Goal: Task Accomplishment & Management: Use online tool/utility

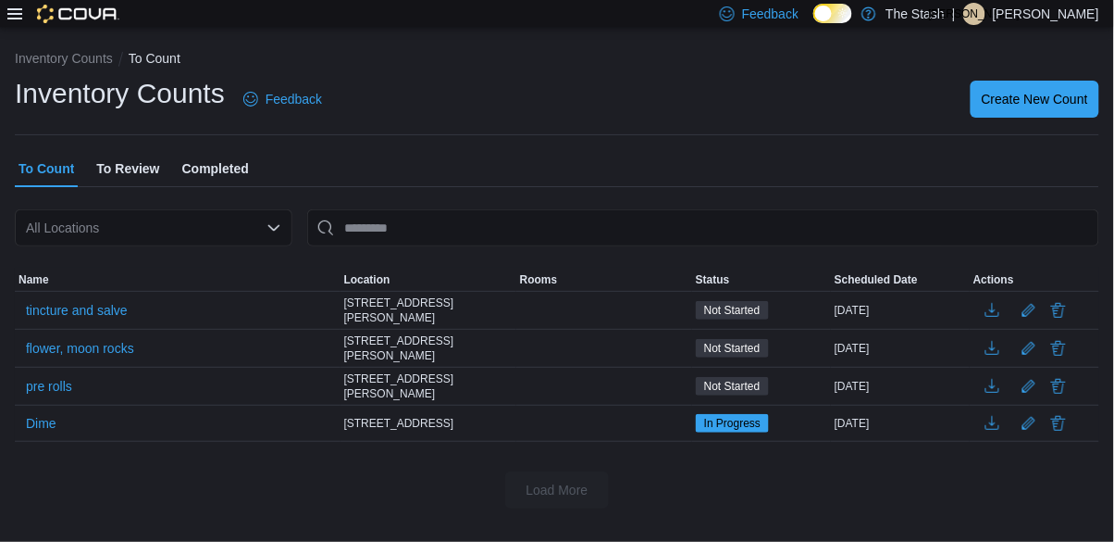
click at [7, 220] on div "Inventory Counts To Count Inventory Counts Feedback Create New Count To Count T…" at bounding box center [557, 275] width 1114 height 496
click at [38, 390] on span "pre rolls" at bounding box center [49, 386] width 46 height 19
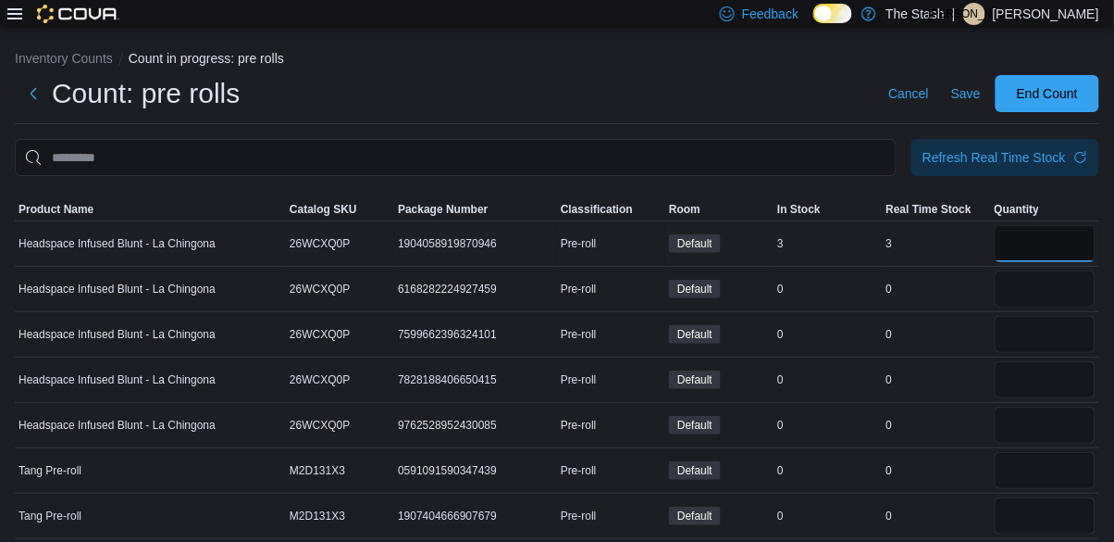
click at [1072, 243] on input "number" at bounding box center [1045, 243] width 101 height 37
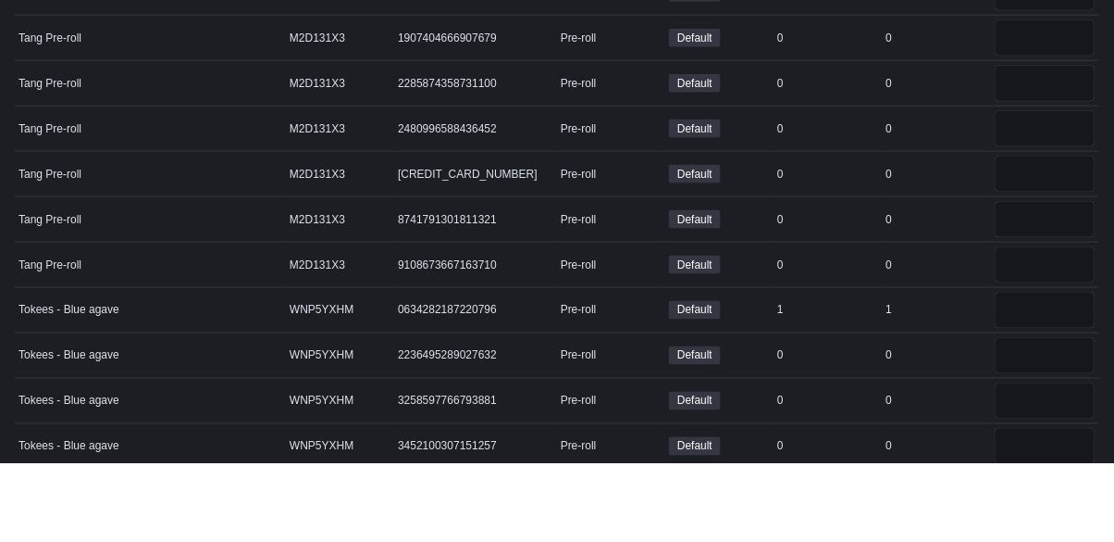
scroll to position [401, 0]
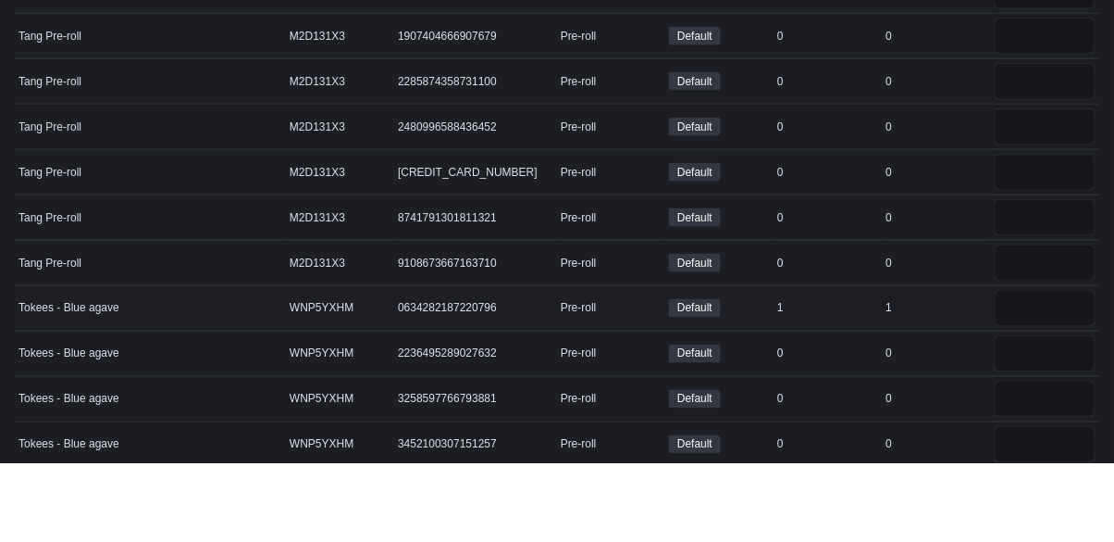
type input "*"
click at [1038, 396] on input "number" at bounding box center [1045, 386] width 101 height 37
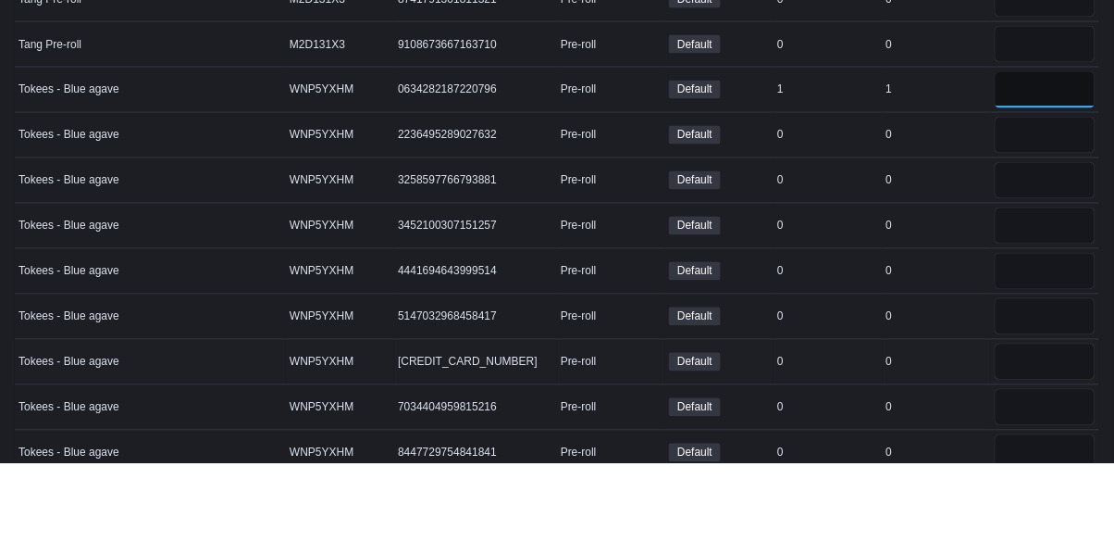
type input "*"
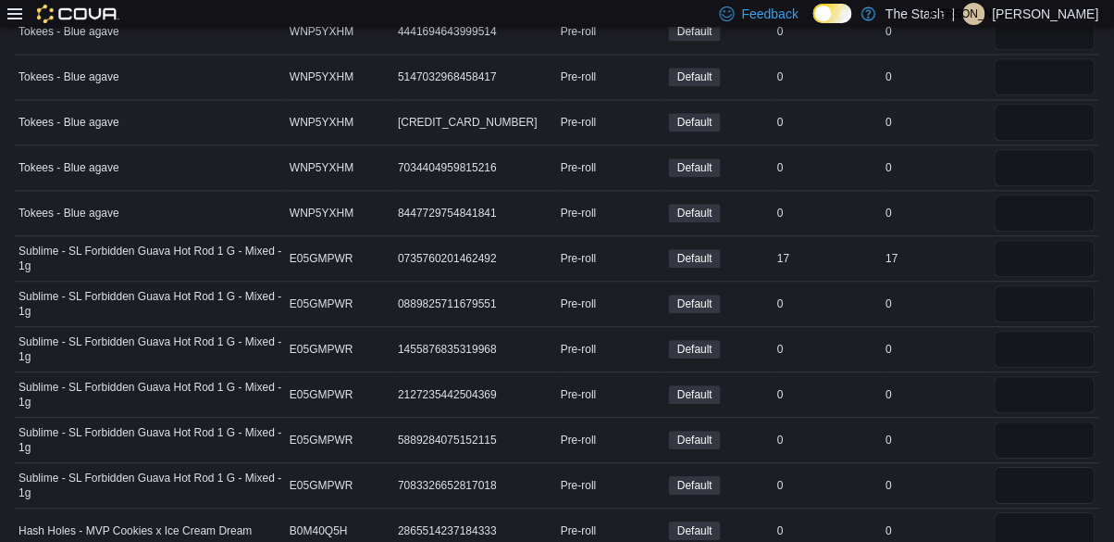
scroll to position [950, 0]
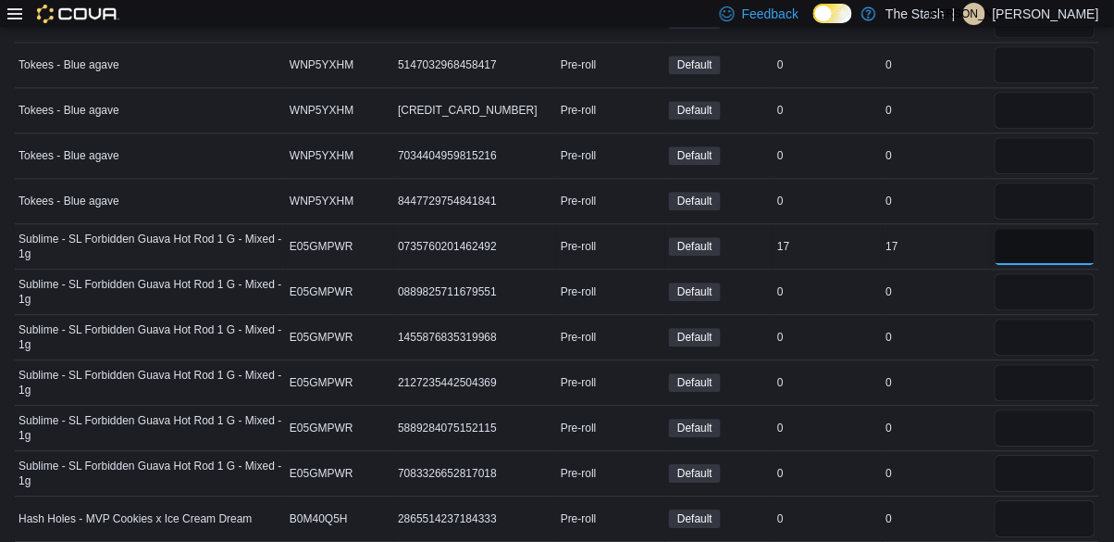
click at [1049, 244] on input "number" at bounding box center [1045, 246] width 101 height 37
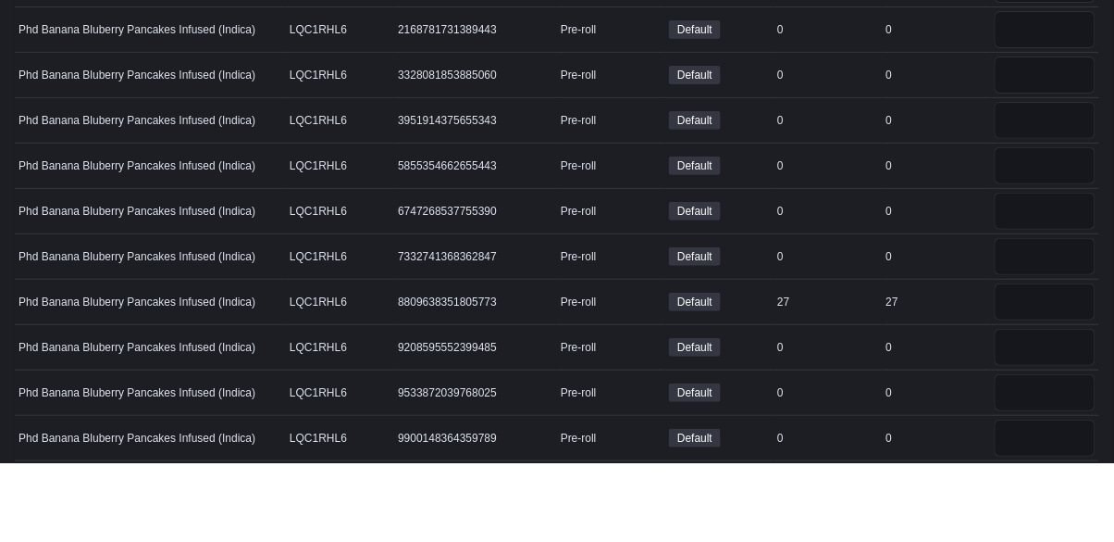
scroll to position [1590, 0]
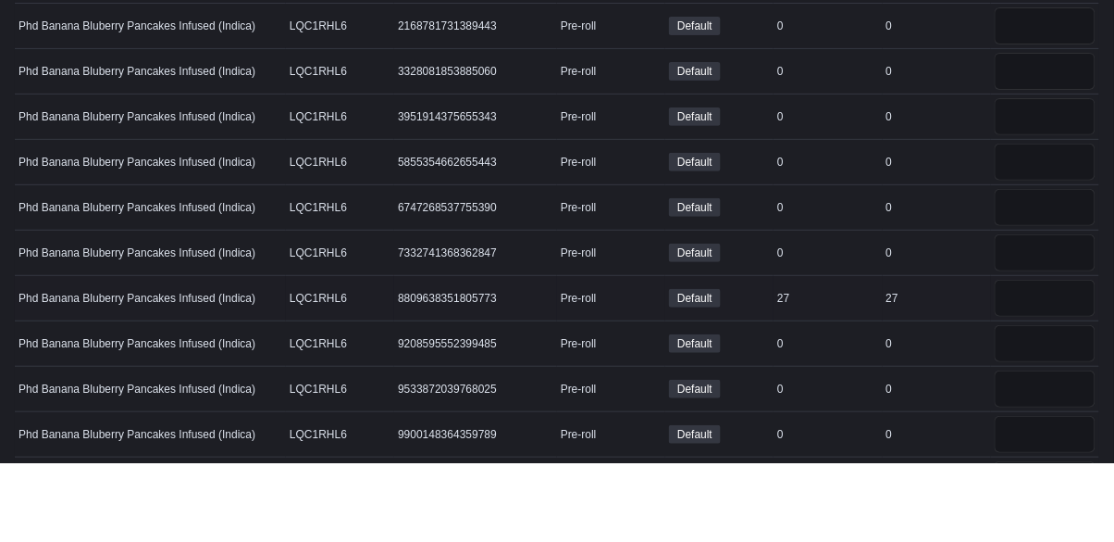
type input "**"
click at [1044, 384] on input "number" at bounding box center [1045, 376] width 101 height 37
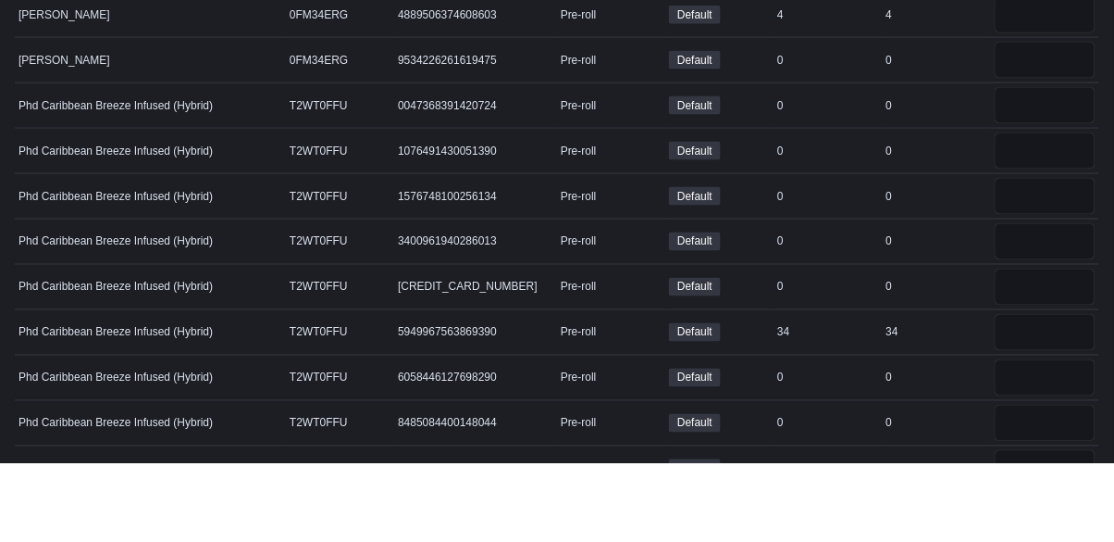
scroll to position [2082, 0]
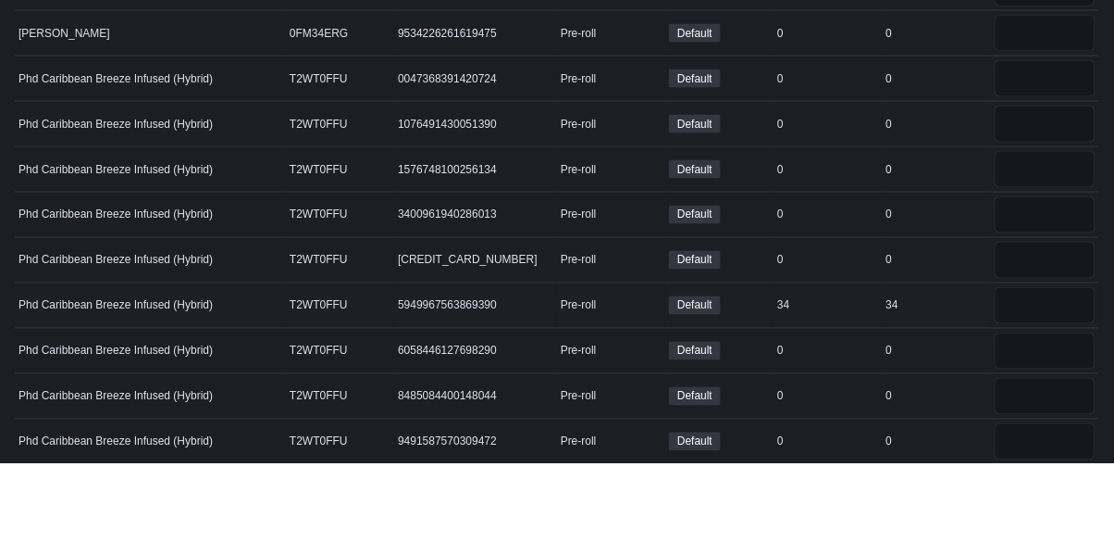
type input "*"
click at [1039, 391] on input "number" at bounding box center [1045, 384] width 101 height 37
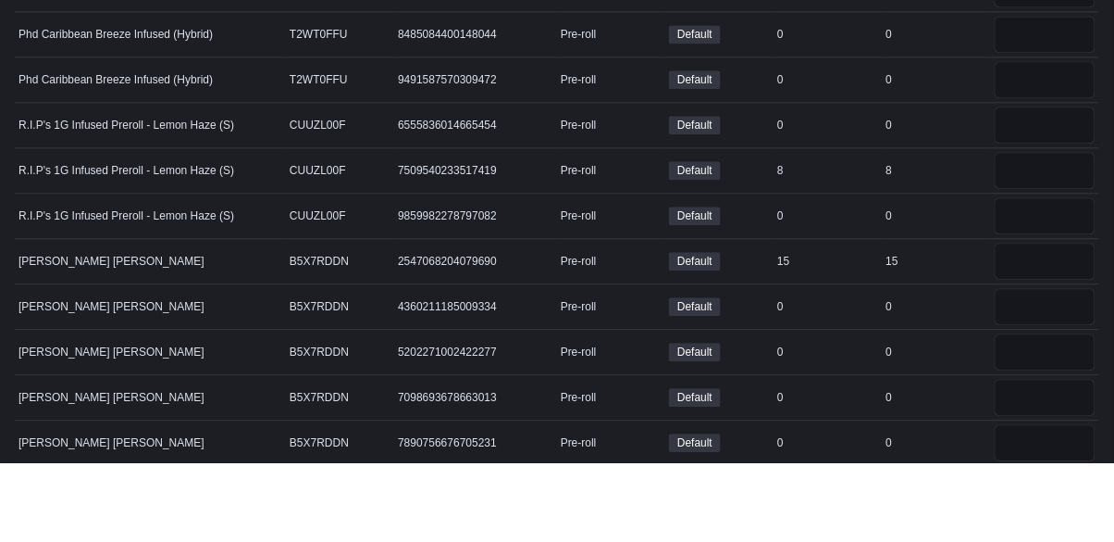
scroll to position [2496, 0]
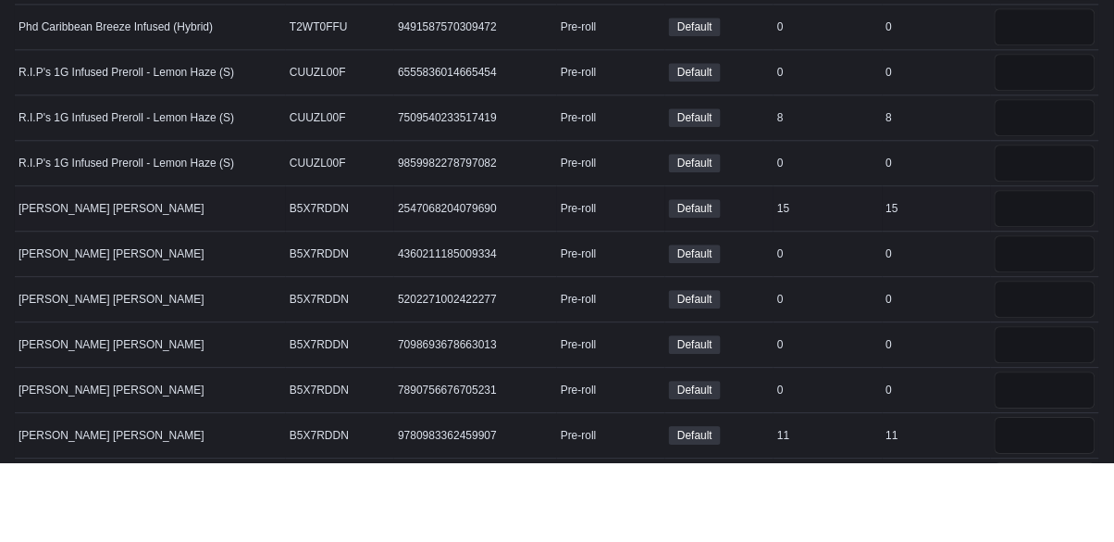
type input "**"
click at [1049, 293] on input "number" at bounding box center [1045, 287] width 101 height 37
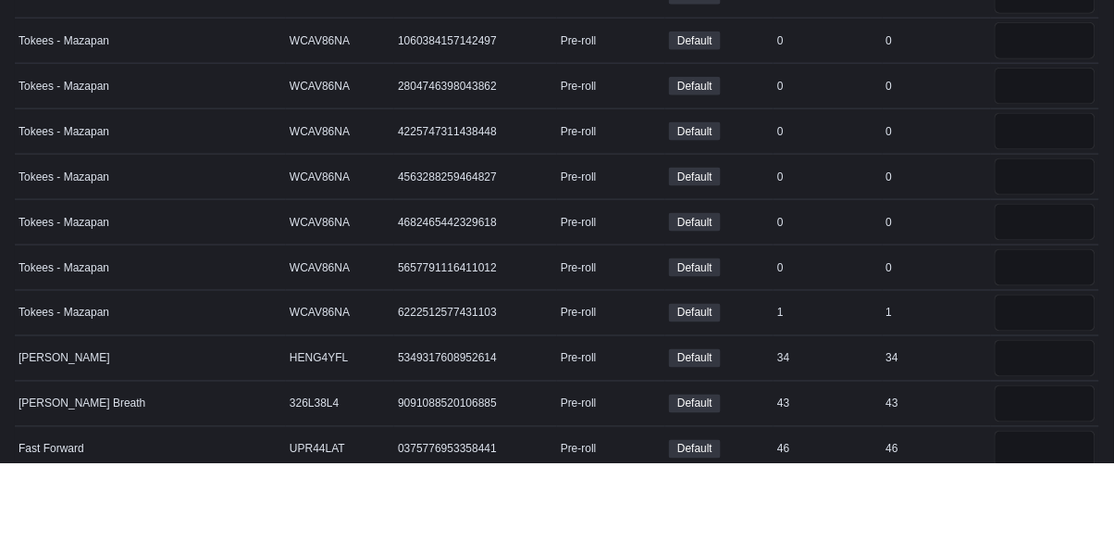
scroll to position [3575, 0]
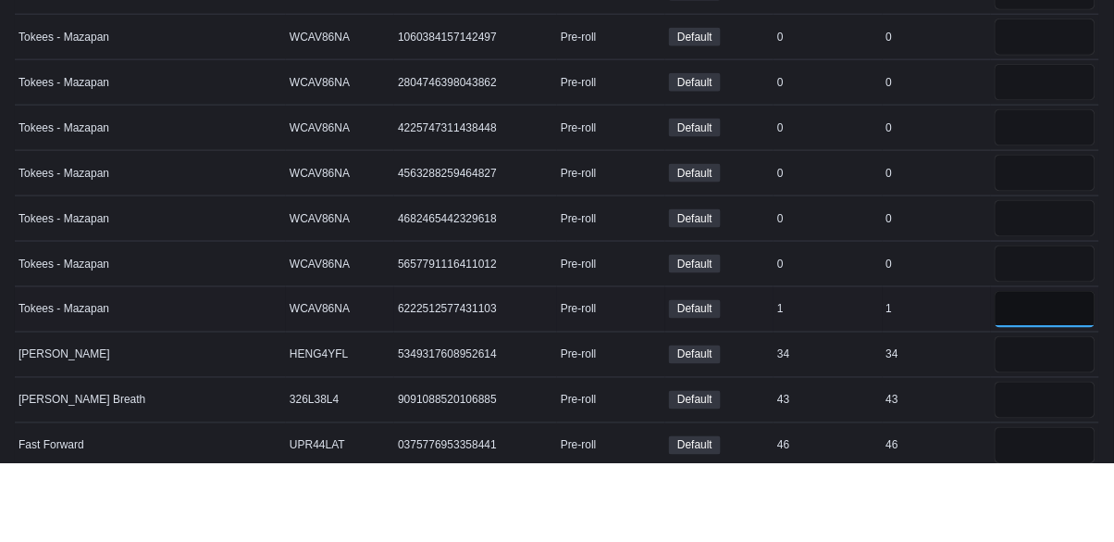
click at [1044, 391] on input "number" at bounding box center [1045, 387] width 101 height 37
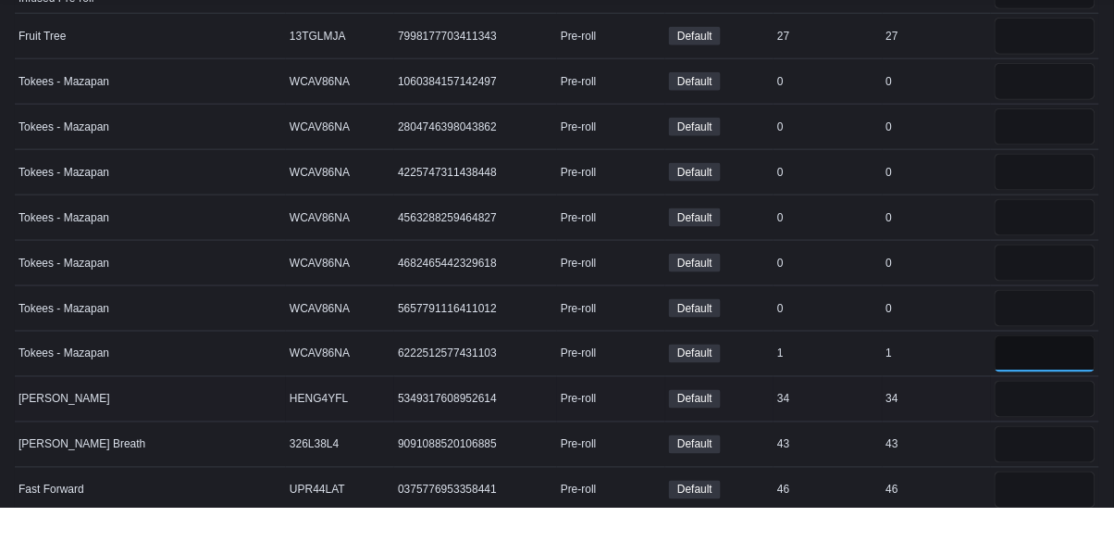
type input "*"
click at [1050, 440] on input "number" at bounding box center [1045, 433] width 101 height 37
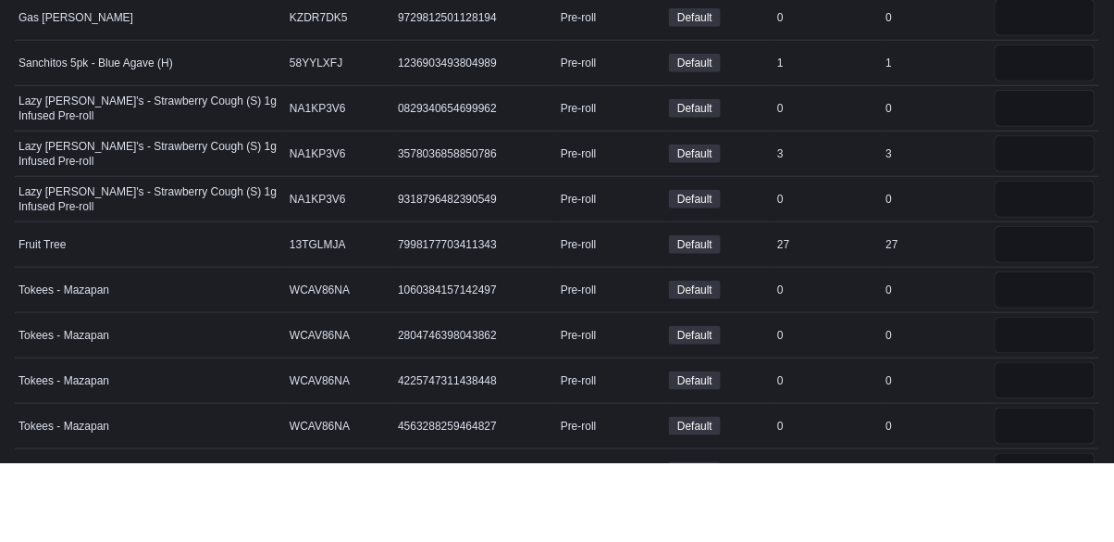
scroll to position [3326, 0]
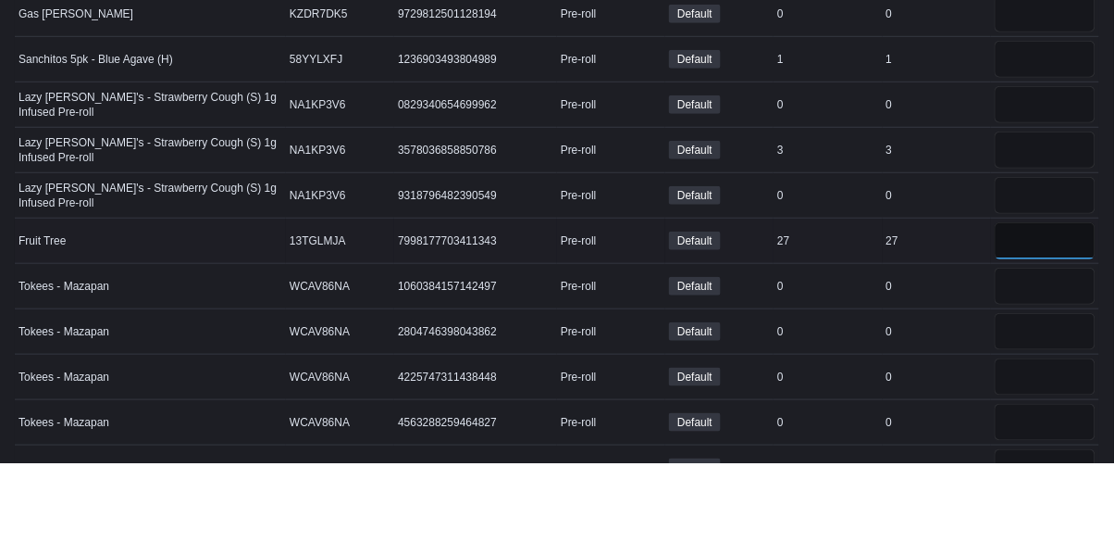
click at [1055, 324] on input "number" at bounding box center [1045, 319] width 101 height 37
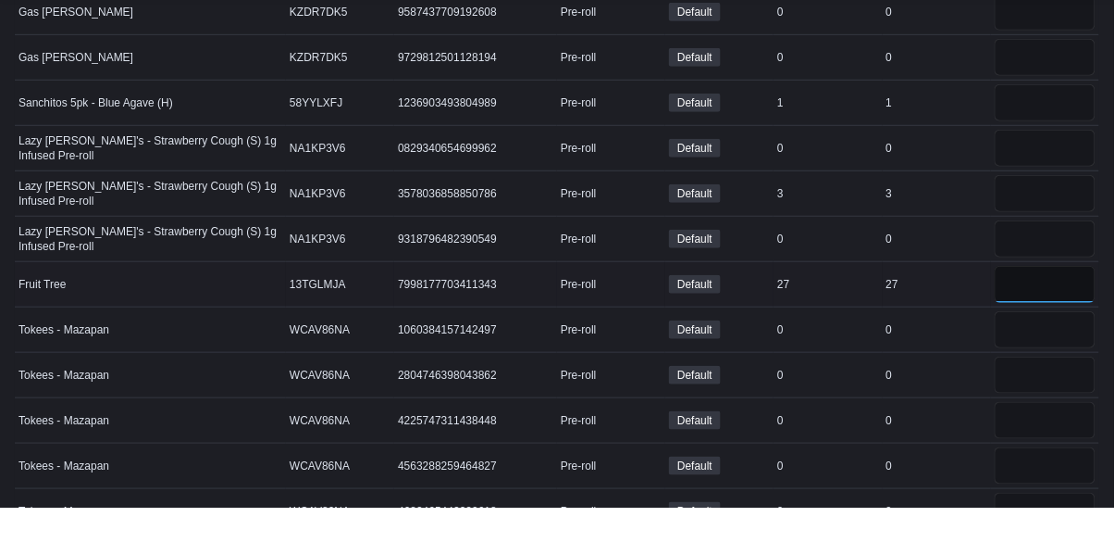
click at [1057, 318] on input "number" at bounding box center [1045, 319] width 101 height 37
type input "*"
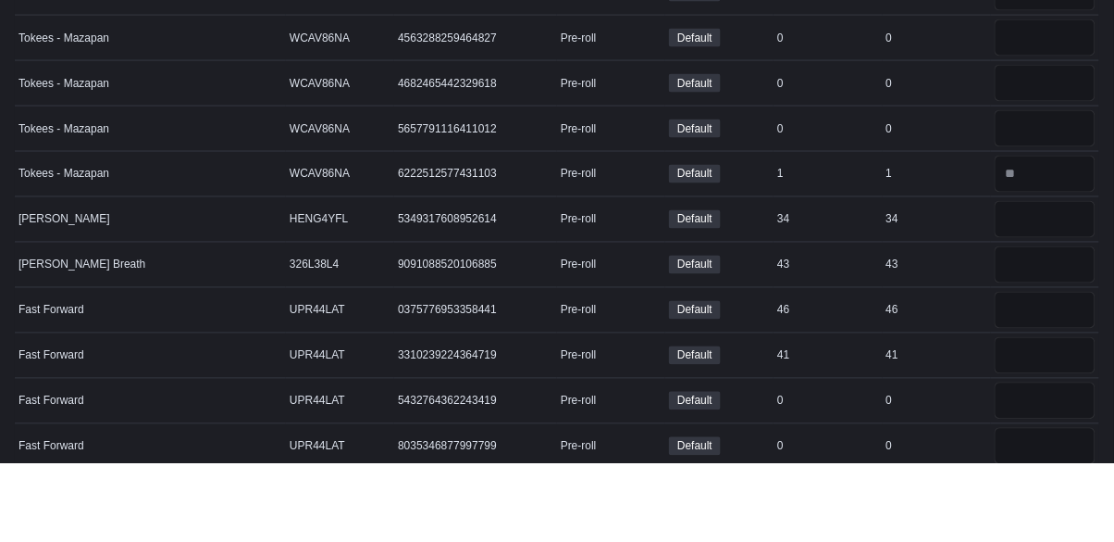
scroll to position [3714, 0]
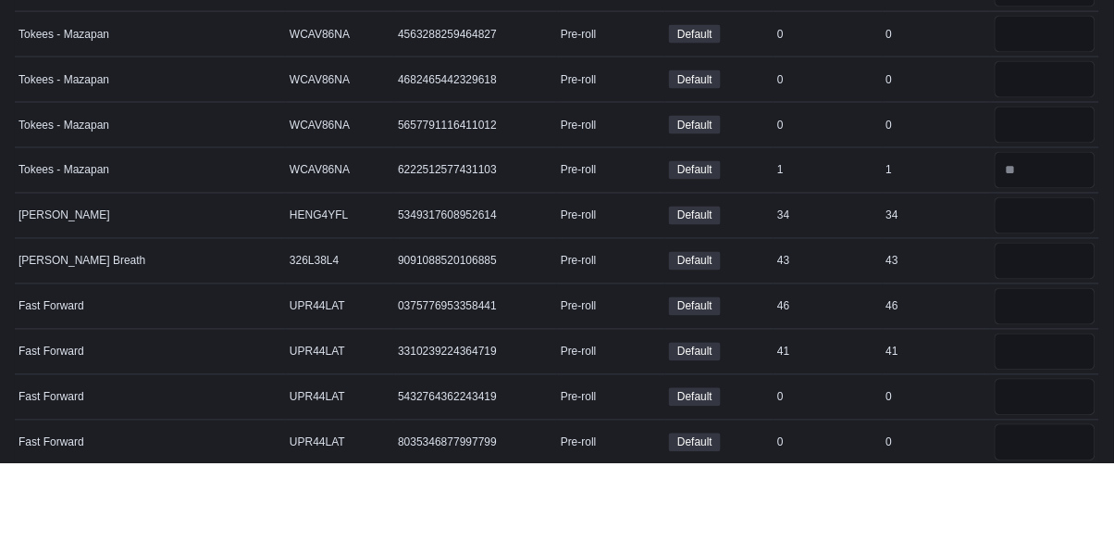
type input "**"
click at [1057, 311] on input "number" at bounding box center [1045, 294] width 101 height 37
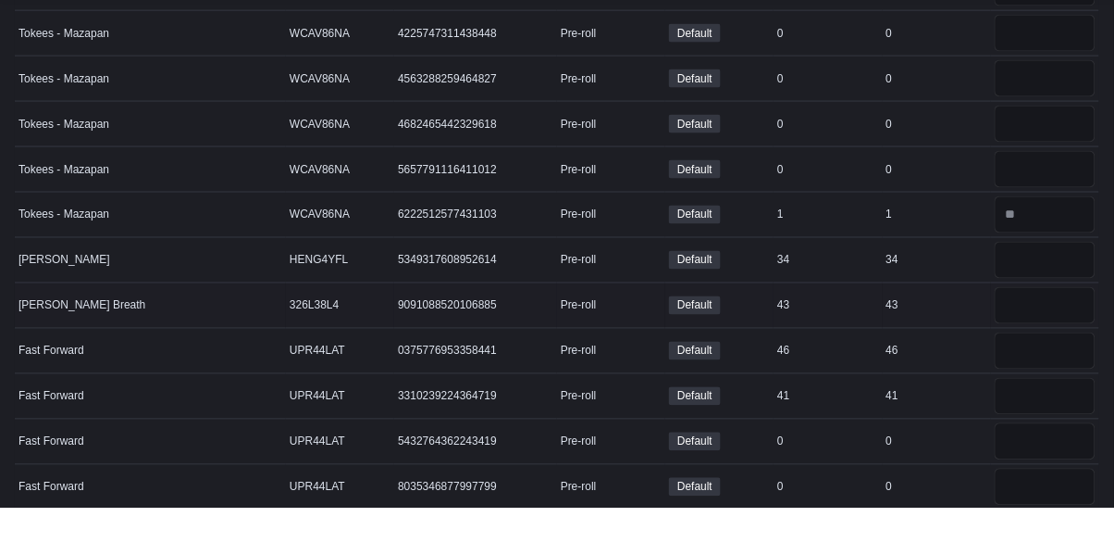
click at [1035, 317] on div at bounding box center [1045, 339] width 108 height 44
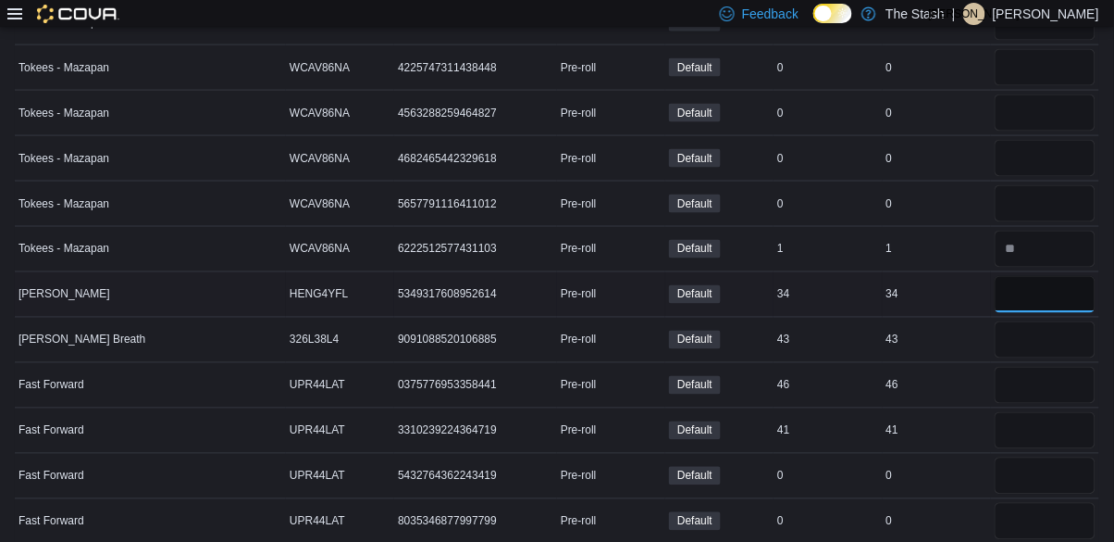
click at [1037, 301] on input "number" at bounding box center [1045, 294] width 101 height 37
type input "**"
click at [1029, 342] on input "number" at bounding box center [1045, 339] width 101 height 37
type input "*"
type input "**"
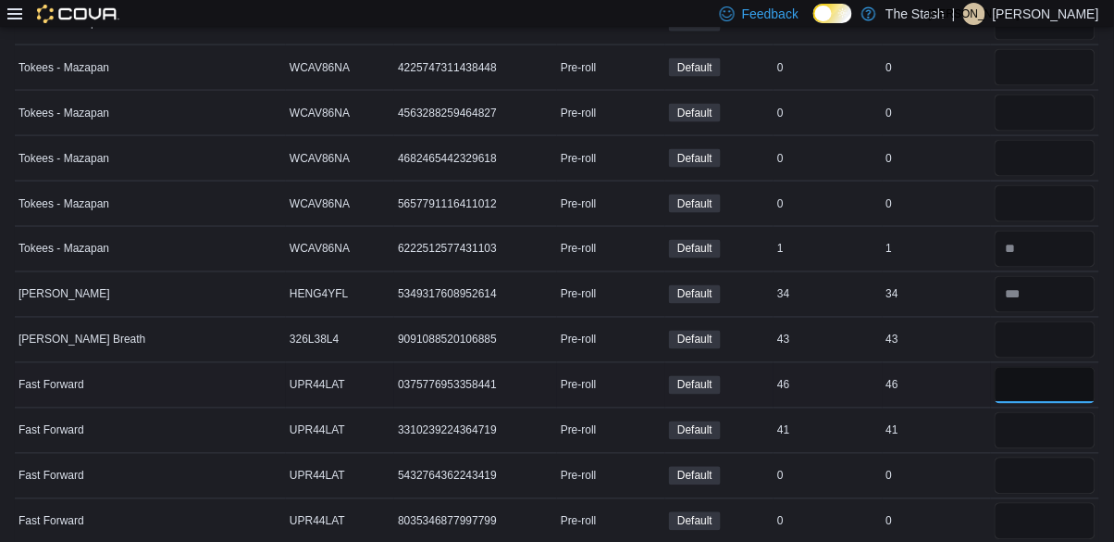
click at [1054, 381] on input "number" at bounding box center [1045, 385] width 101 height 37
type input "**"
click at [1066, 434] on input "number" at bounding box center [1045, 430] width 101 height 37
click at [1061, 424] on input "number" at bounding box center [1045, 430] width 101 height 37
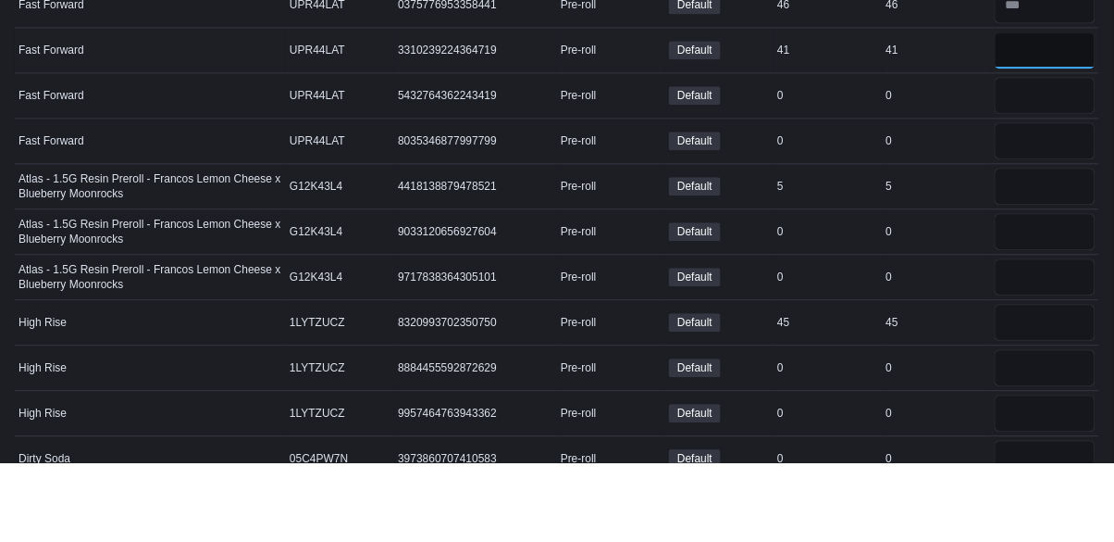
scroll to position [4038, 0]
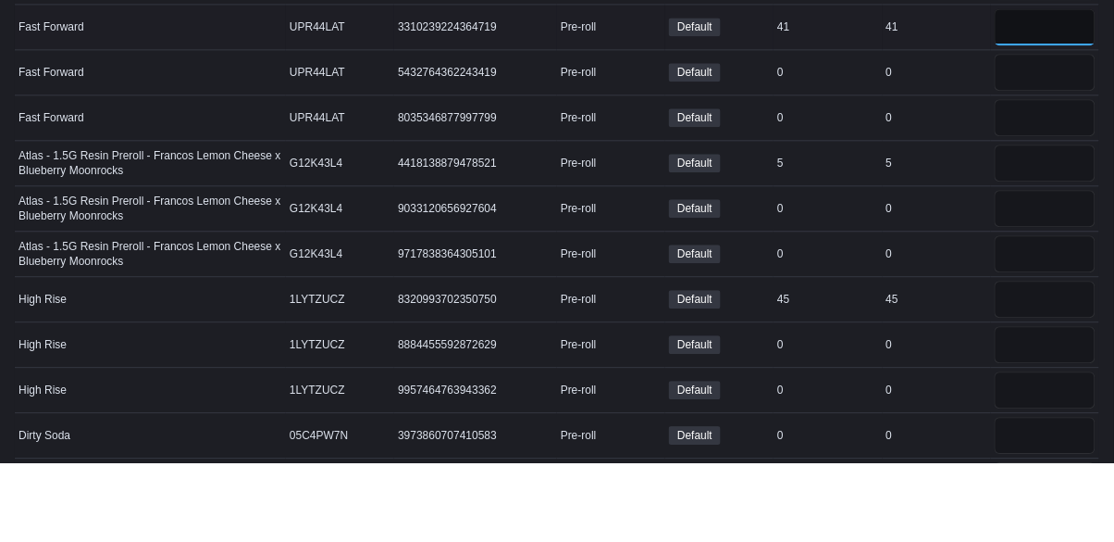
type input "*"
click at [1046, 377] on input "number" at bounding box center [1045, 378] width 101 height 37
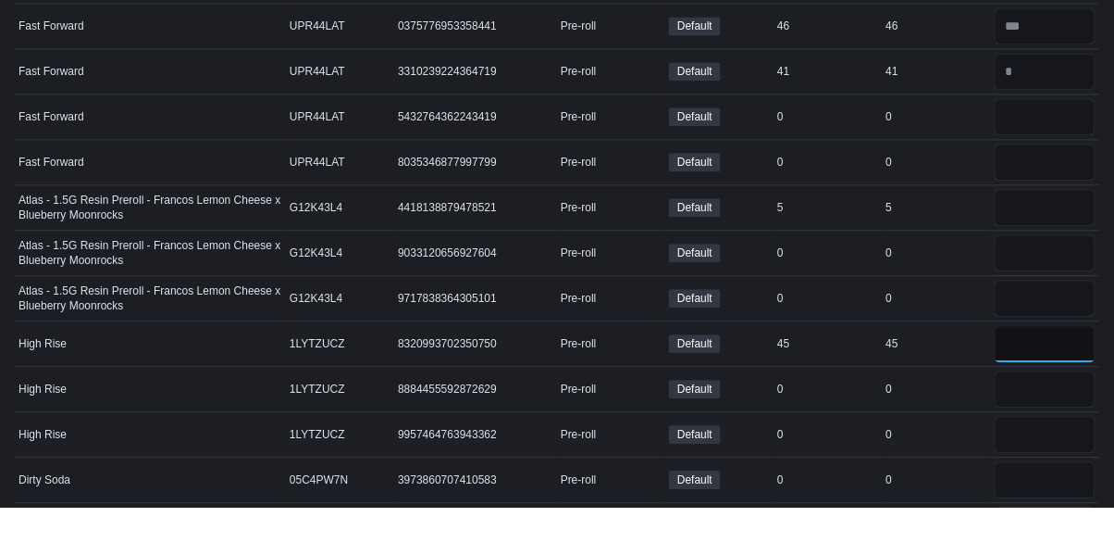
type input "**"
click at [947, 450] on td "Real Time Stock 0" at bounding box center [937, 469] width 108 height 45
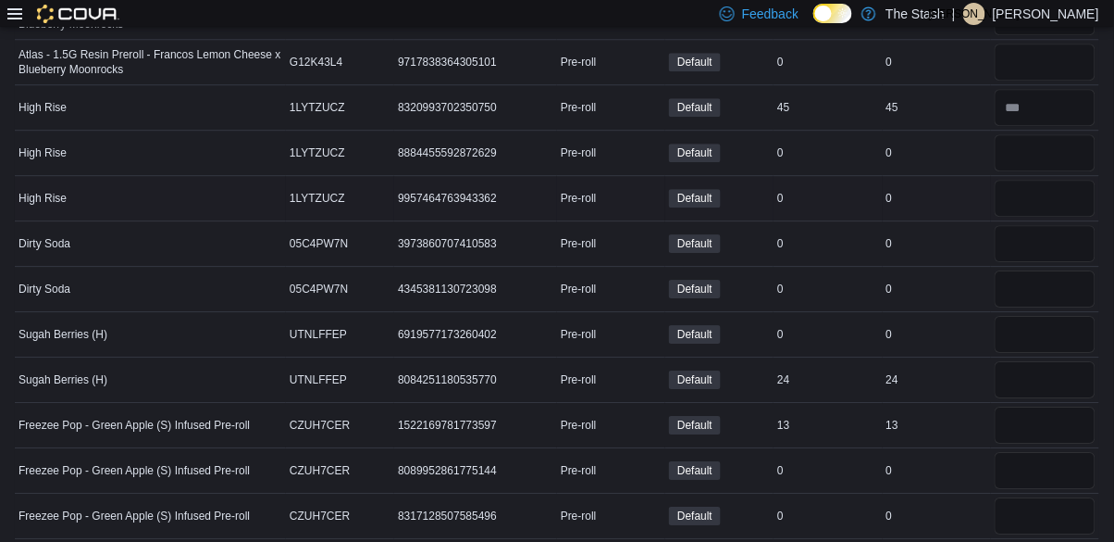
scroll to position [4310, 0]
click at [1070, 383] on input "number" at bounding box center [1045, 378] width 101 height 37
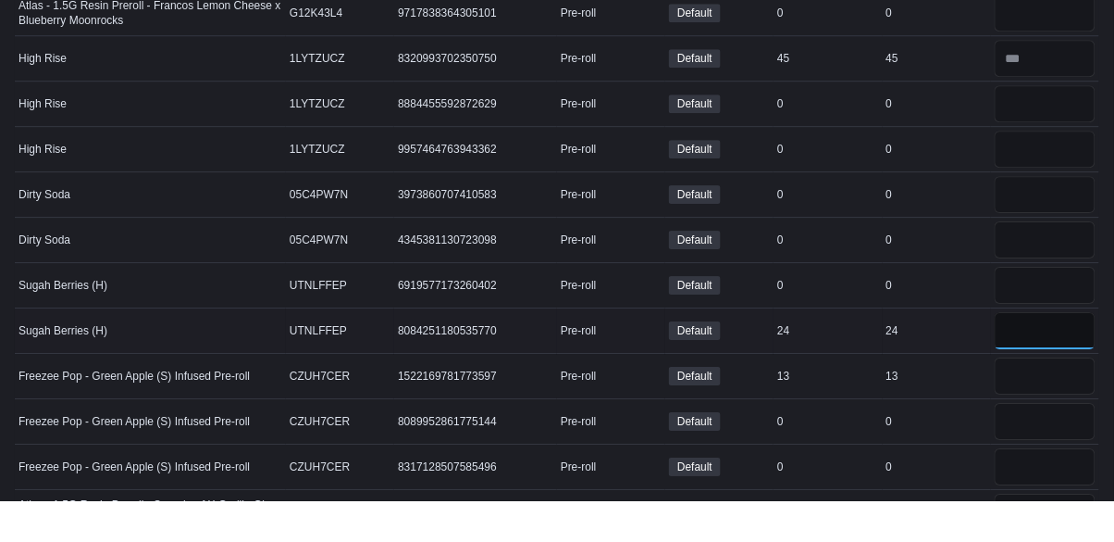
scroll to position [4353, 0]
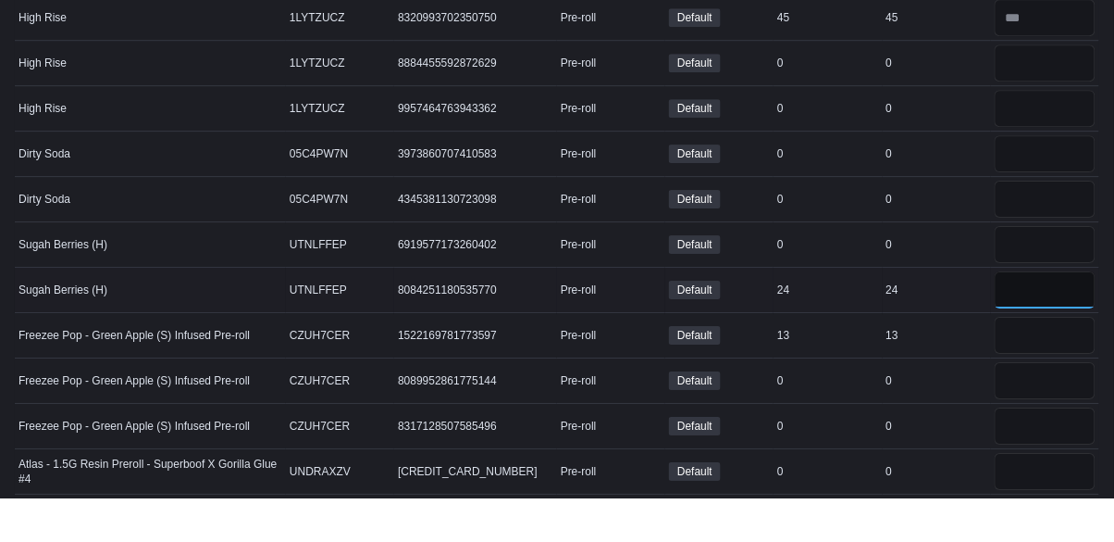
type input "**"
click at [1060, 383] on input "number" at bounding box center [1045, 379] width 101 height 37
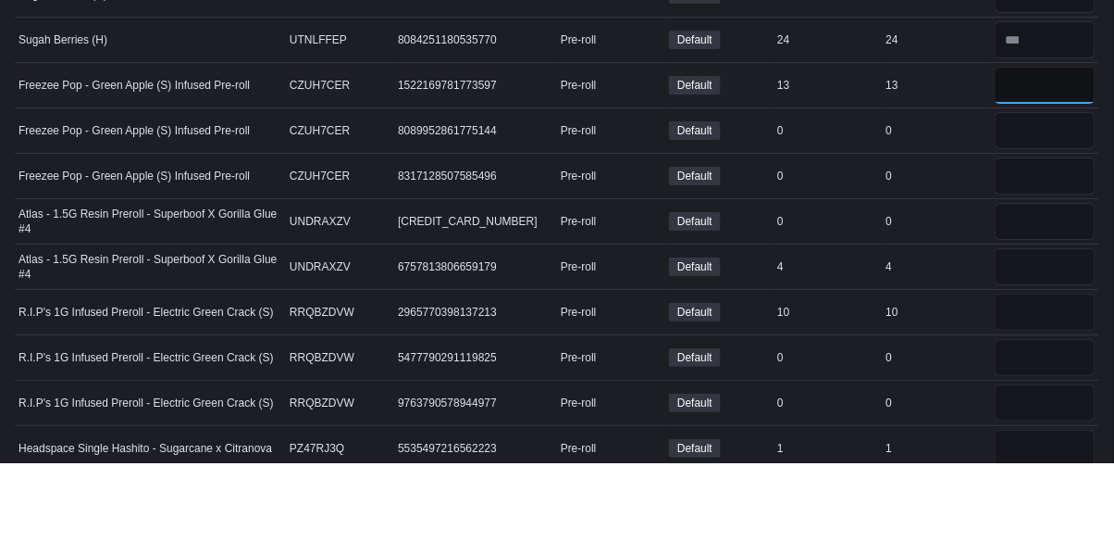
scroll to position [4570, 0]
type input "**"
click at [1052, 344] on input "number" at bounding box center [1045, 345] width 101 height 37
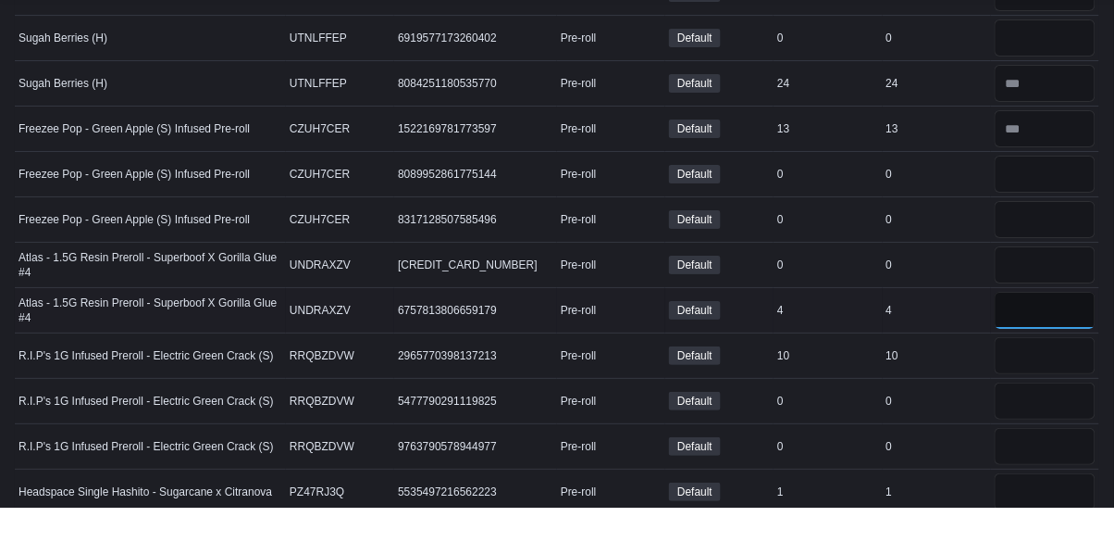
type input "*"
click at [1040, 392] on input "number" at bounding box center [1045, 390] width 101 height 37
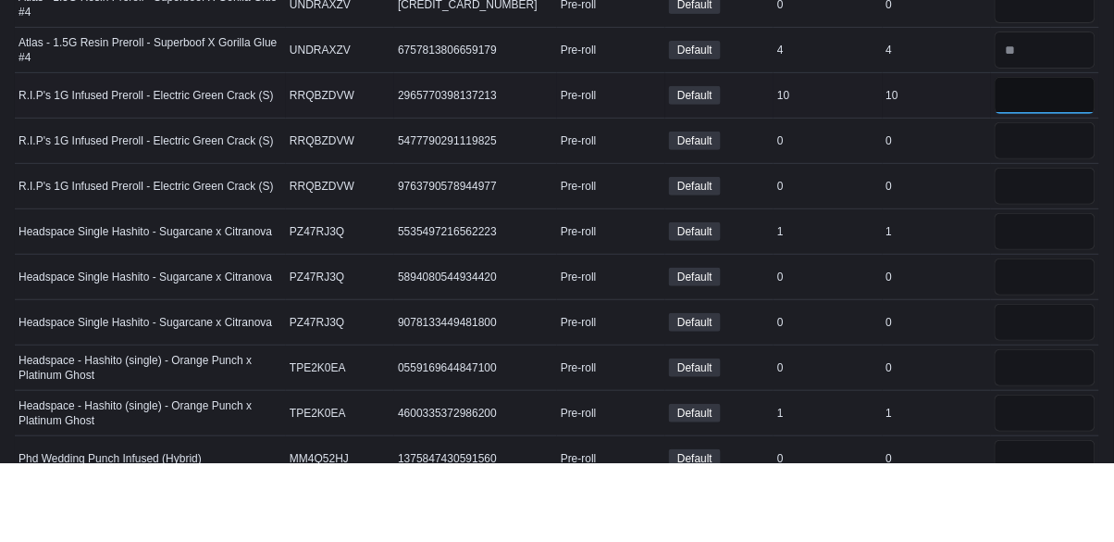
scroll to position [4799, 0]
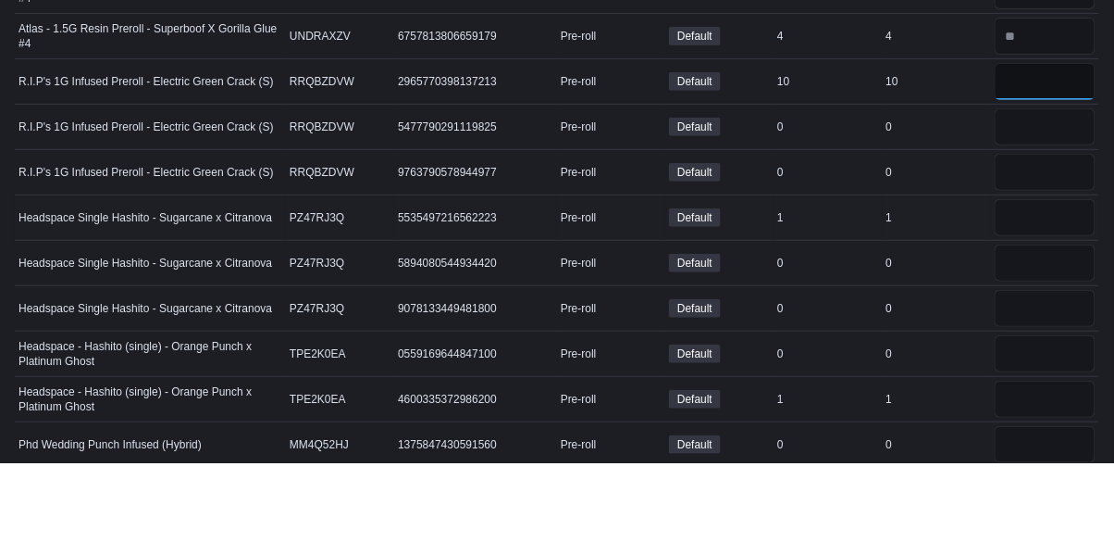
type input "*"
click at [1051, 293] on input "number" at bounding box center [1045, 297] width 101 height 37
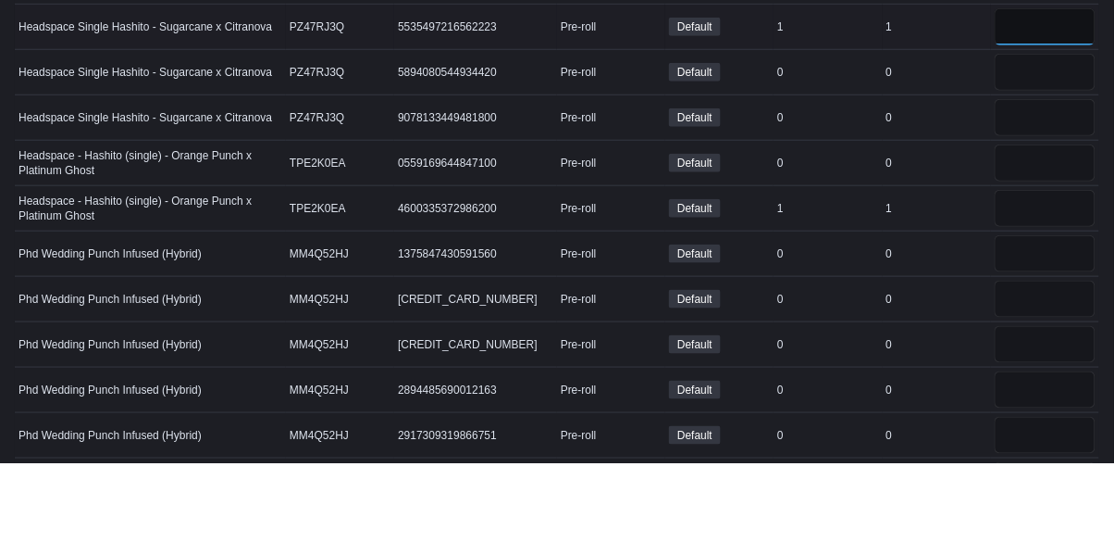
scroll to position [4994, 0]
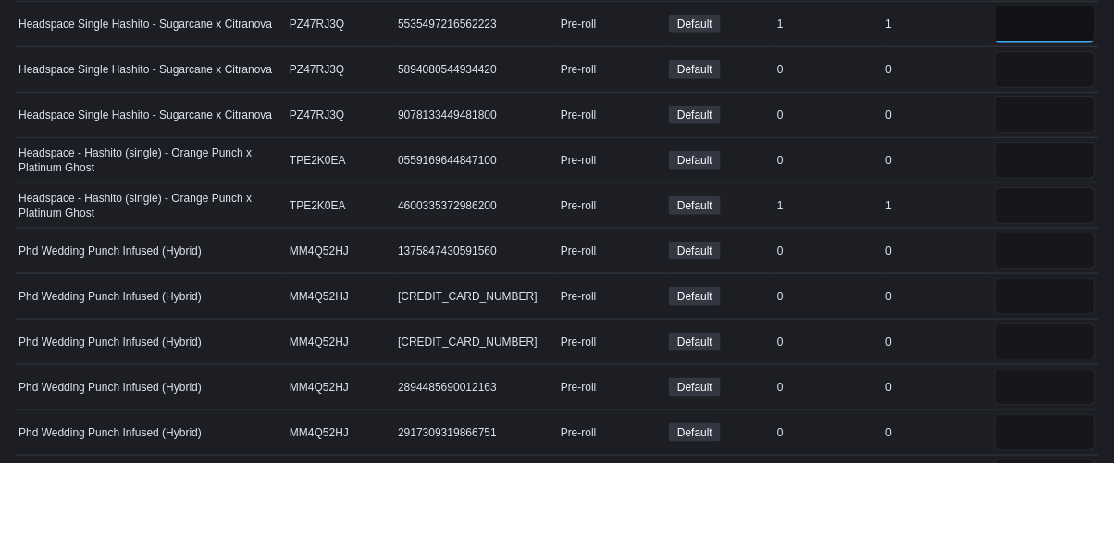
type input "*"
click at [1037, 289] on input "number" at bounding box center [1045, 284] width 101 height 37
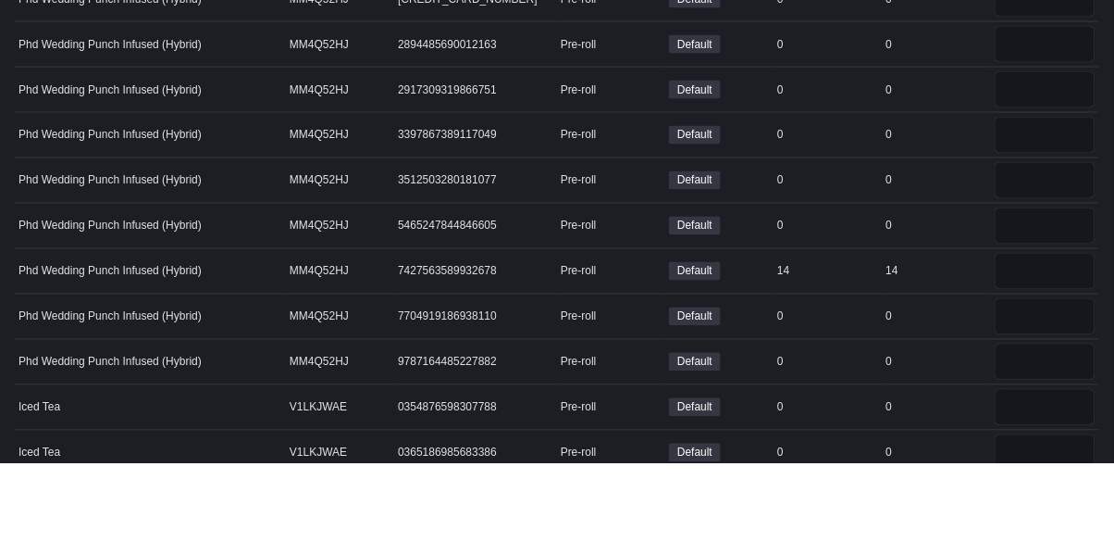
scroll to position [5354, 0]
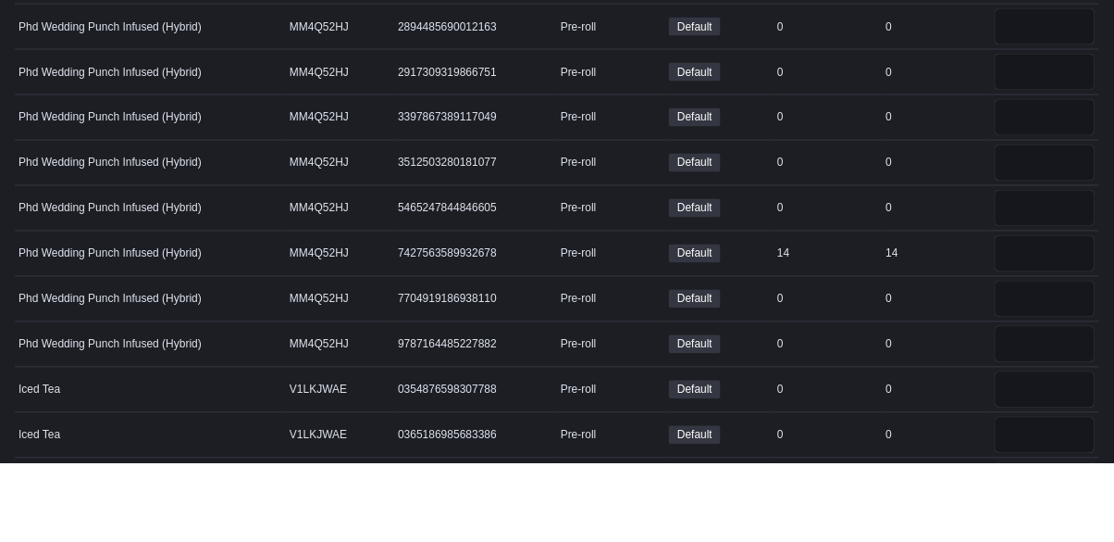
type input "*"
click at [1036, 331] on input "number" at bounding box center [1045, 332] width 101 height 37
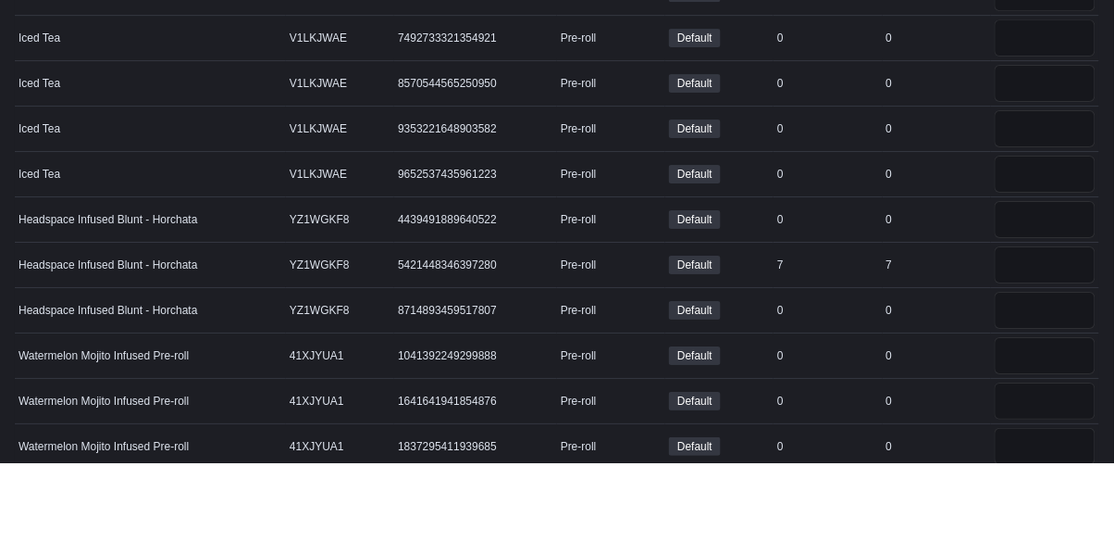
scroll to position [6026, 0]
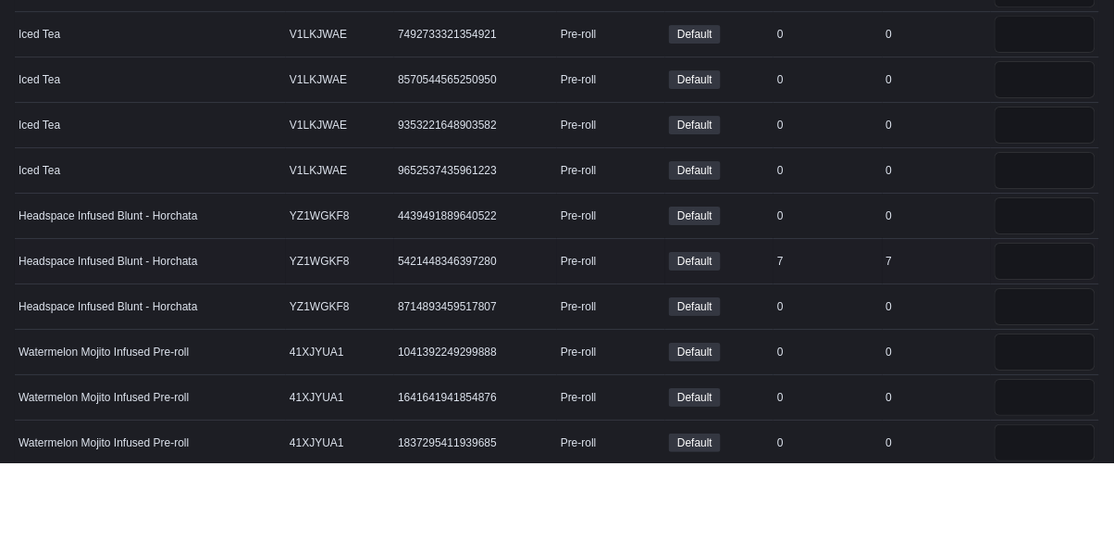
type input "**"
click at [1008, 340] on input "number" at bounding box center [1045, 340] width 101 height 37
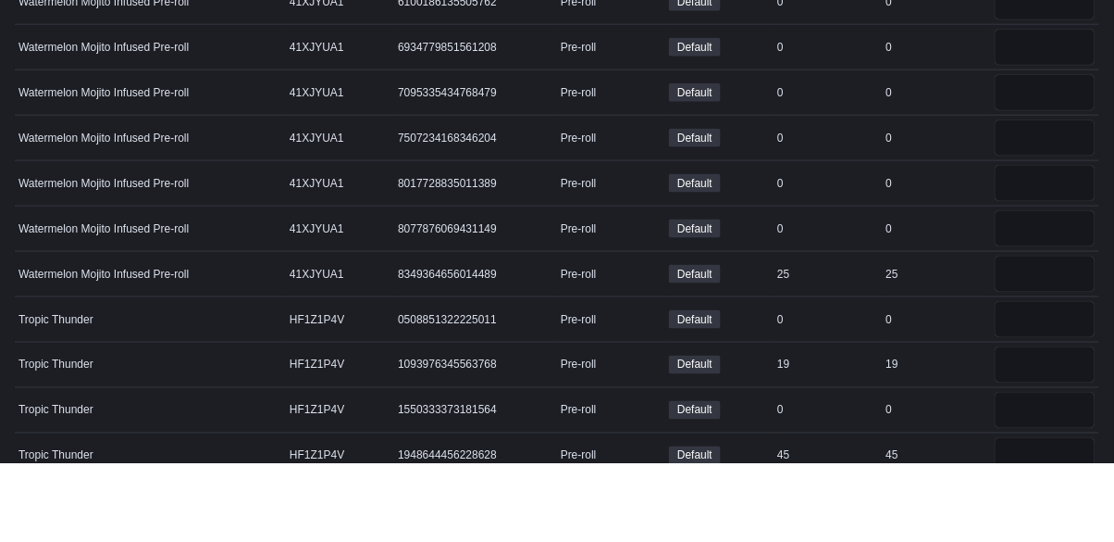
scroll to position [6724, 0]
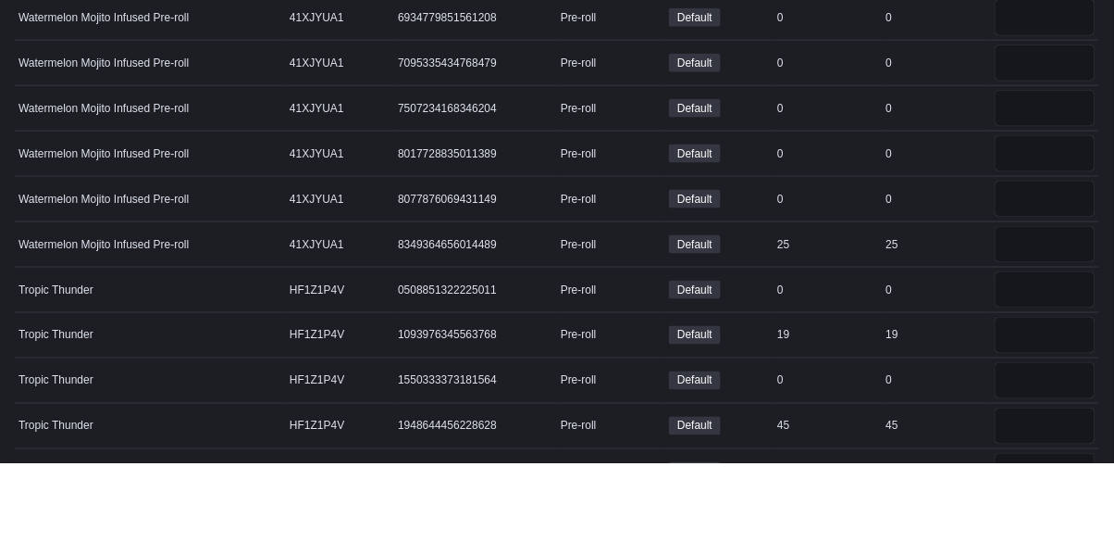
type input "*"
click at [1057, 317] on input "number" at bounding box center [1045, 323] width 101 height 37
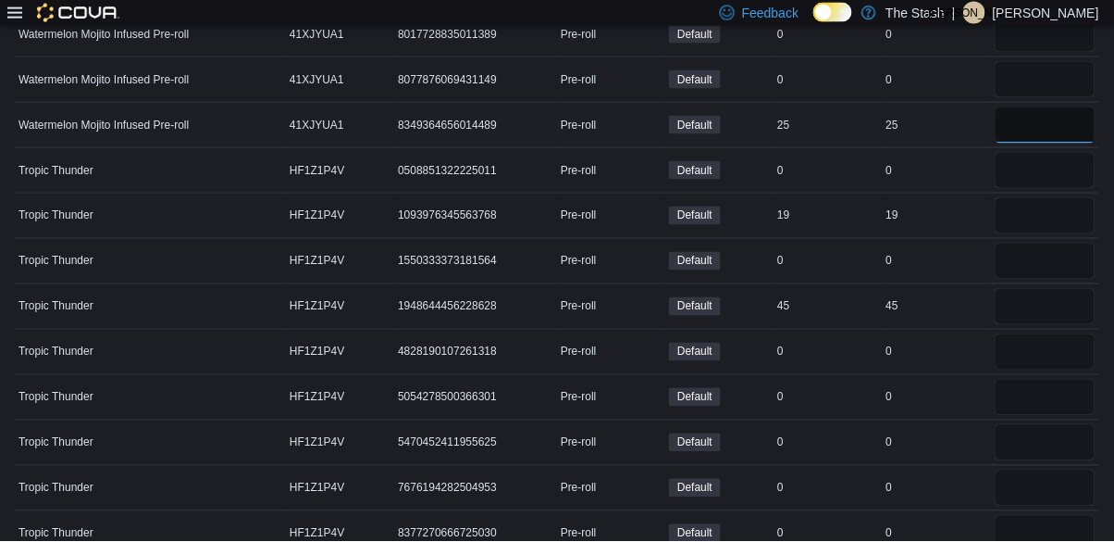
scroll to position [6921, 0]
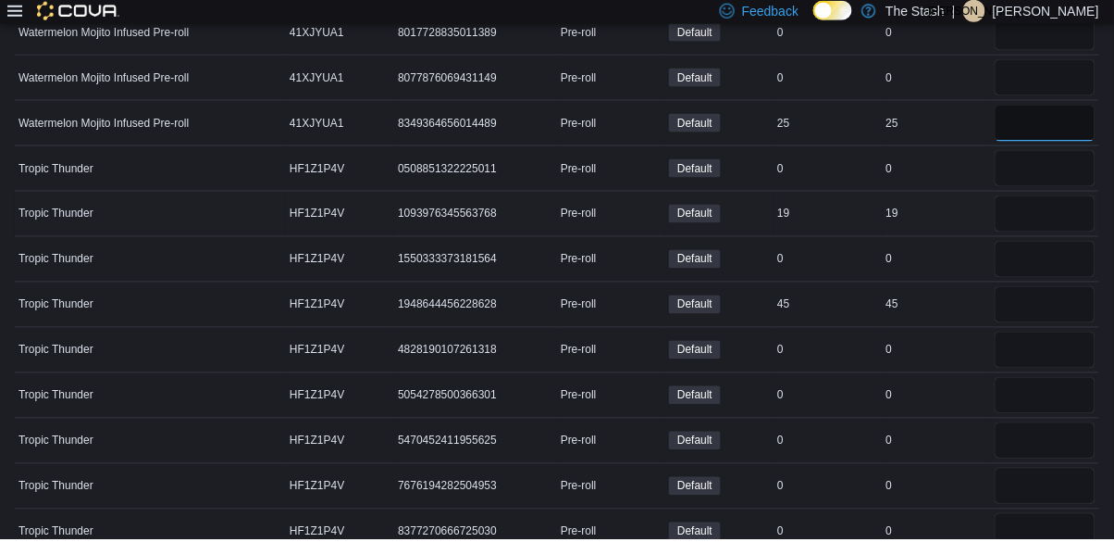
type input "**"
click at [1054, 207] on input "number" at bounding box center [1045, 216] width 101 height 37
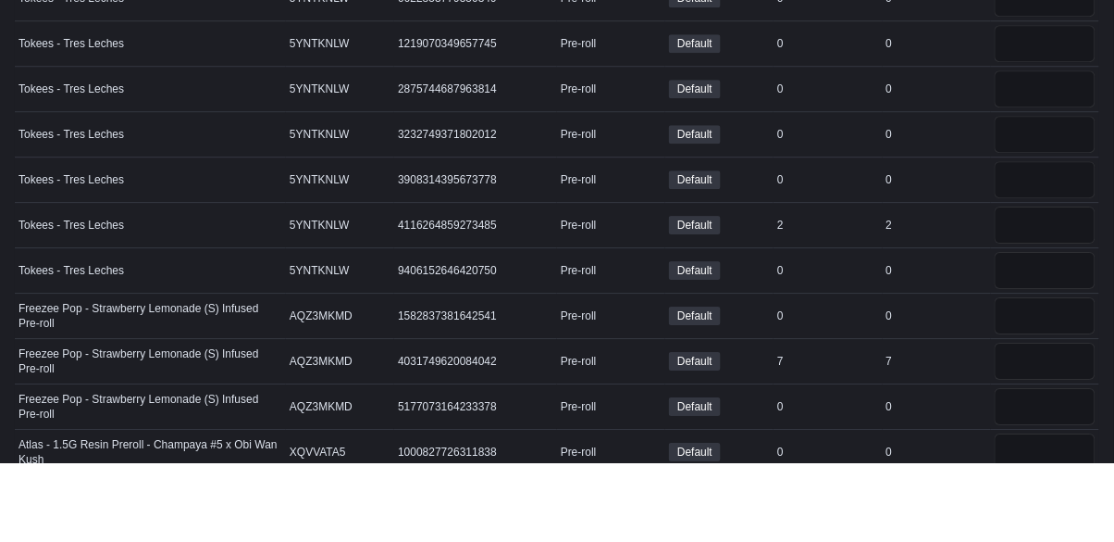
scroll to position [7426, 0]
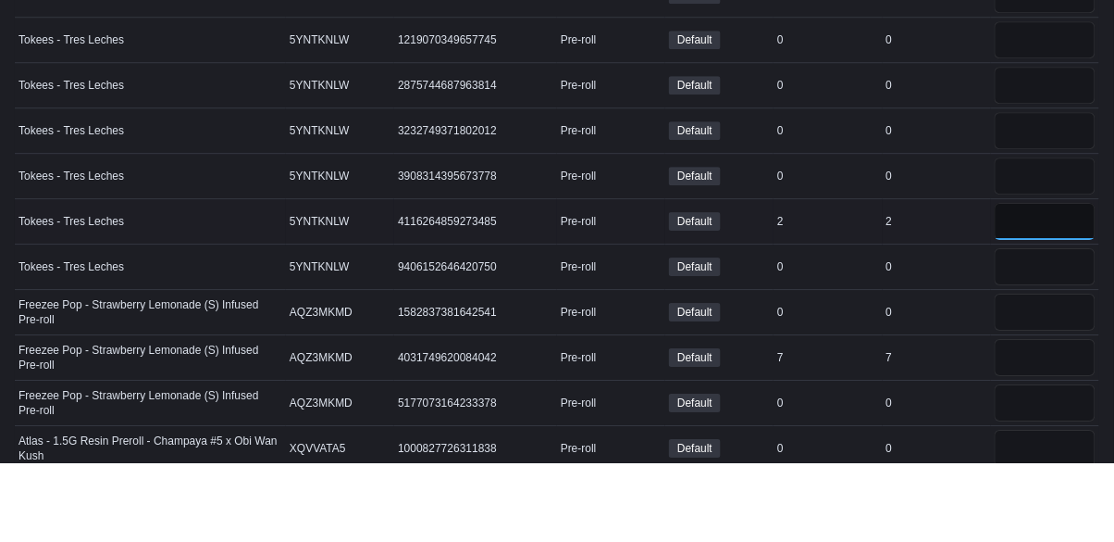
click at [1035, 303] on input "number" at bounding box center [1045, 300] width 101 height 37
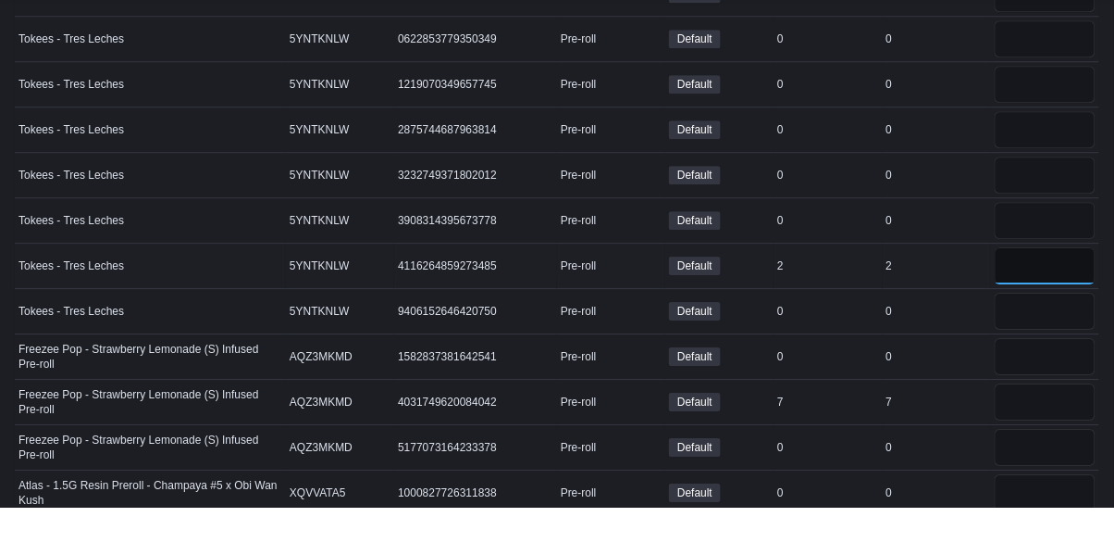
type input "*"
click at [1041, 344] on input "number" at bounding box center [1045, 346] width 101 height 37
click at [1033, 429] on input "number" at bounding box center [1045, 436] width 101 height 37
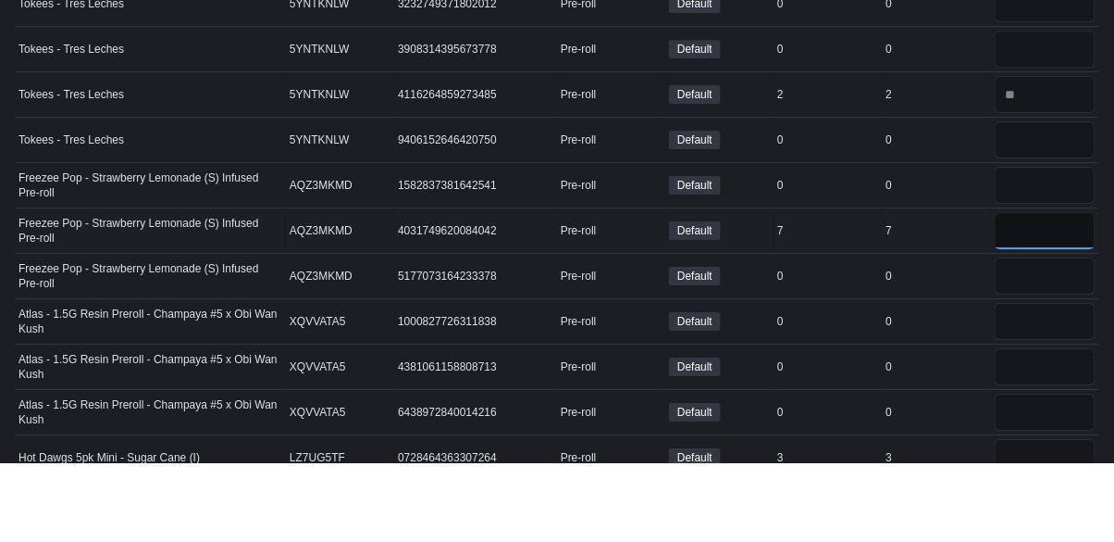
scroll to position [7583, 0]
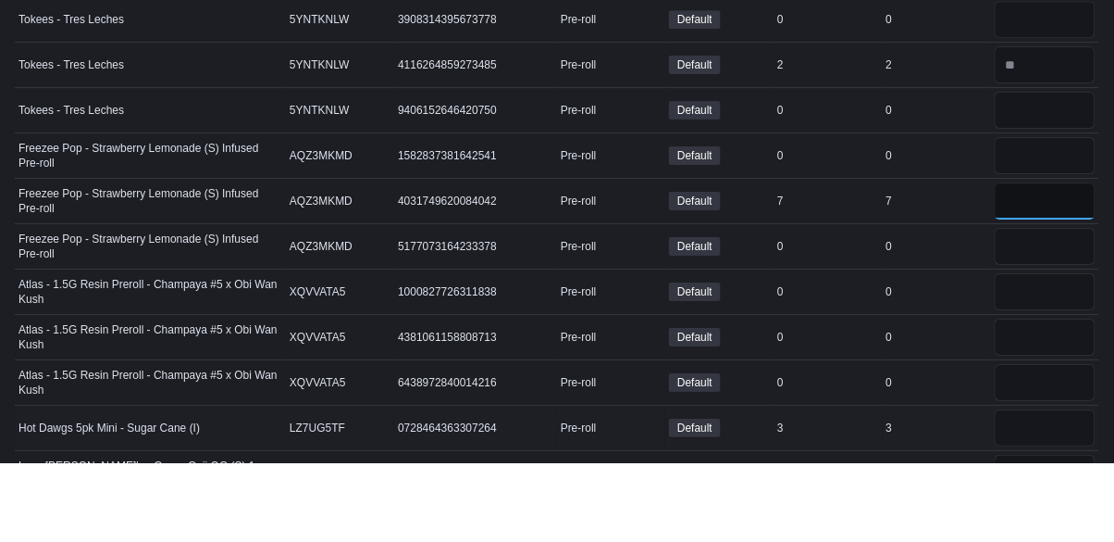
type input "*"
click at [1049, 505] on input "number" at bounding box center [1045, 507] width 101 height 37
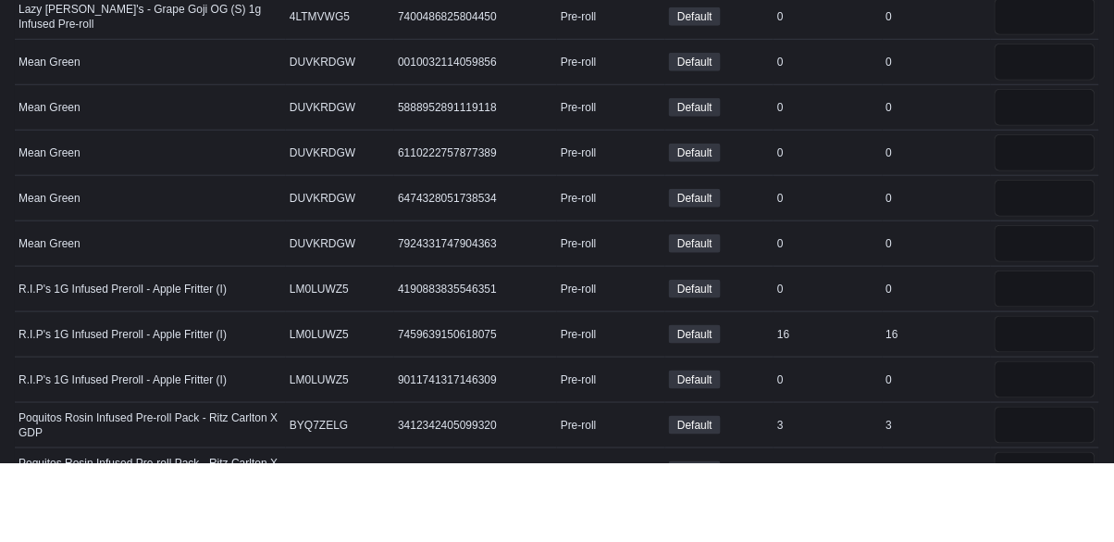
scroll to position [8159, 0]
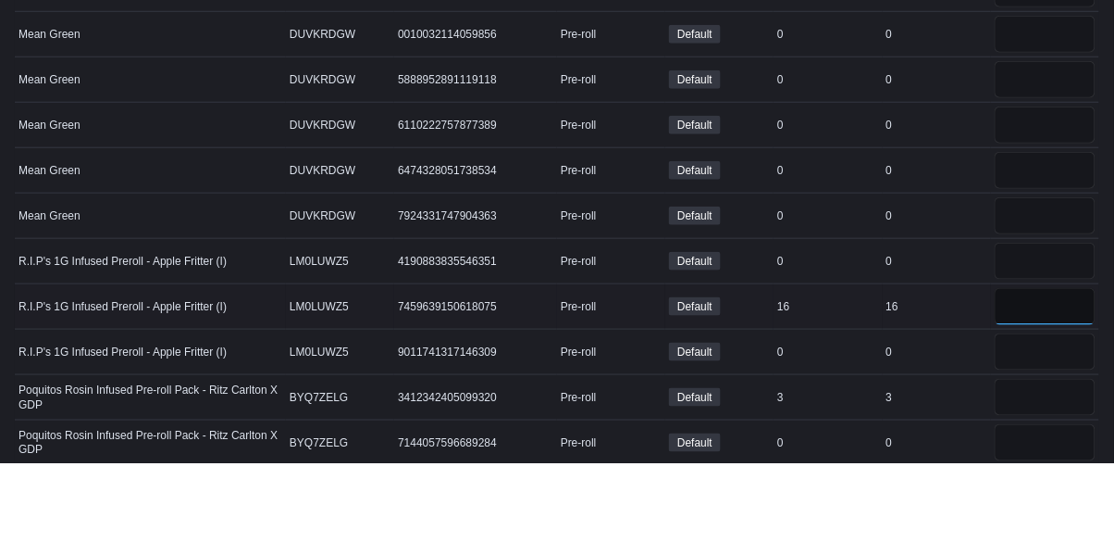
click at [1056, 380] on input "number" at bounding box center [1045, 385] width 101 height 37
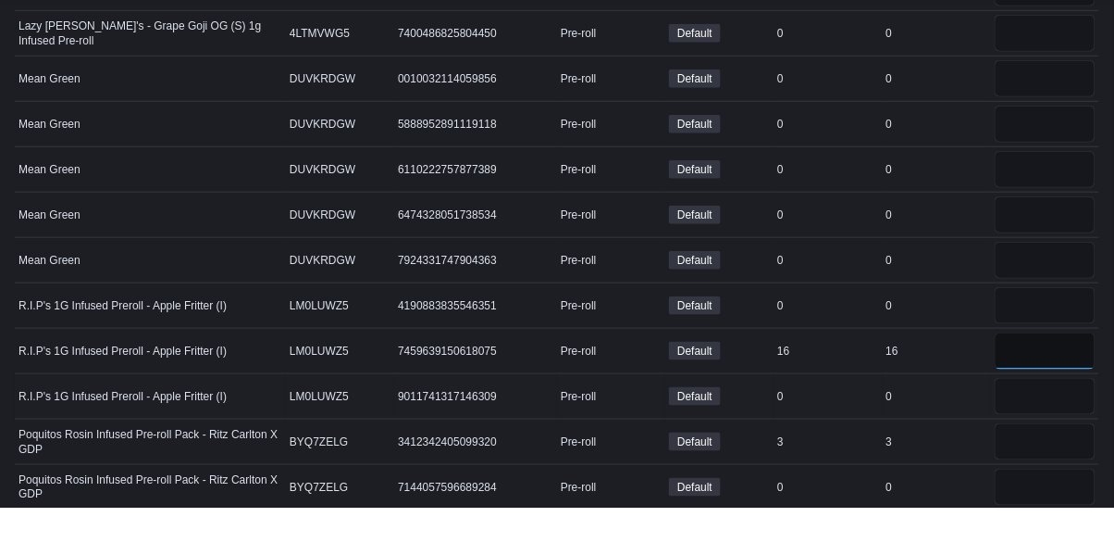
type input "*"
click at [947, 423] on div "0" at bounding box center [937, 430] width 108 height 22
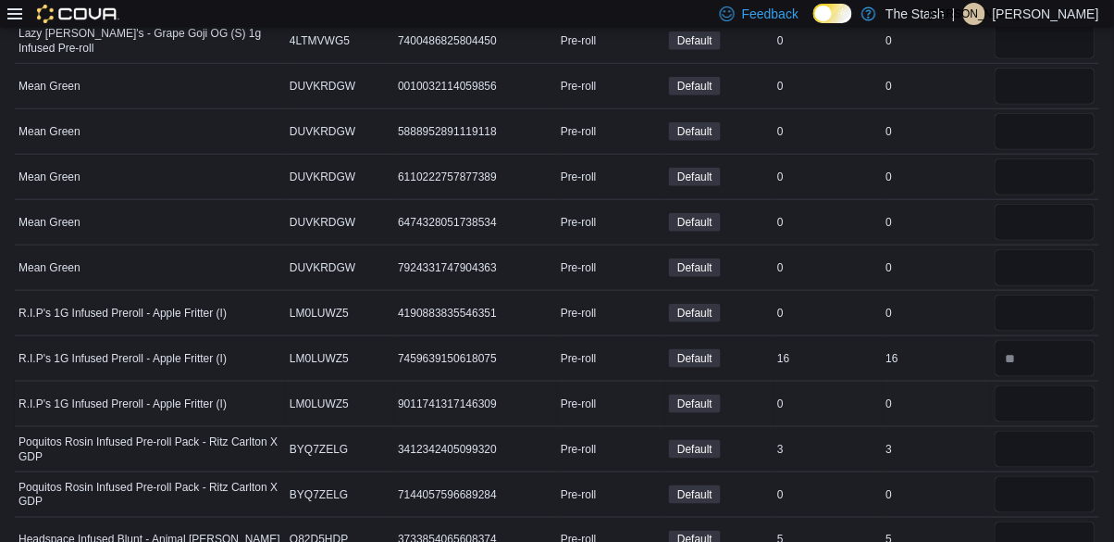
scroll to position [8186, 0]
click at [1045, 442] on input "number" at bounding box center [1045, 448] width 101 height 37
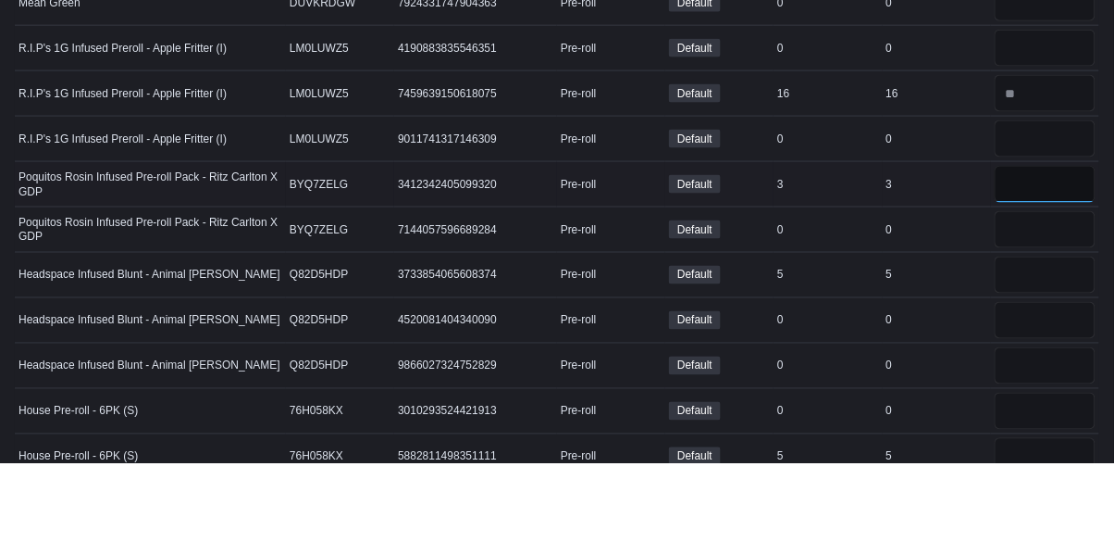
scroll to position [8374, 0]
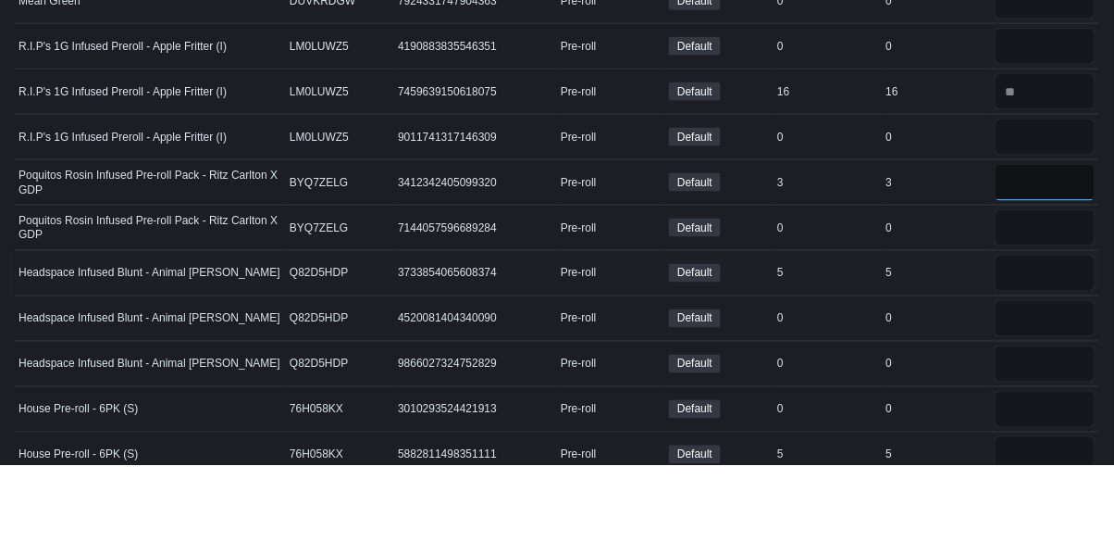
type input "*"
click at [1039, 351] on input "number" at bounding box center [1045, 349] width 101 height 37
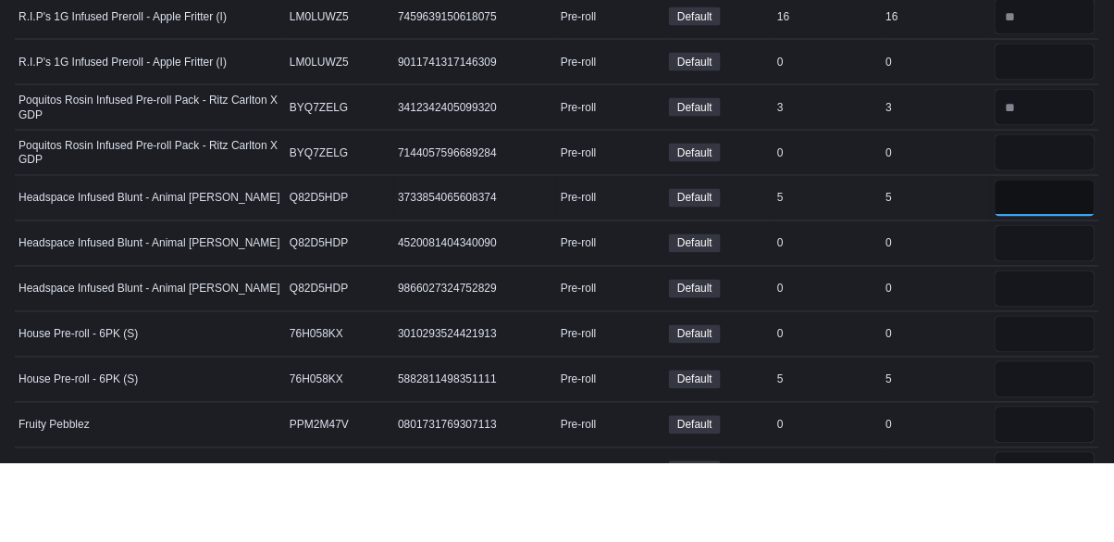
scroll to position [8449, 0]
type input "*"
click at [1038, 452] on input "number" at bounding box center [1045, 457] width 101 height 37
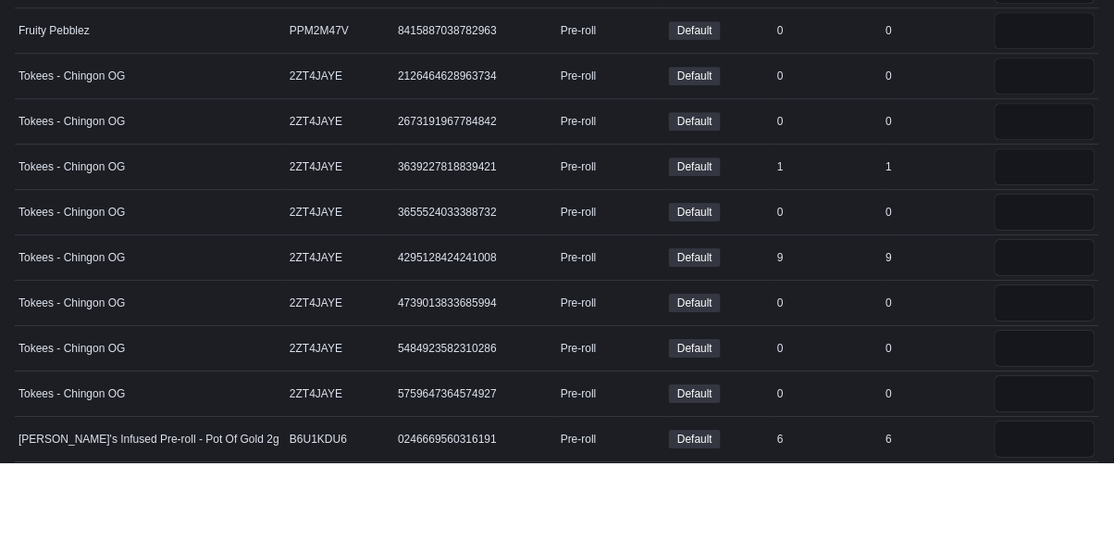
scroll to position [9031, 0]
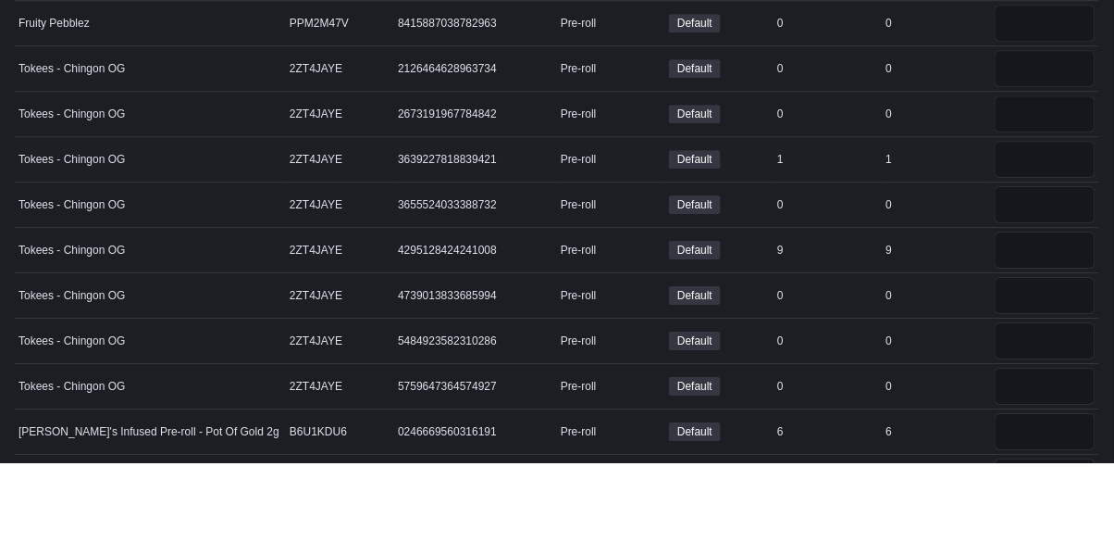
type input "*"
click at [1060, 234] on input "number" at bounding box center [1045, 238] width 101 height 37
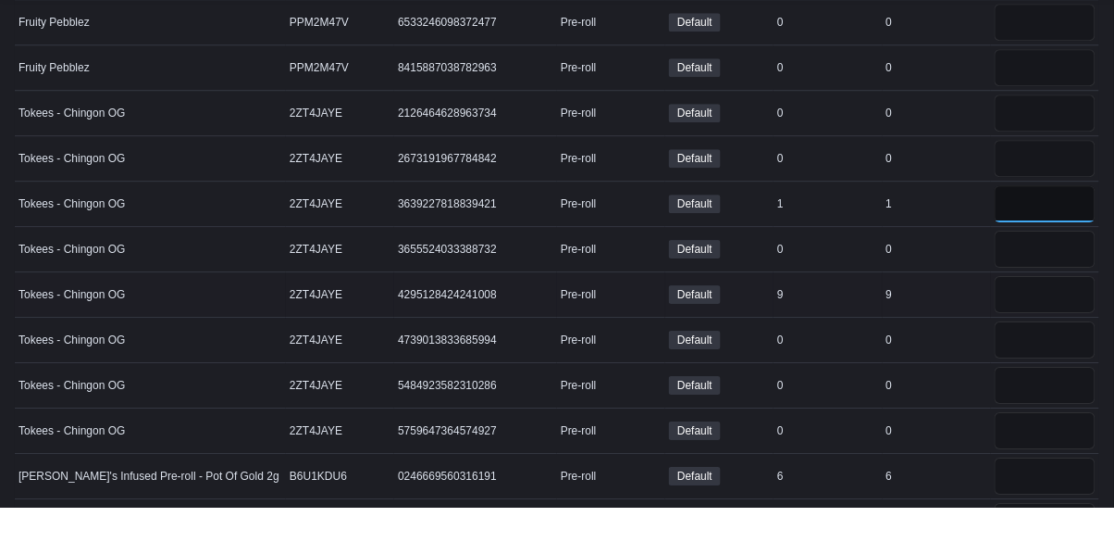
type input "*"
click at [1050, 319] on input "number" at bounding box center [1045, 329] width 101 height 37
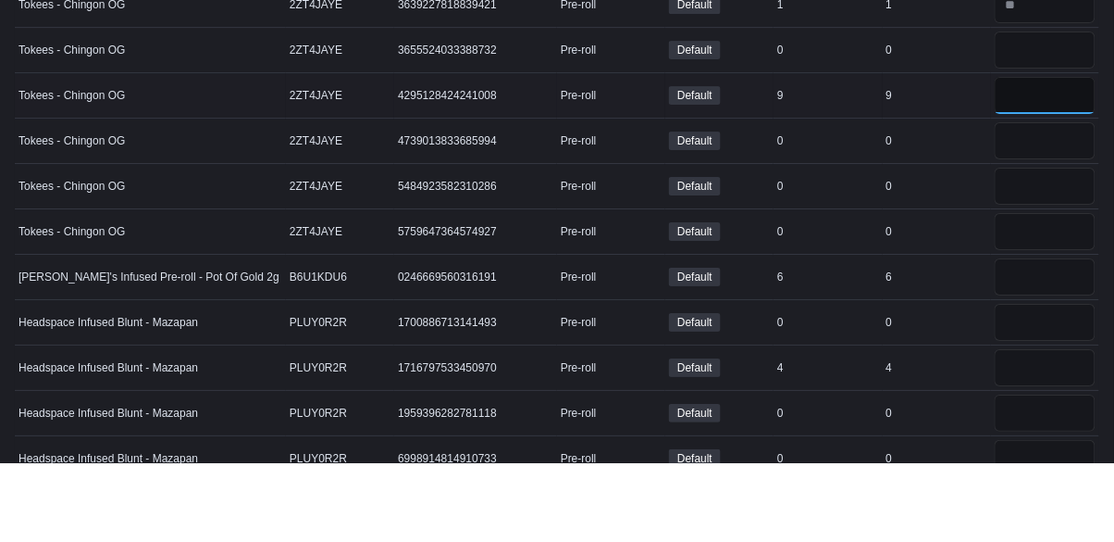
scroll to position [9191, 0]
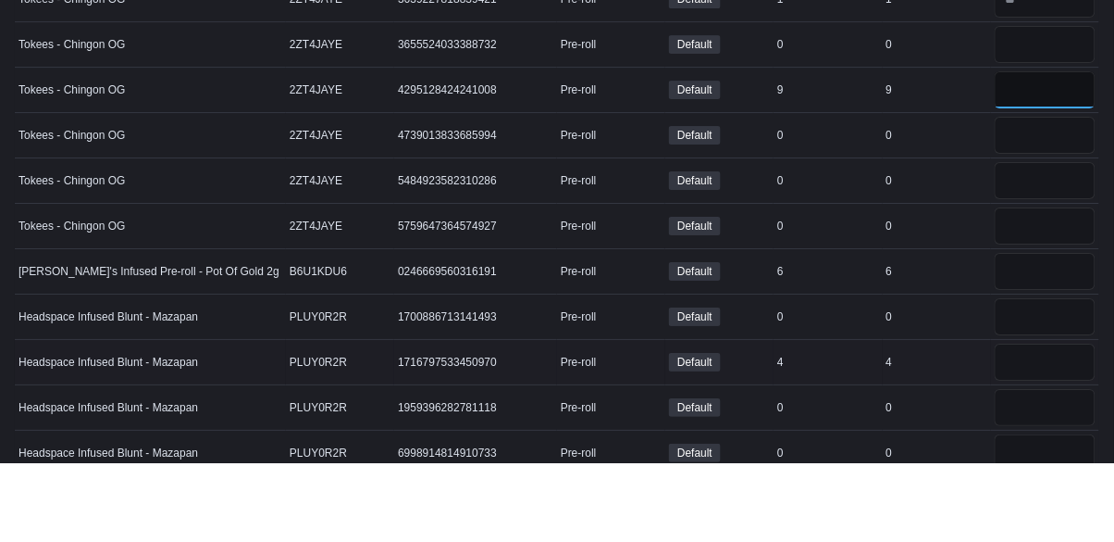
type input "*"
click at [1040, 434] on input "number" at bounding box center [1045, 441] width 101 height 37
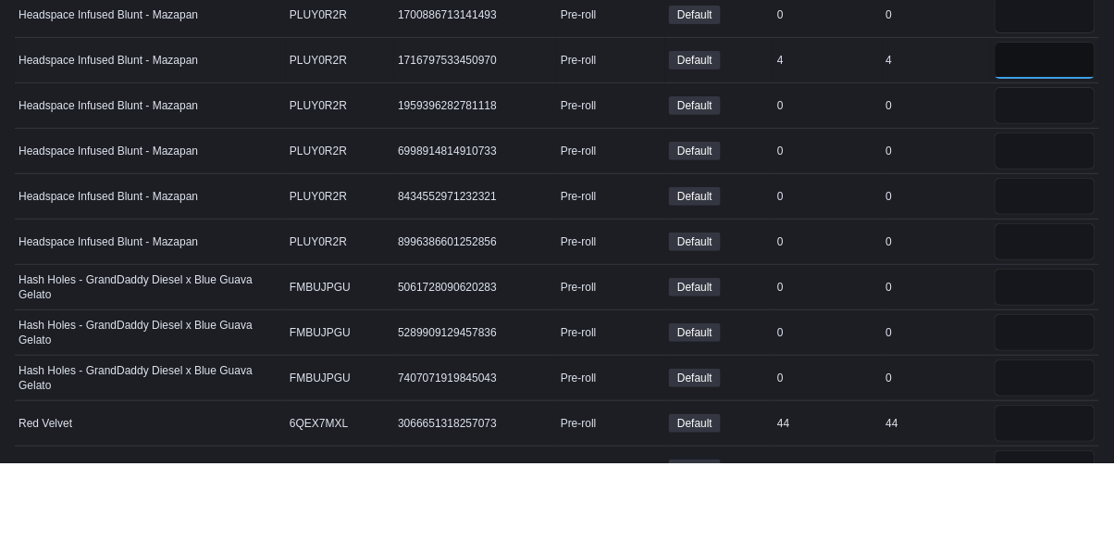
scroll to position [9502, 0]
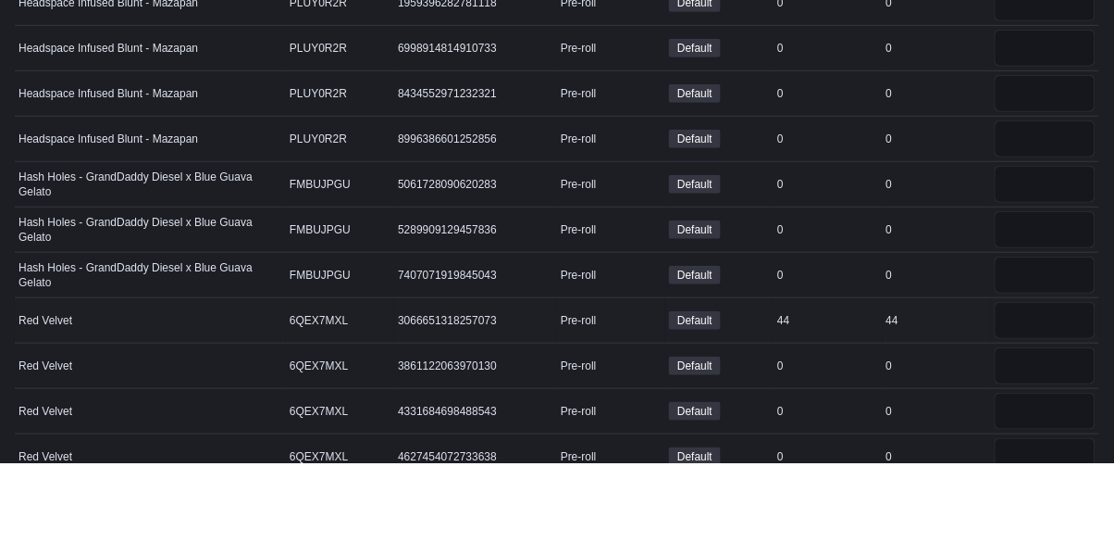
type input "*"
click at [1037, 386] on input "number" at bounding box center [1045, 399] width 101 height 37
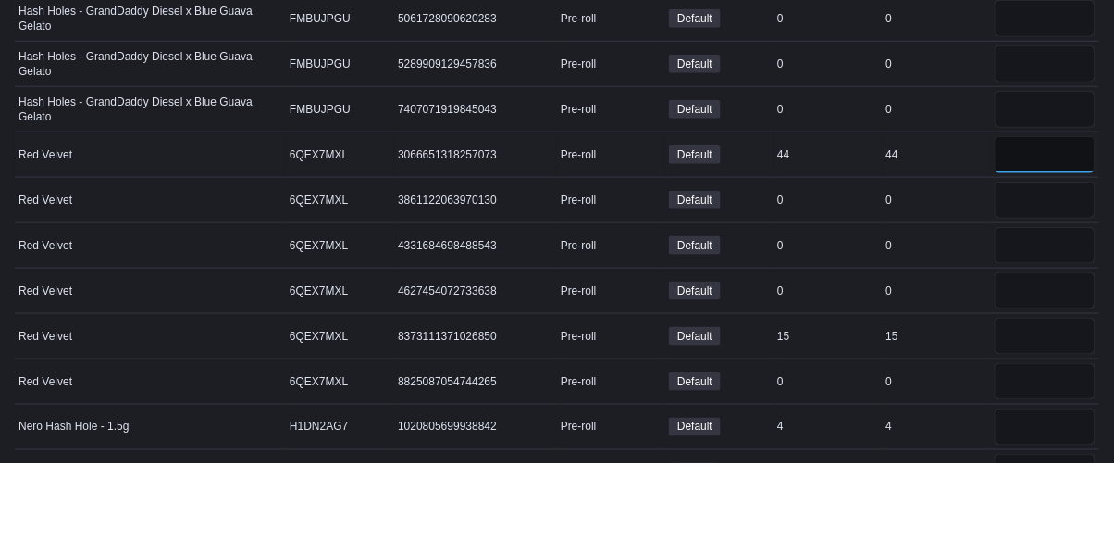
scroll to position [9769, 0]
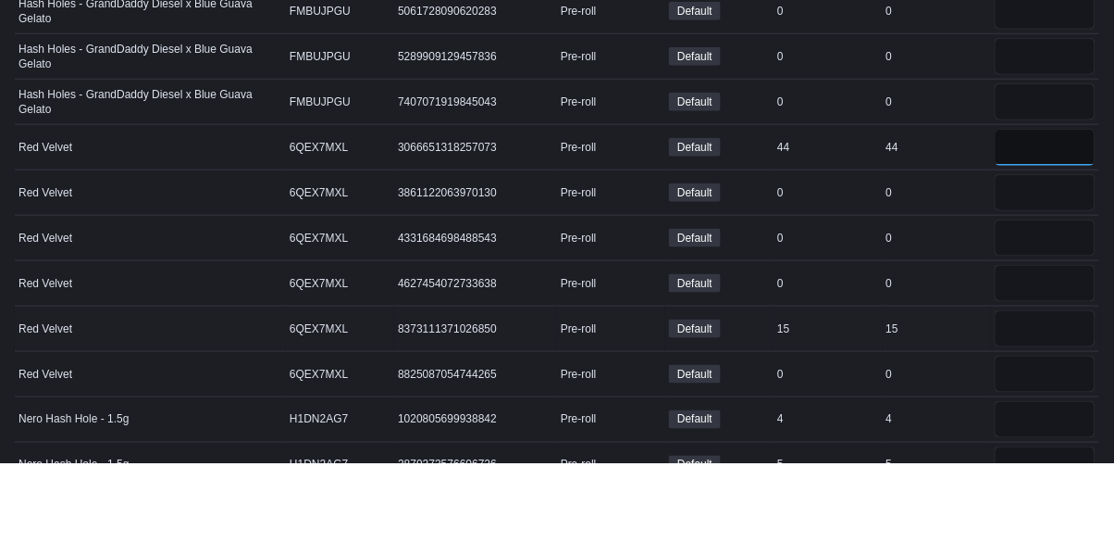
type input "**"
click at [1038, 392] on input "number" at bounding box center [1045, 407] width 101 height 37
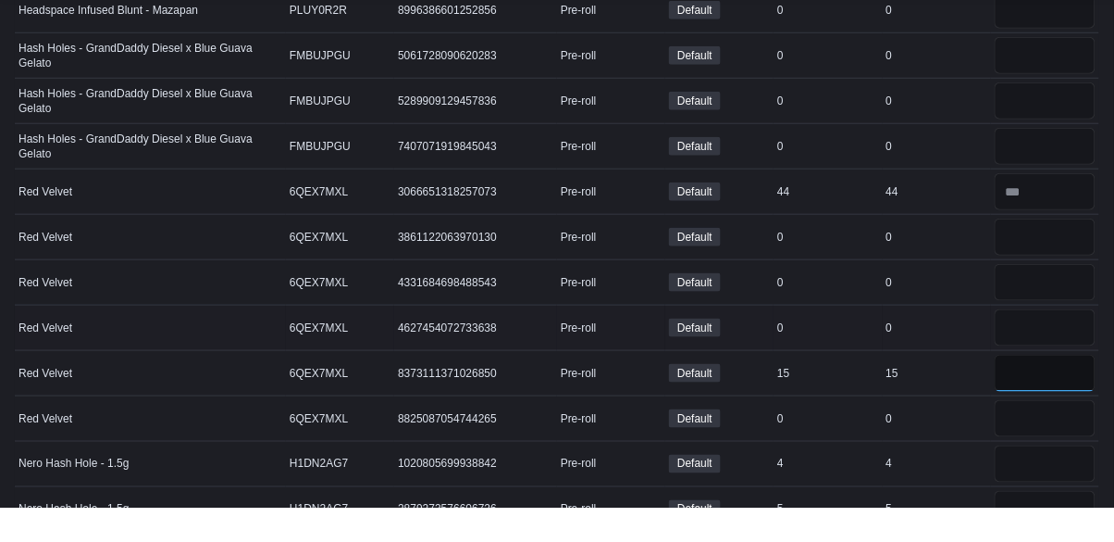
type input "*"
click at [942, 340] on td "Real Time Stock 0" at bounding box center [937, 362] width 108 height 45
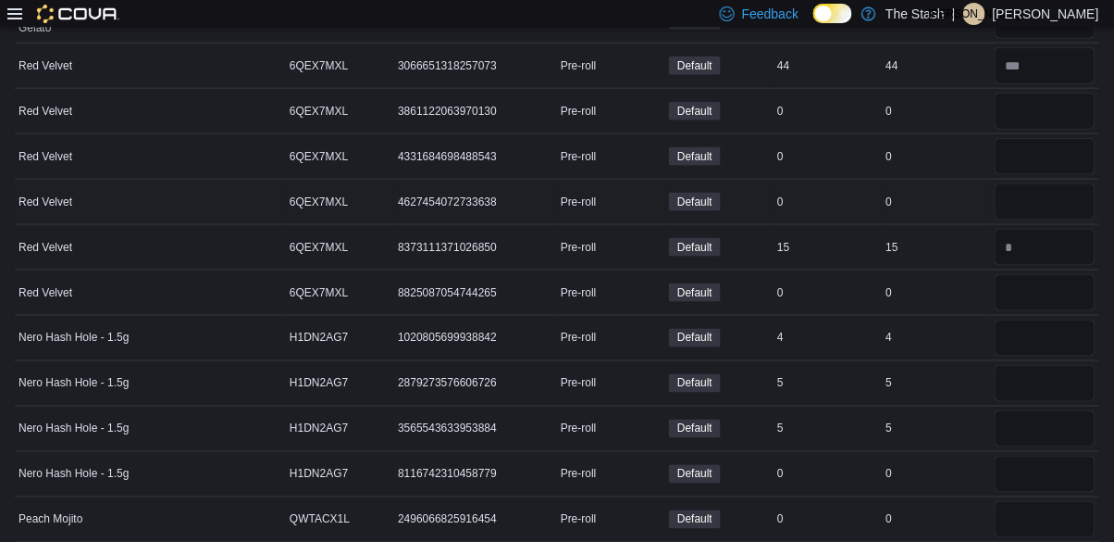
scroll to position [9931, 0]
click at [1028, 370] on input "number" at bounding box center [1045, 381] width 101 height 37
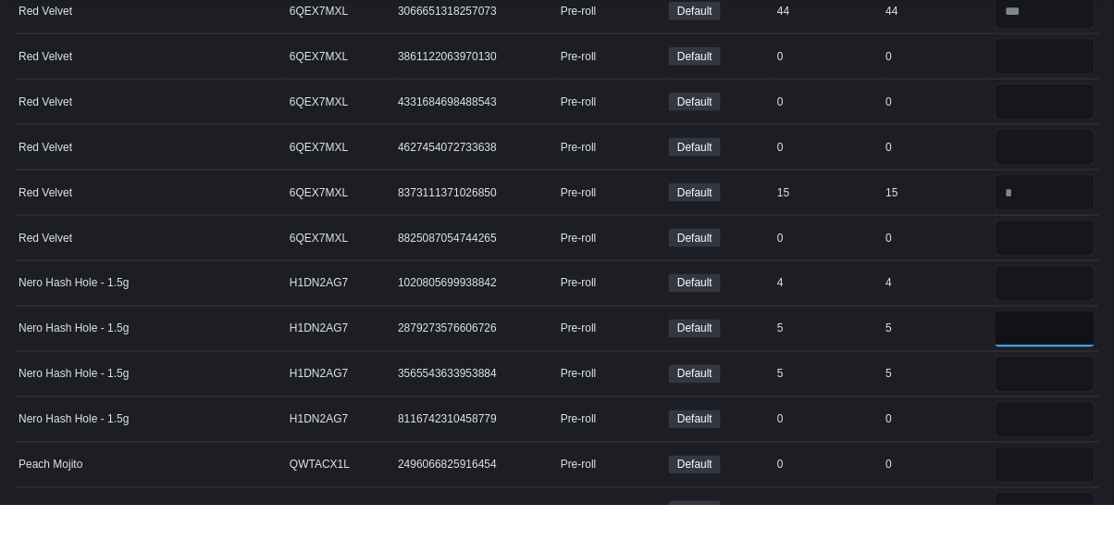
scroll to position [9977, 0]
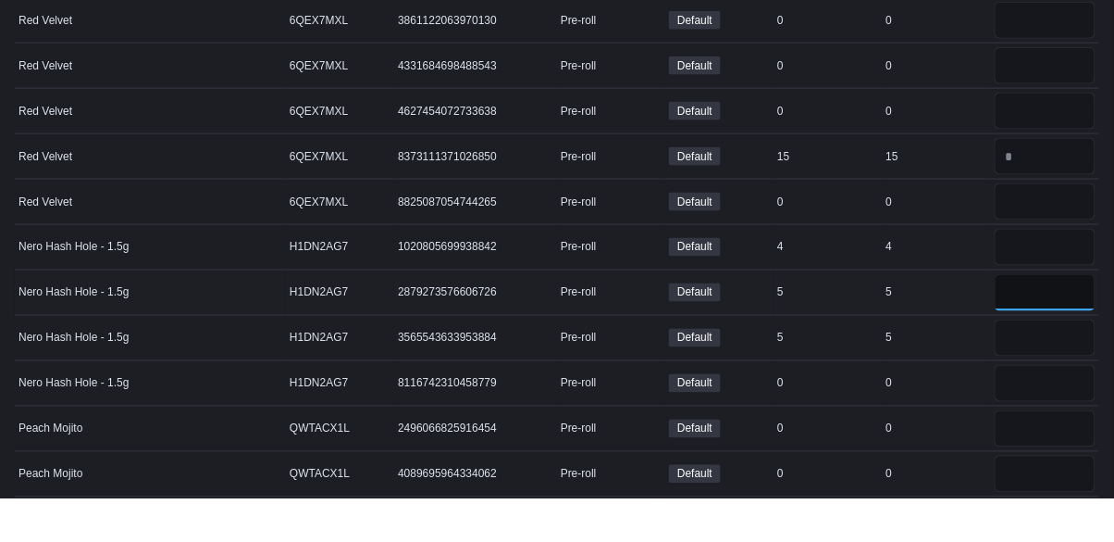
type input "*"
click at [1040, 277] on input "number" at bounding box center [1045, 290] width 101 height 37
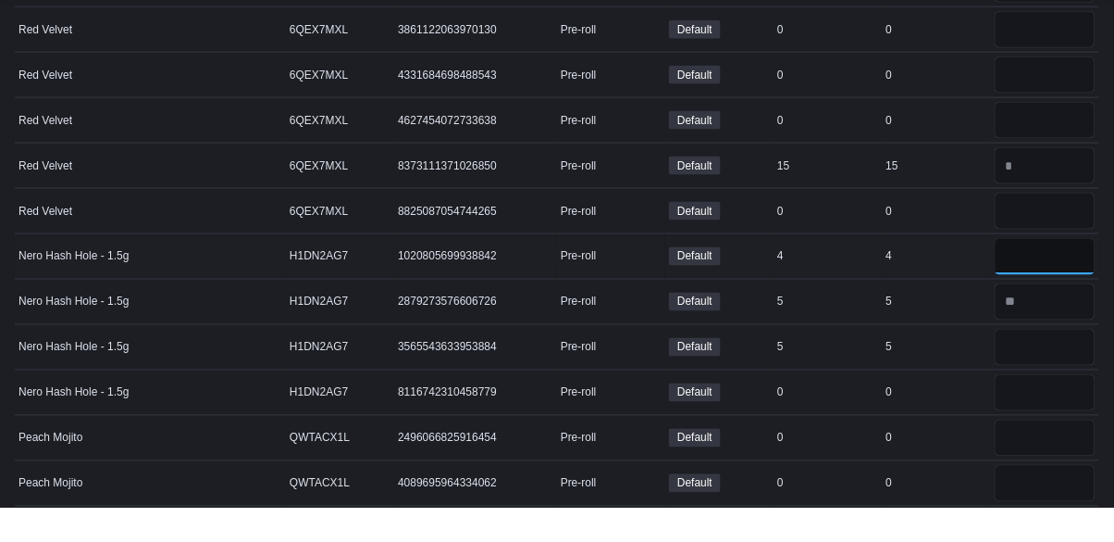
type input "*"
click at [1038, 367] on input "number" at bounding box center [1045, 381] width 101 height 37
type input "*"
click at [1036, 418] on input "number" at bounding box center [1045, 426] width 101 height 37
type input "*"
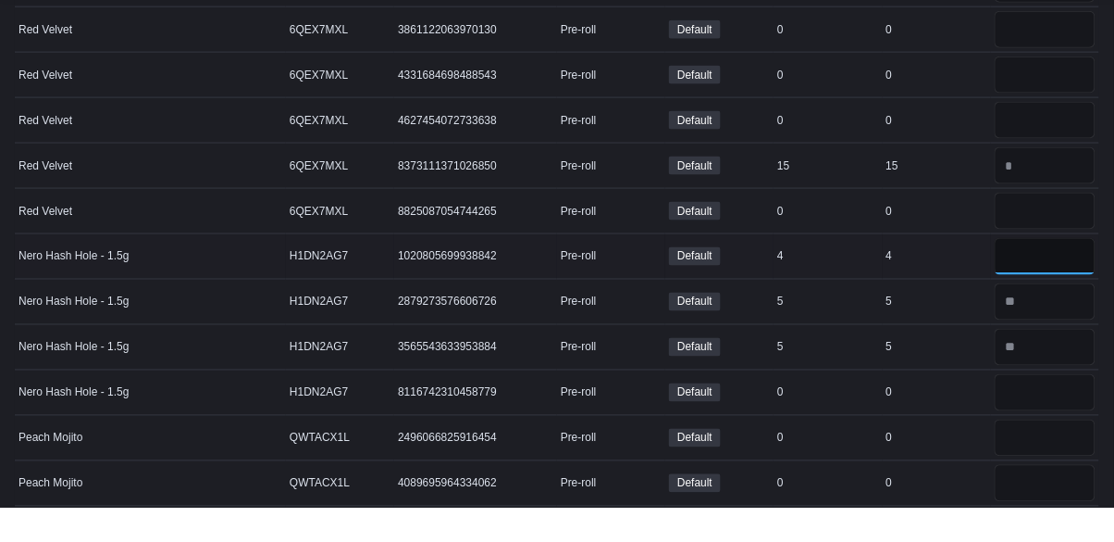
click at [1077, 281] on input "number" at bounding box center [1045, 290] width 101 height 37
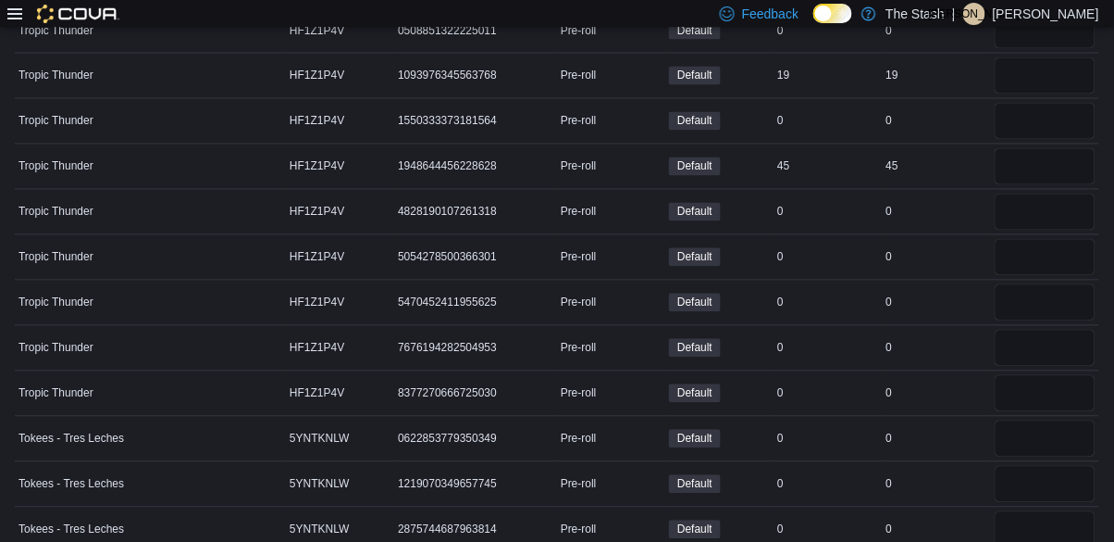
scroll to position [7062, 0]
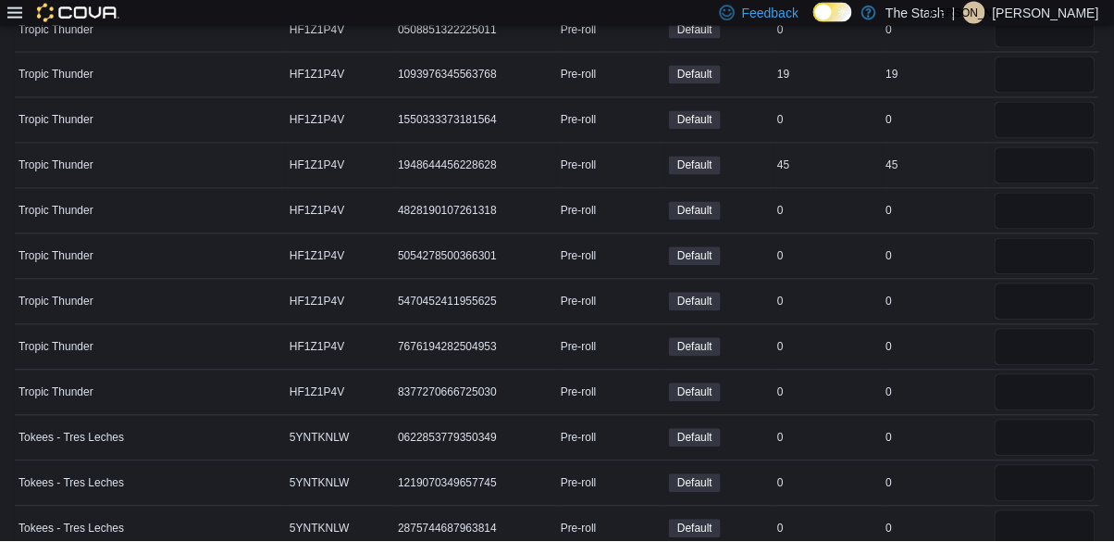
type input "*"
click at [1053, 163] on input "number" at bounding box center [1045, 166] width 101 height 37
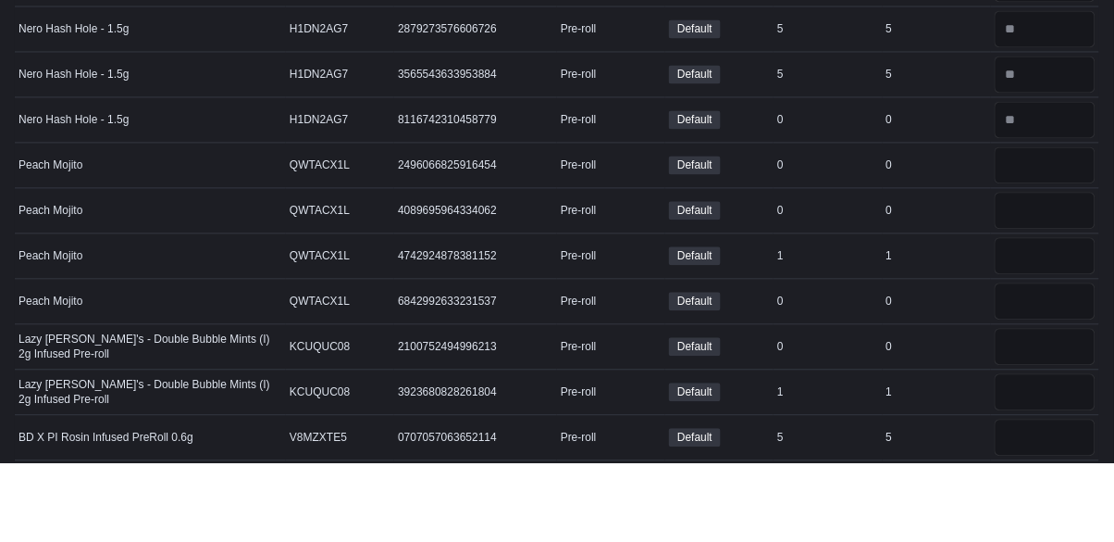
scroll to position [10208, 0]
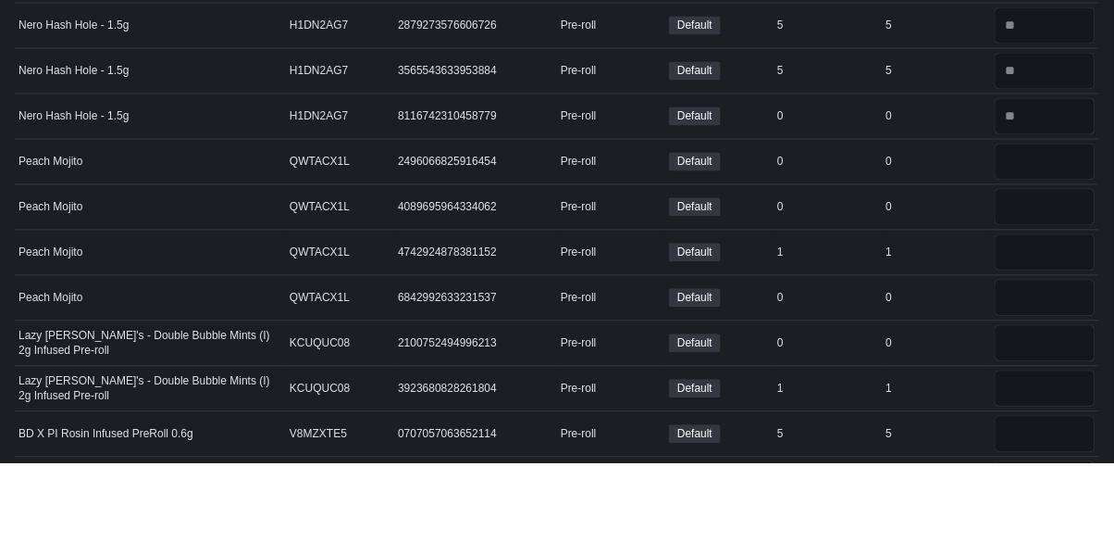
type input "*"
click at [1052, 327] on input "number" at bounding box center [1045, 331] width 101 height 37
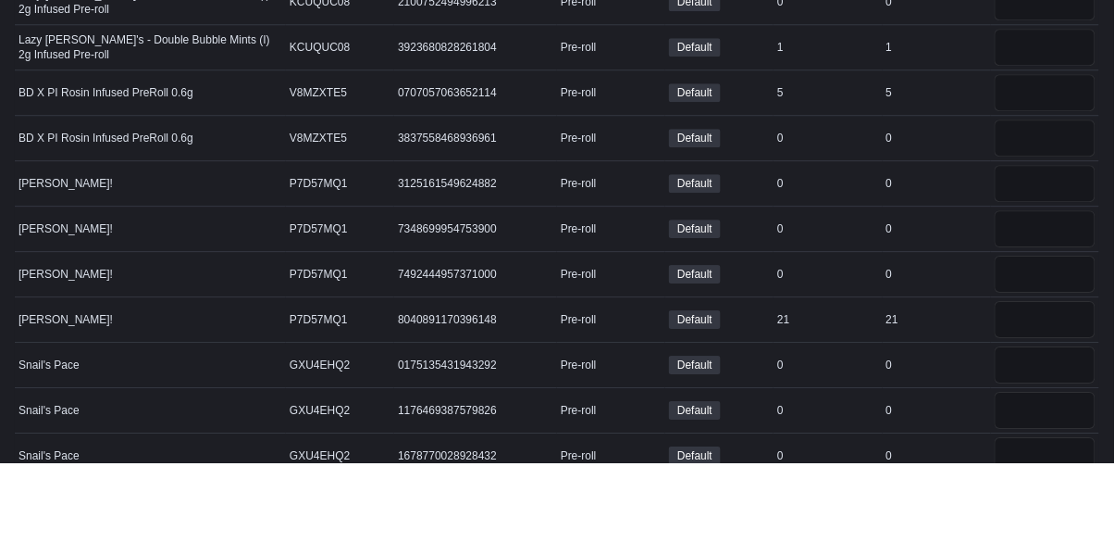
scroll to position [10567, 0]
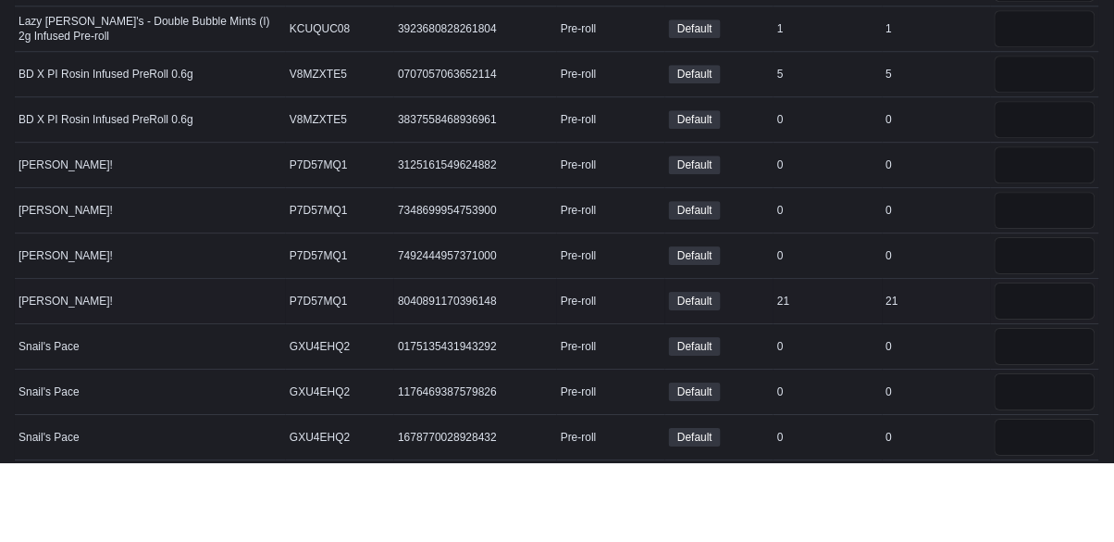
type input "*"
click at [1042, 372] on input "number" at bounding box center [1045, 380] width 101 height 37
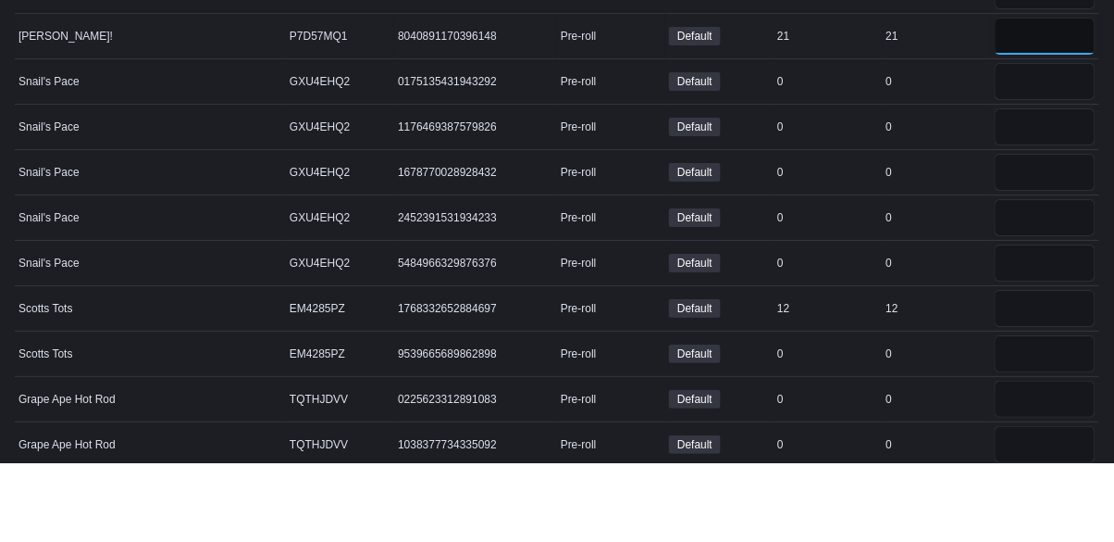
scroll to position [10835, 0]
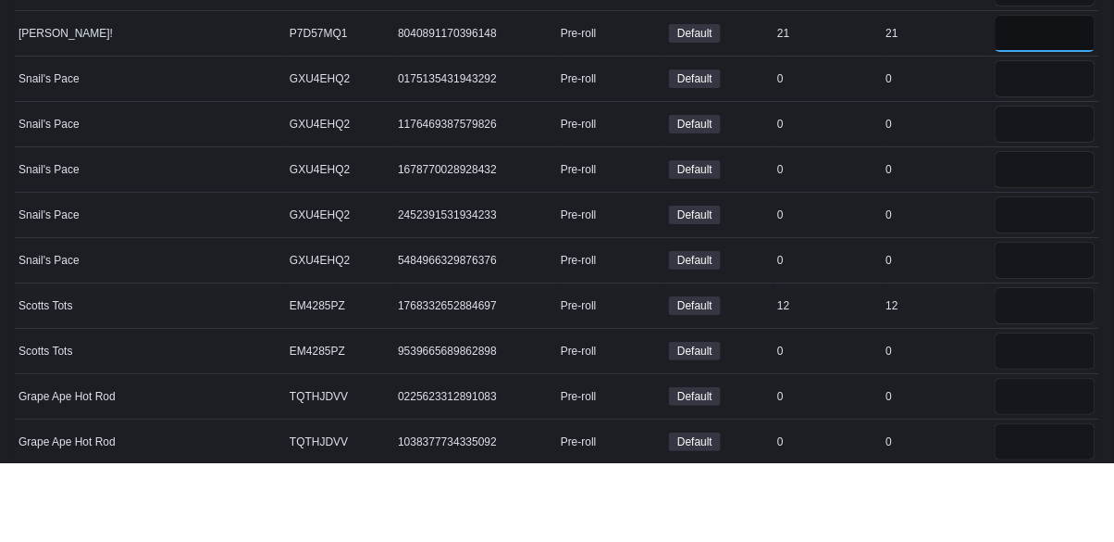
type input "**"
click at [1044, 377] on input "number" at bounding box center [1045, 385] width 101 height 37
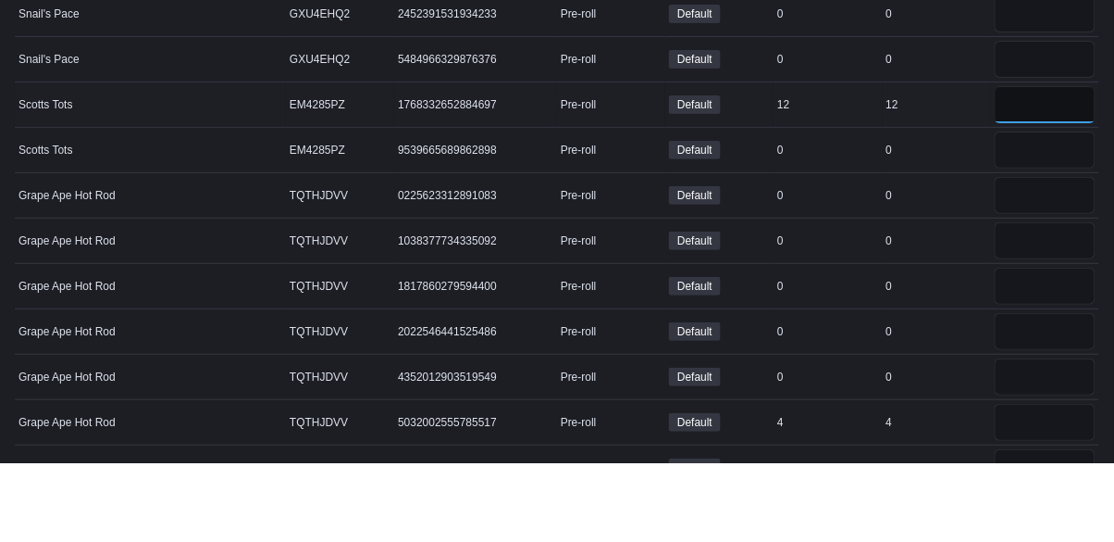
scroll to position [11049, 0]
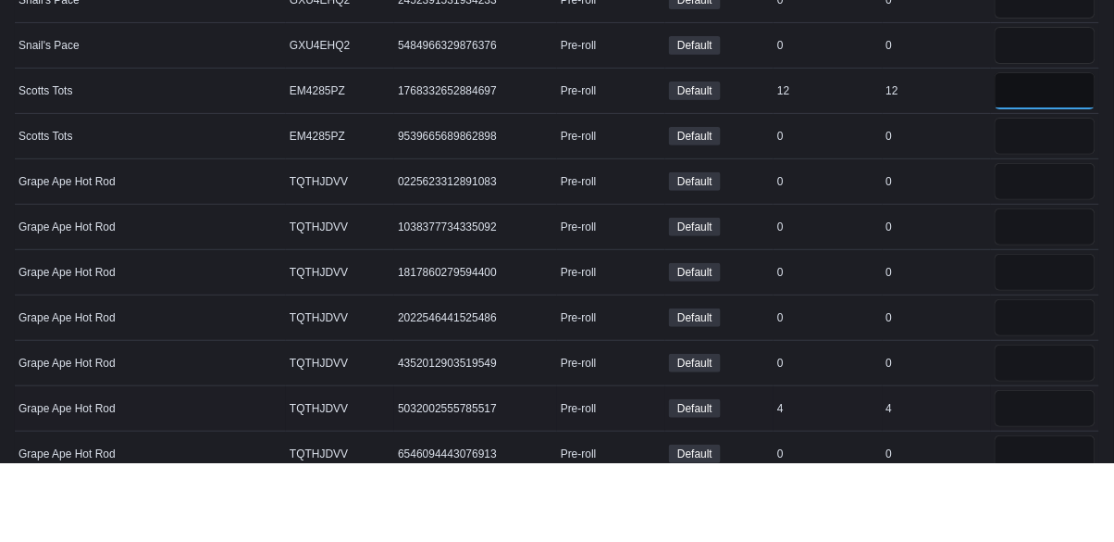
type input "**"
click at [1035, 481] on input "number" at bounding box center [1045, 487] width 101 height 37
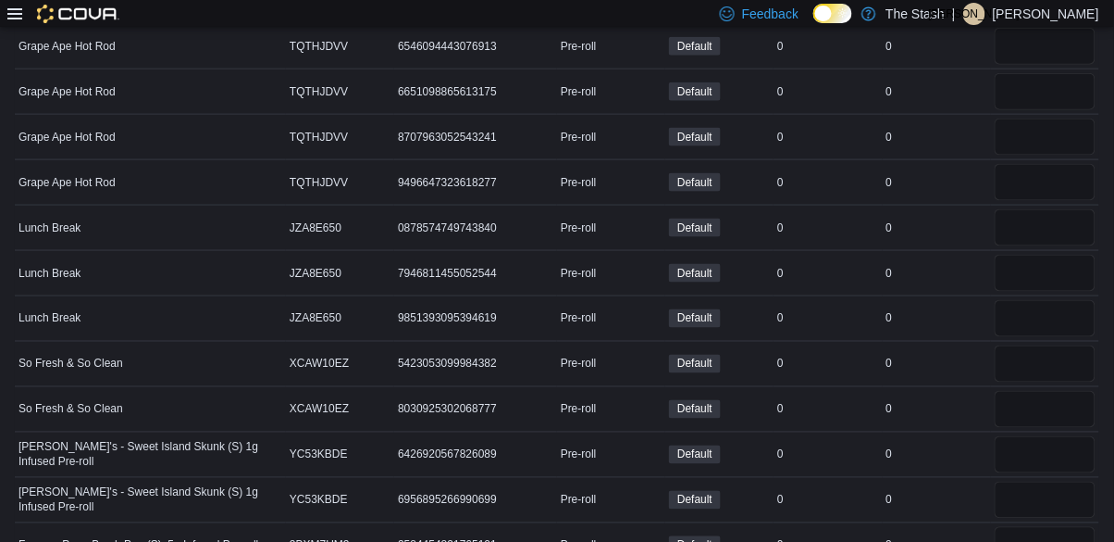
scroll to position [11537, 0]
type input "*"
click at [61, 355] on span "So Fresh & So Clean" at bounding box center [71, 362] width 105 height 15
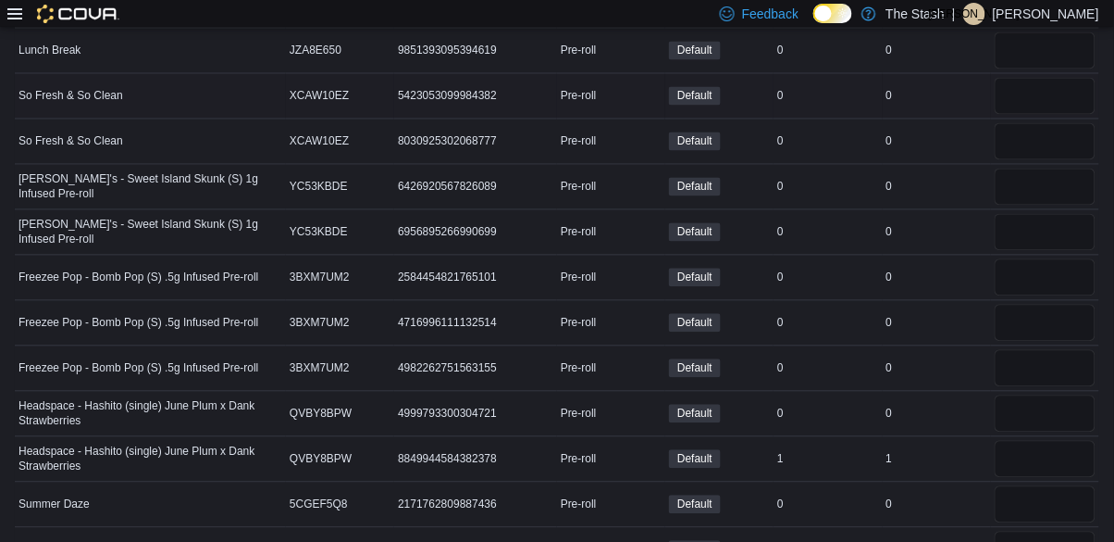
scroll to position [11811, 0]
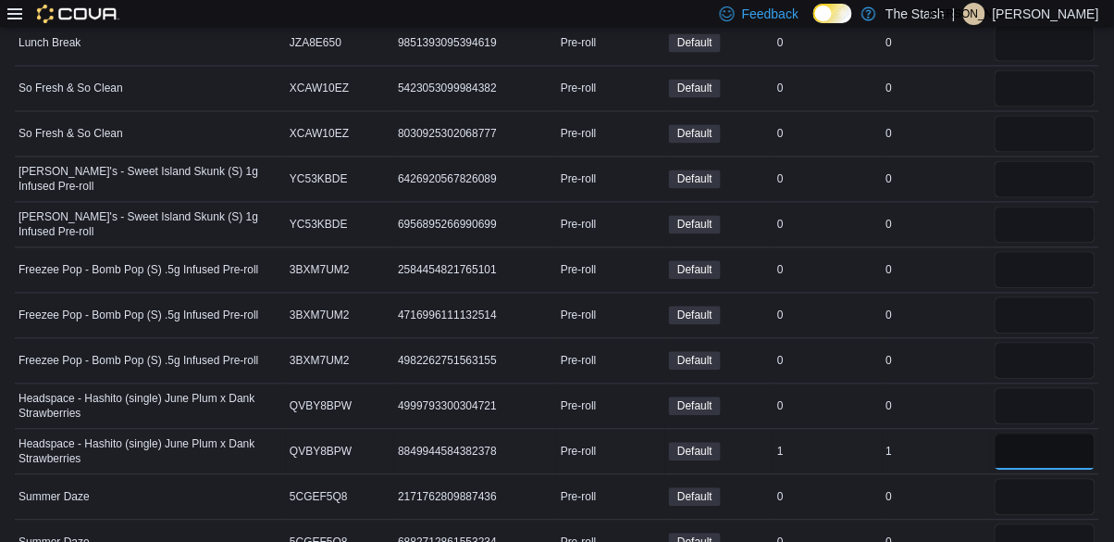
click at [1022, 438] on input "number" at bounding box center [1045, 451] width 101 height 37
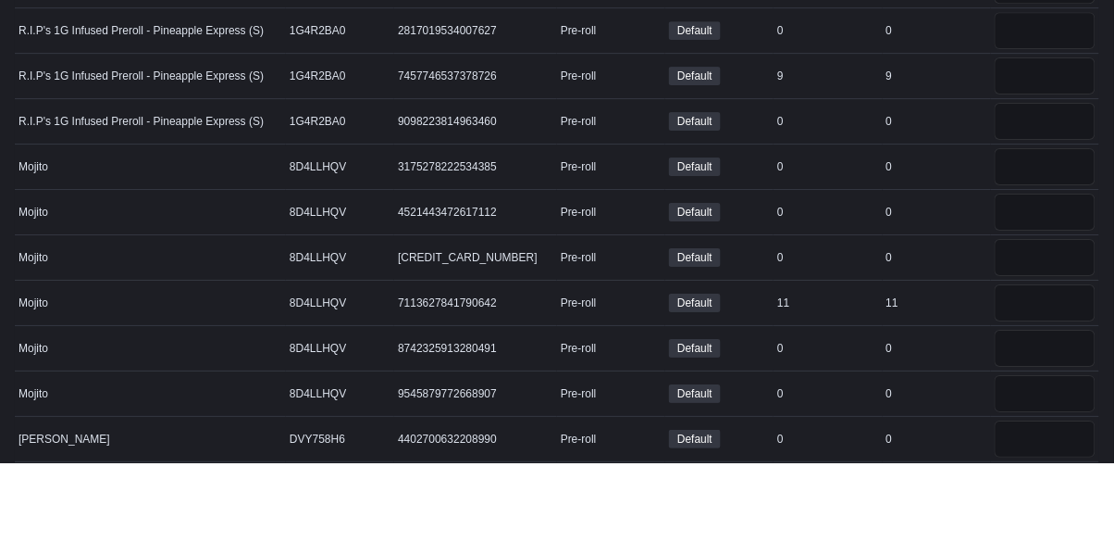
scroll to position [12339, 0]
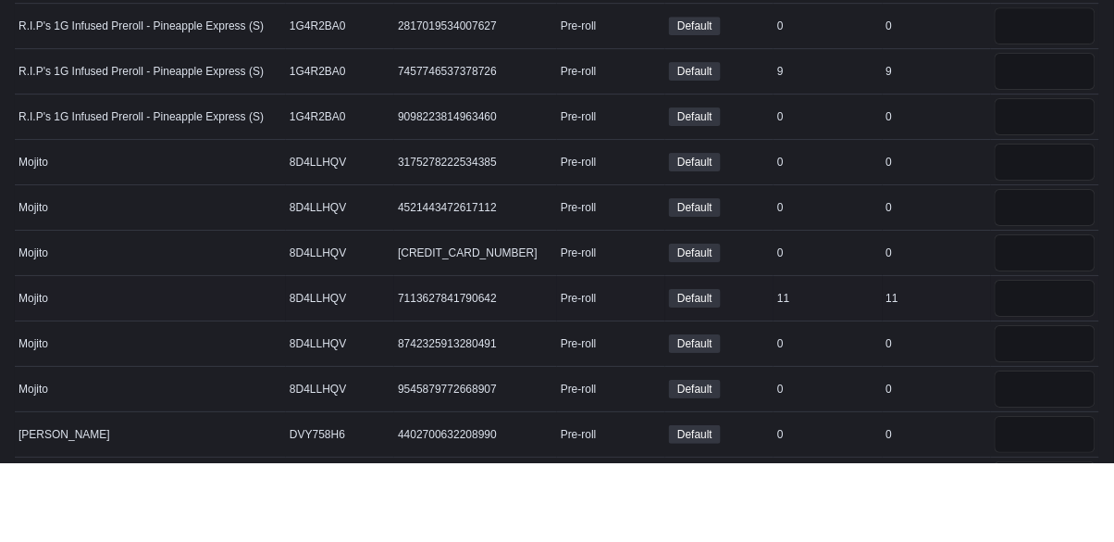
type input "*"
click at [1070, 370] on input "number" at bounding box center [1045, 377] width 101 height 37
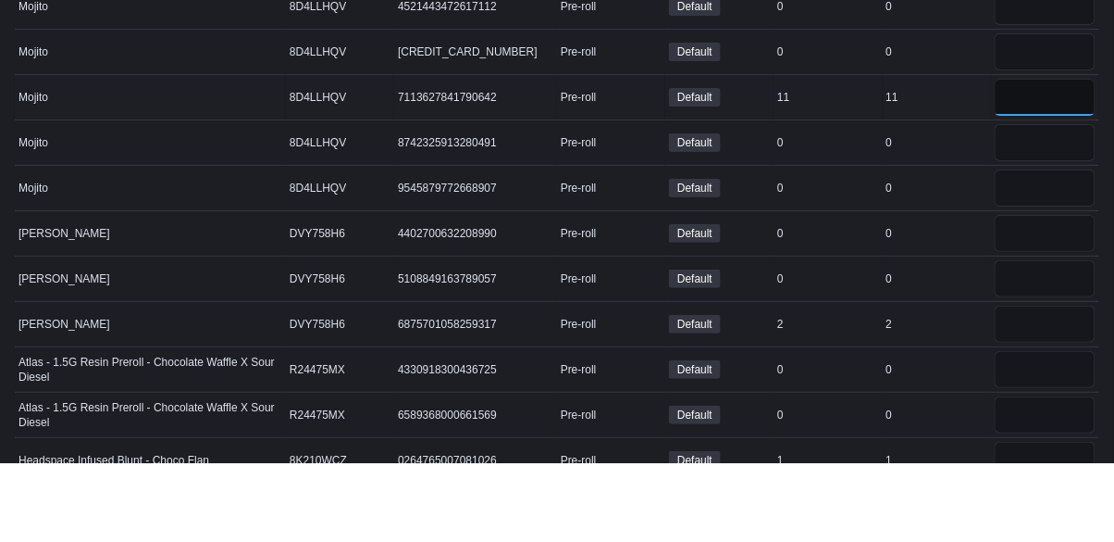
scroll to position [12562, 0]
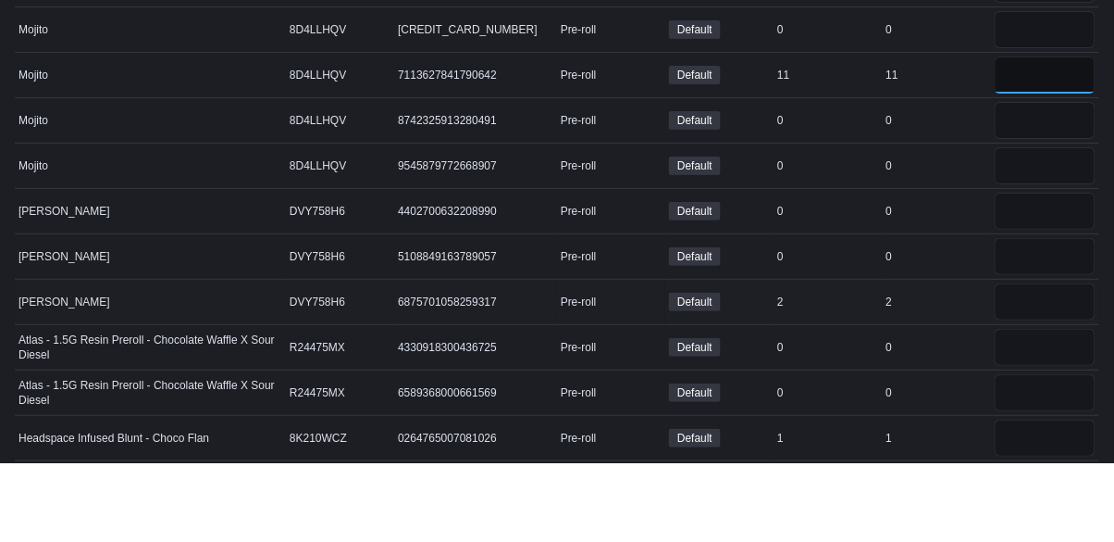
type input "**"
click at [1046, 377] on input "number" at bounding box center [1045, 381] width 101 height 37
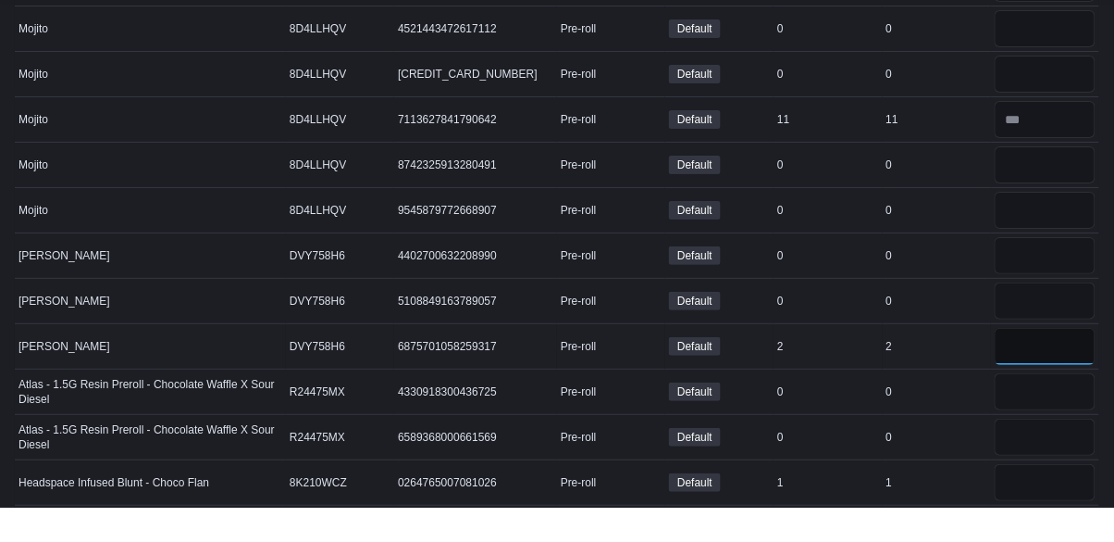
type input "*"
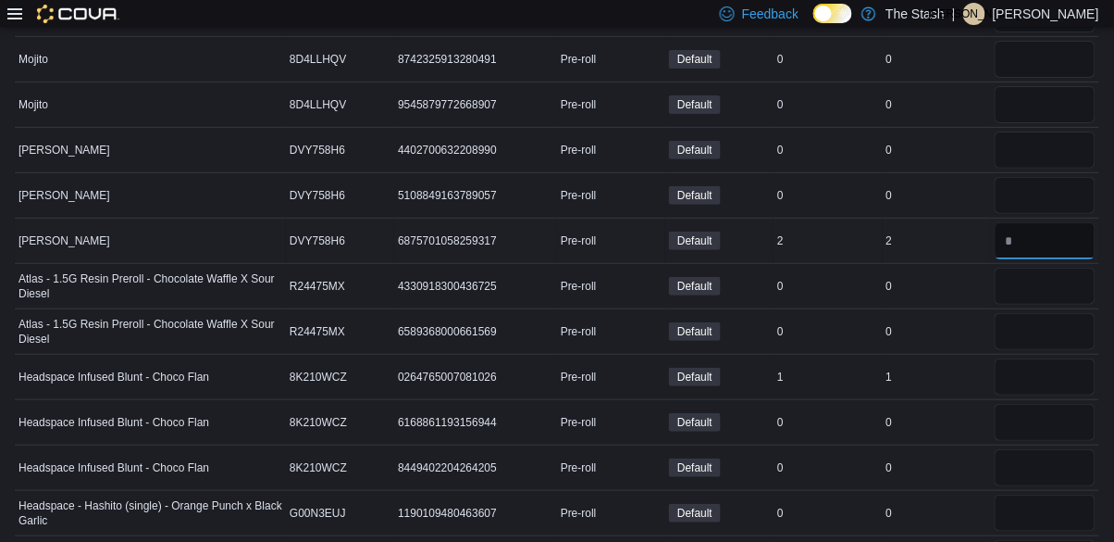
scroll to position [12704, 0]
click at [1049, 366] on input "number" at bounding box center [1045, 375] width 101 height 37
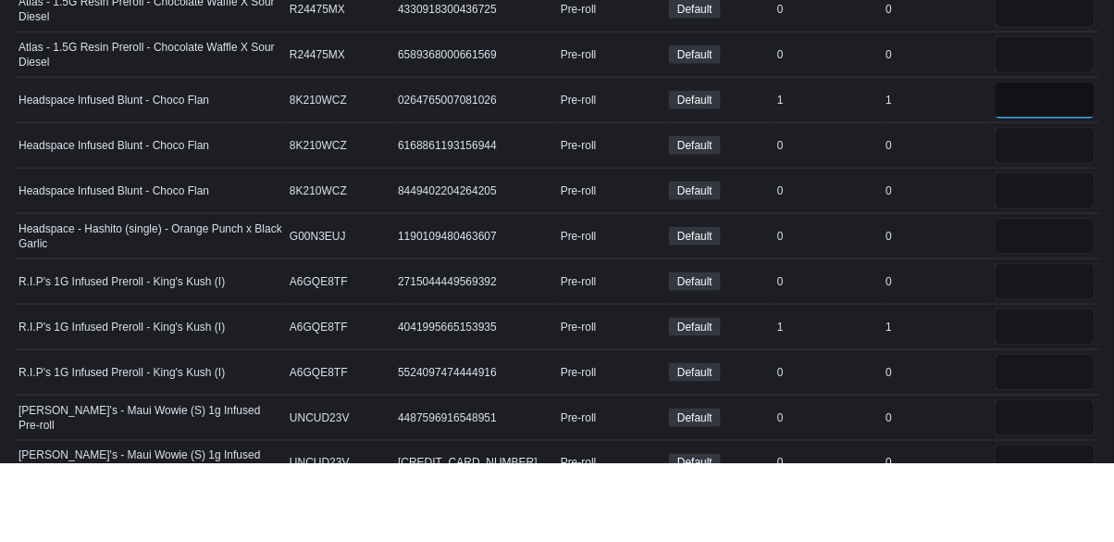
scroll to position [12909, 0]
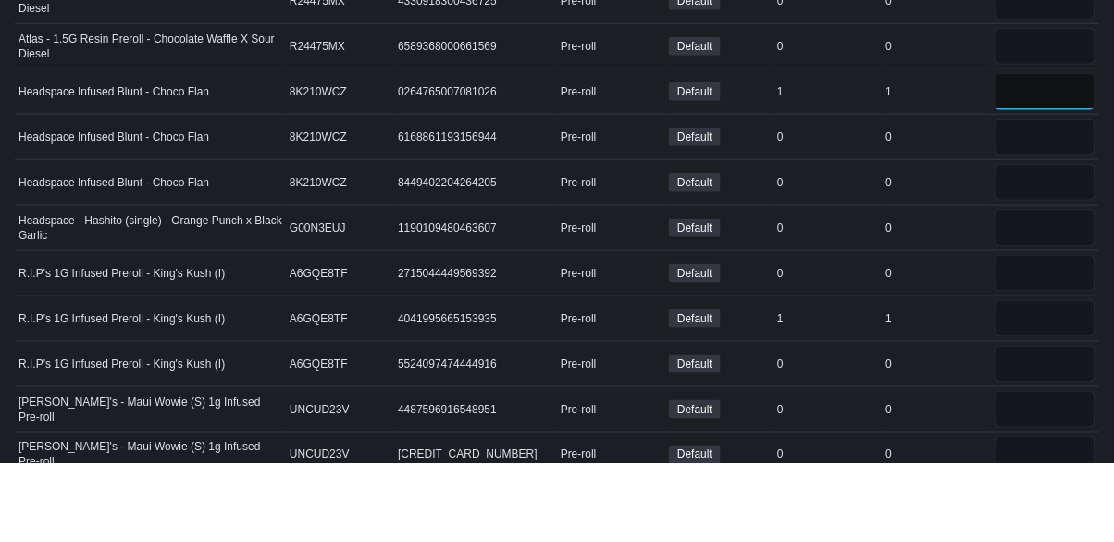
type input "*"
click at [1051, 383] on input "number" at bounding box center [1045, 397] width 101 height 37
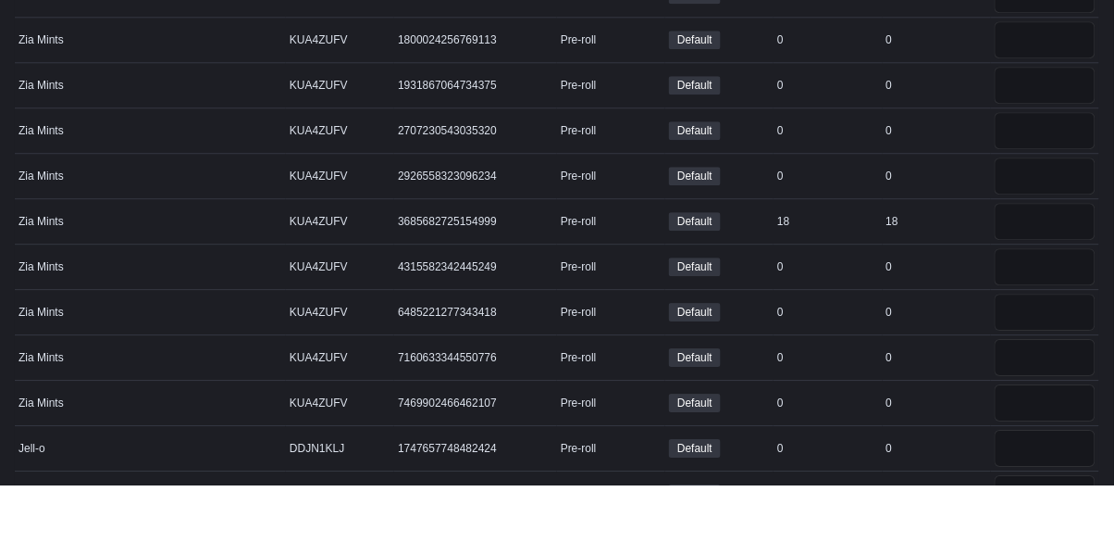
scroll to position [13663, 0]
type input "*"
click at [1053, 269] on input "number" at bounding box center [1045, 278] width 101 height 37
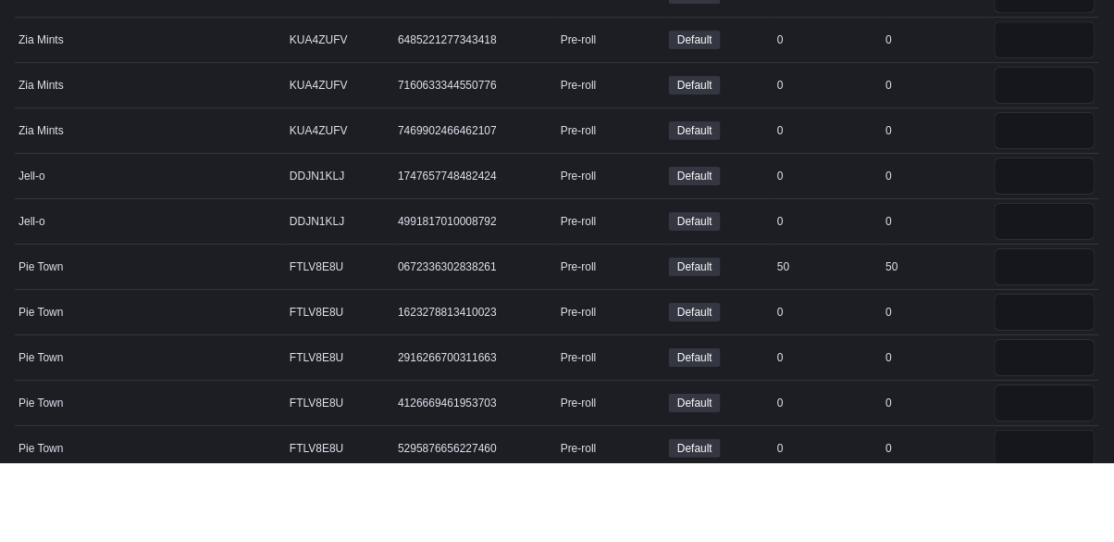
scroll to position [13916, 0]
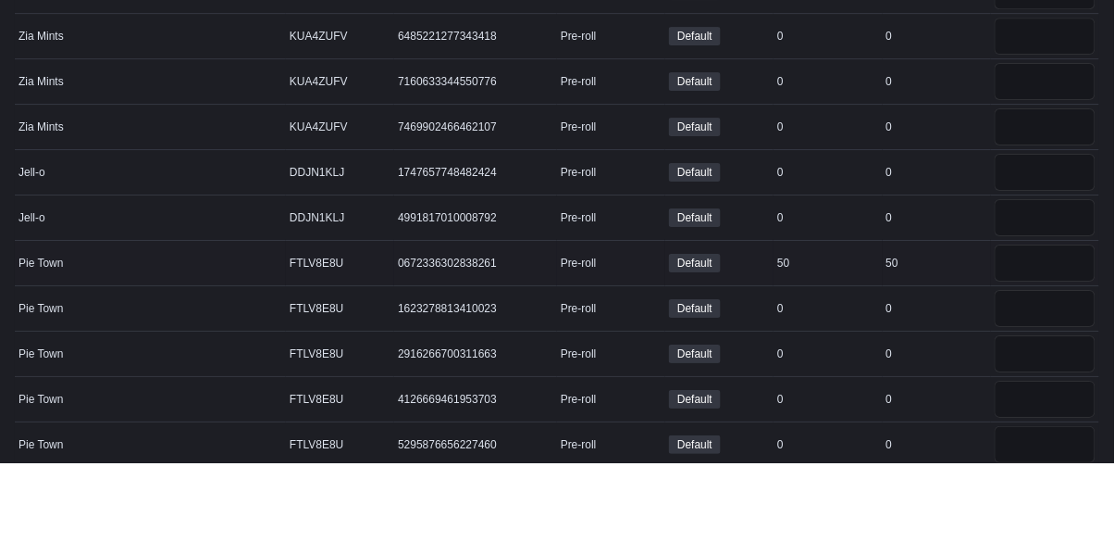
type input "**"
click at [1057, 327] on input "number" at bounding box center [1045, 342] width 101 height 37
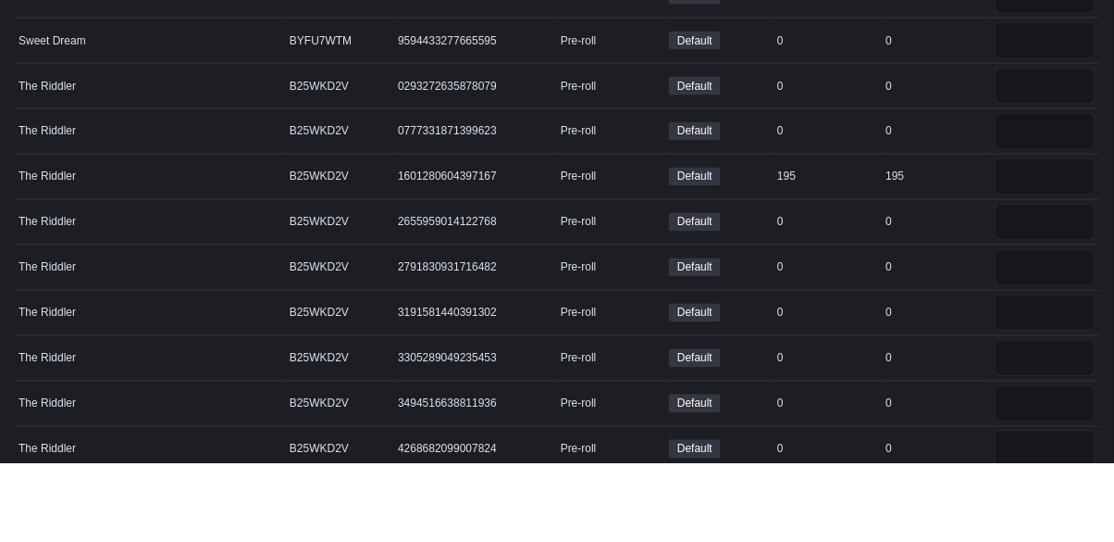
scroll to position [14823, 0]
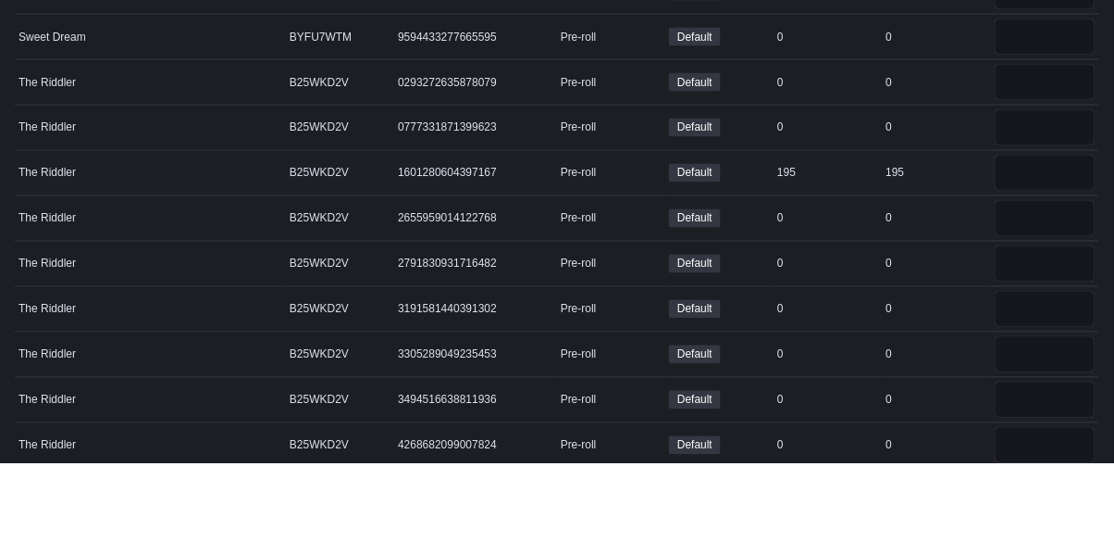
type input "**"
click at [1056, 241] on input "number" at bounding box center [1045, 251] width 101 height 37
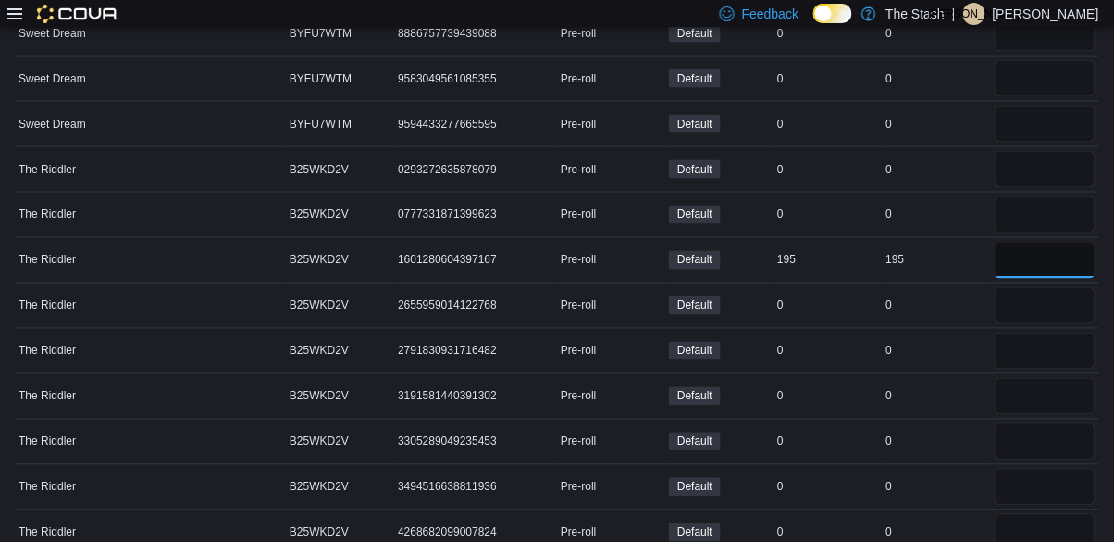
scroll to position [14812, 0]
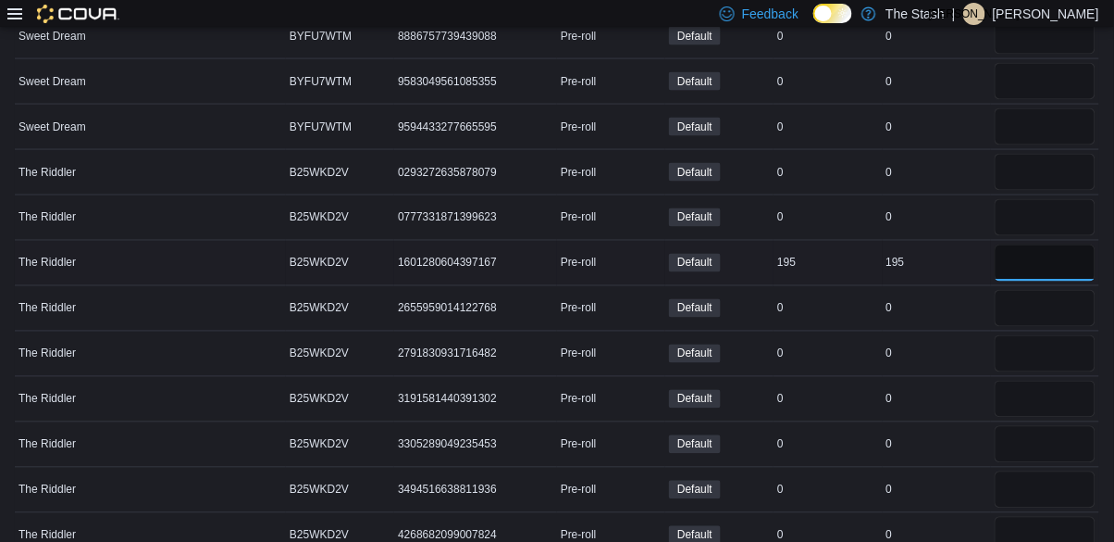
type input "*"
type input "**"
click at [923, 388] on div "0" at bounding box center [937, 399] width 108 height 22
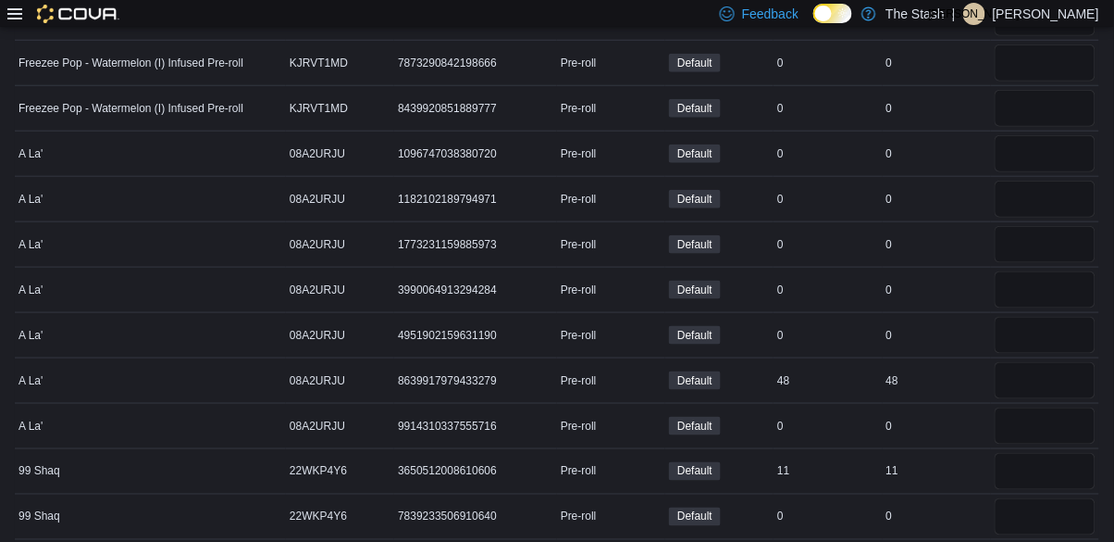
scroll to position [16161, 0]
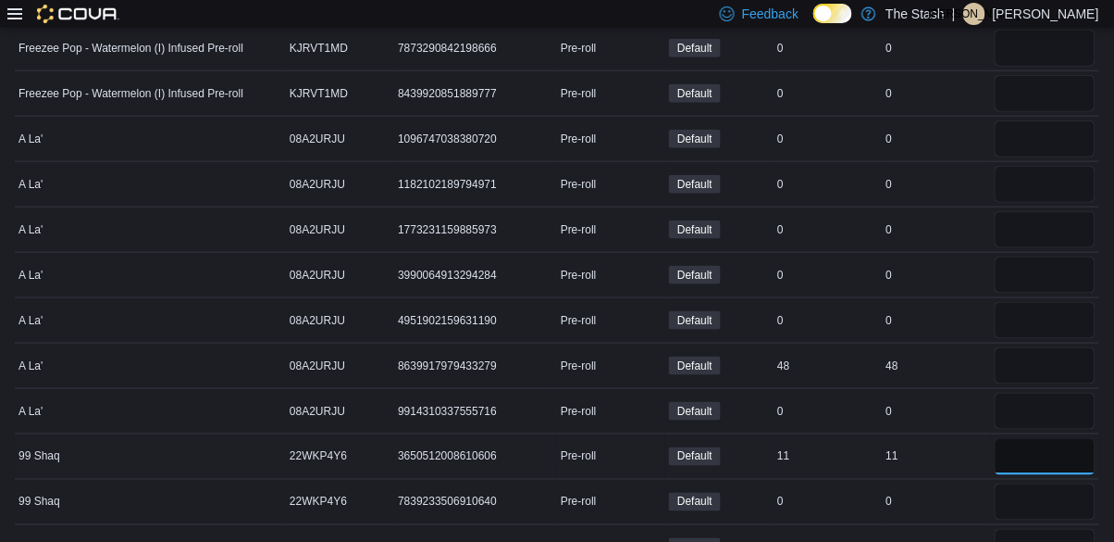
click at [1045, 439] on input "number" at bounding box center [1045, 456] width 101 height 37
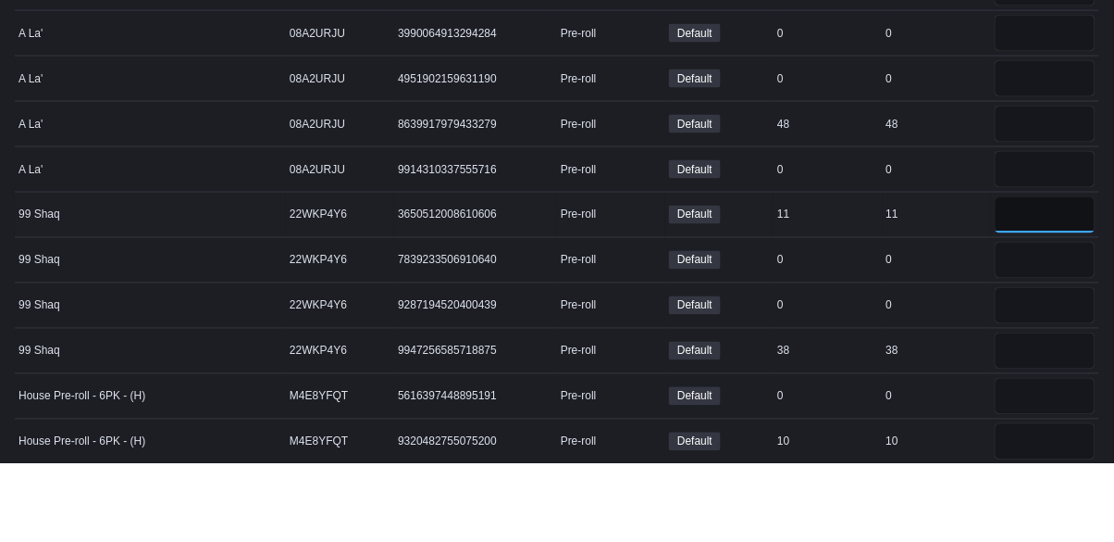
scroll to position [16325, 0]
type input "*"
click at [1025, 417] on input "number" at bounding box center [1045, 428] width 101 height 37
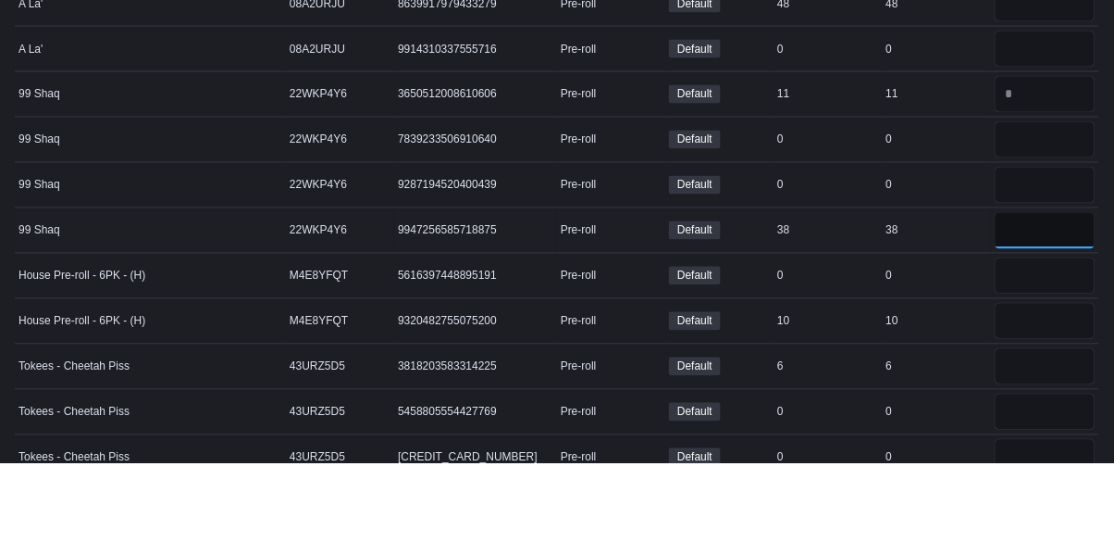
scroll to position [16446, 0]
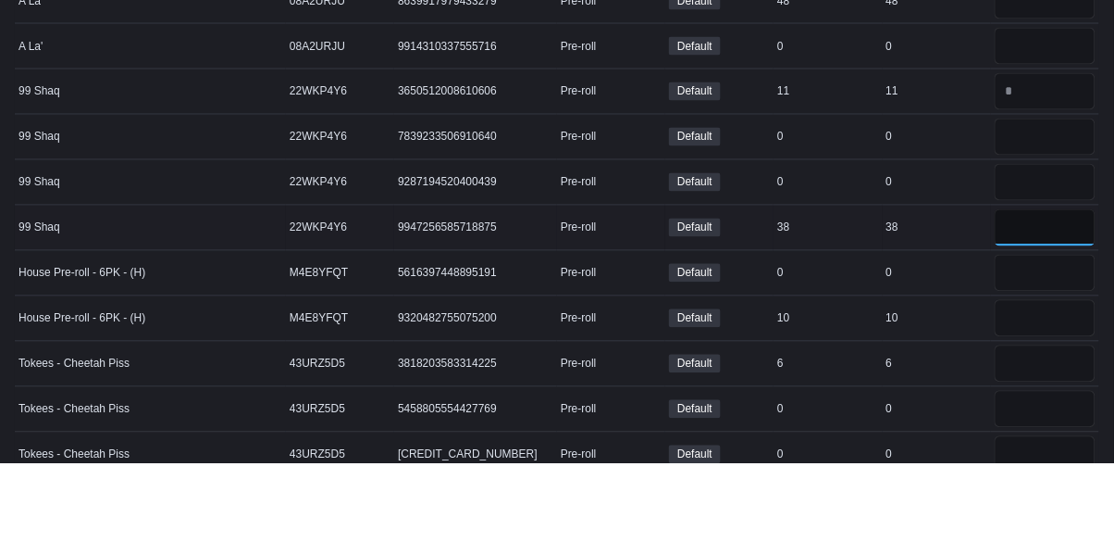
type input "*"
click at [1051, 383] on input "number" at bounding box center [1045, 397] width 101 height 37
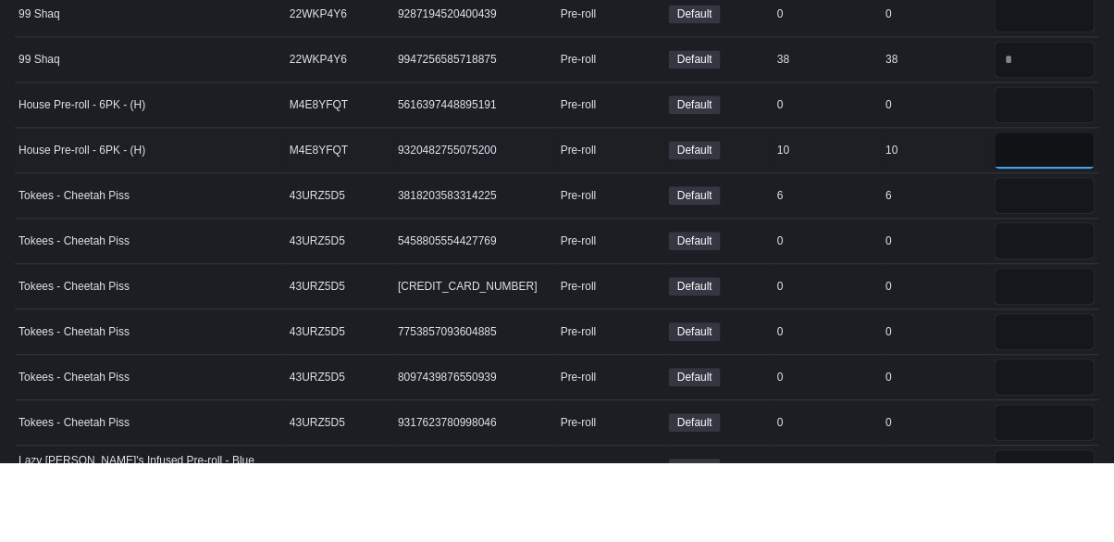
scroll to position [16631, 0]
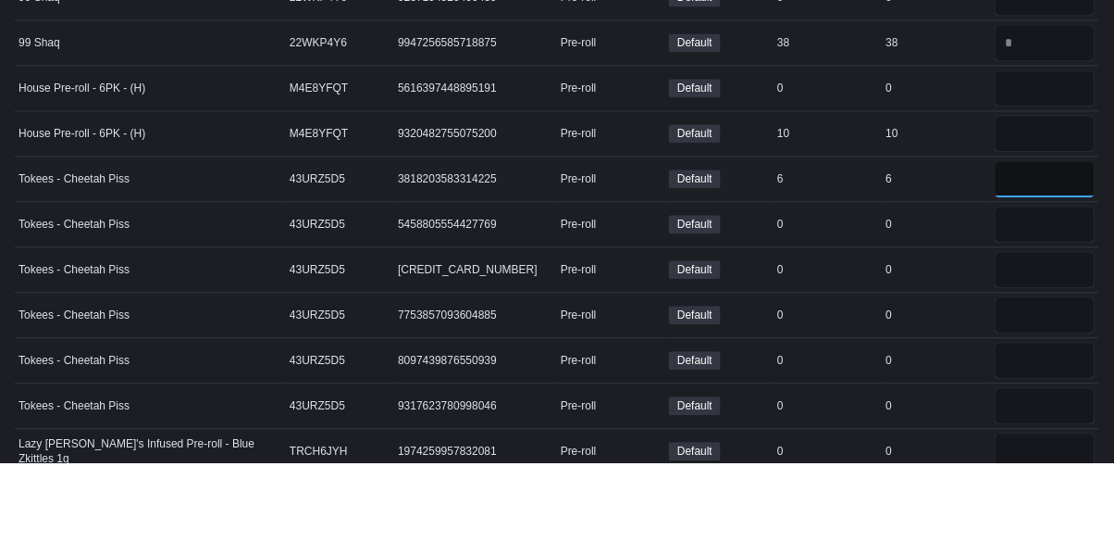
click at [1029, 248] on input "number" at bounding box center [1045, 258] width 101 height 37
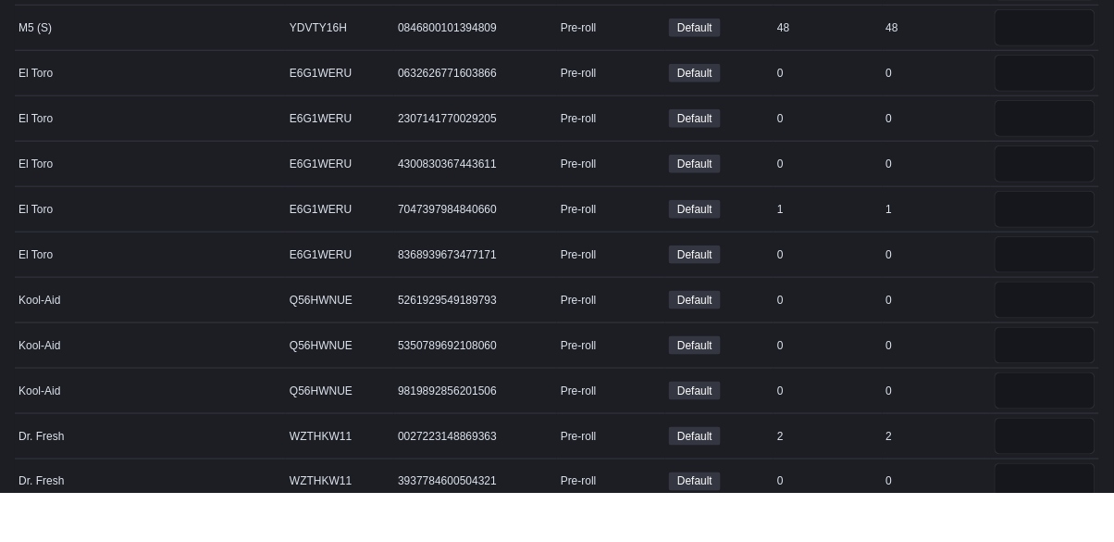
scroll to position [17674, 0]
type input "*"
click at [1061, 244] on input "number" at bounding box center [1045, 258] width 101 height 37
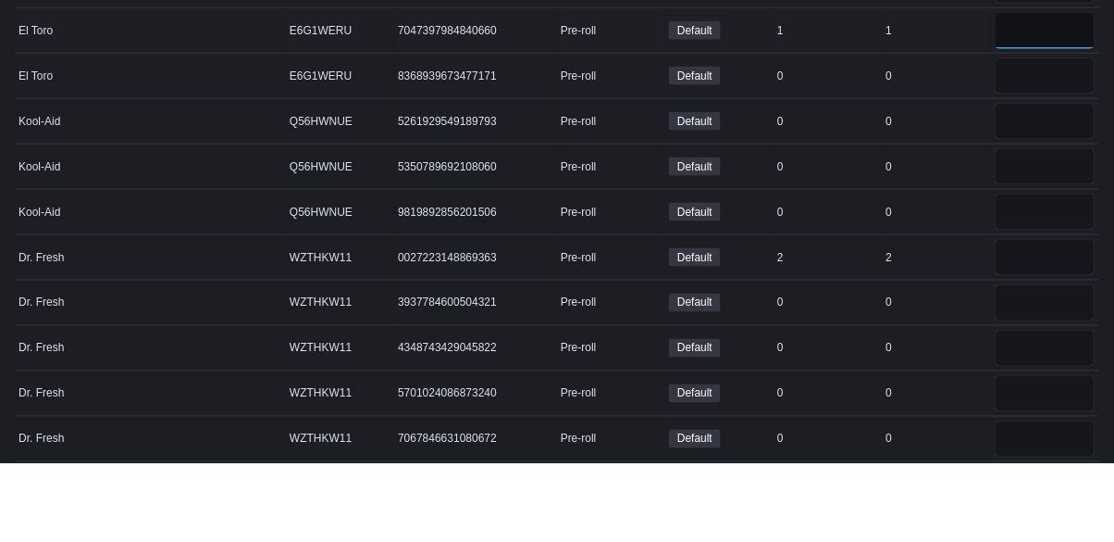
scroll to position [17829, 0]
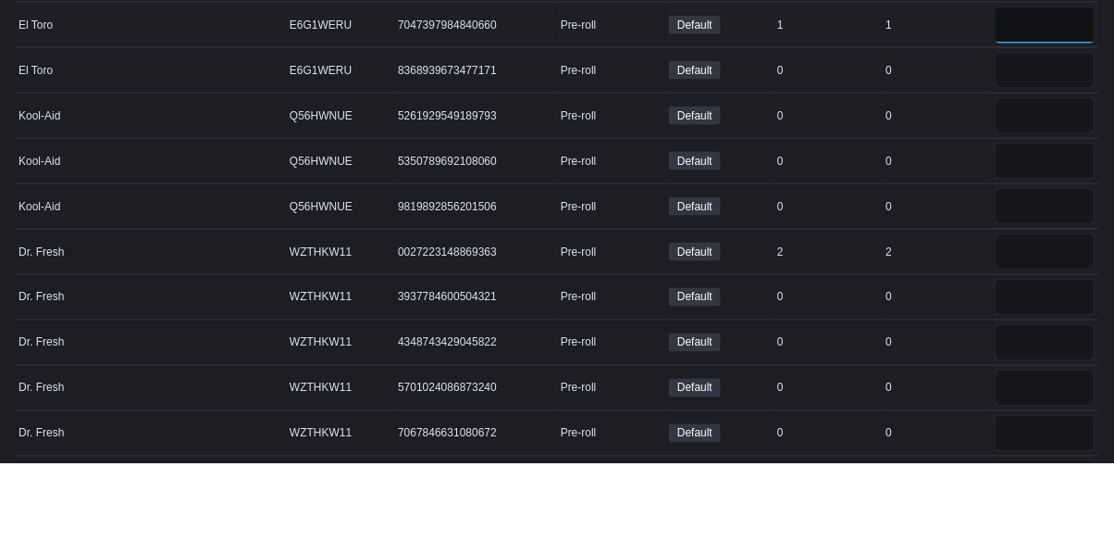
type input "*"
click at [1050, 317] on input "number" at bounding box center [1045, 330] width 101 height 37
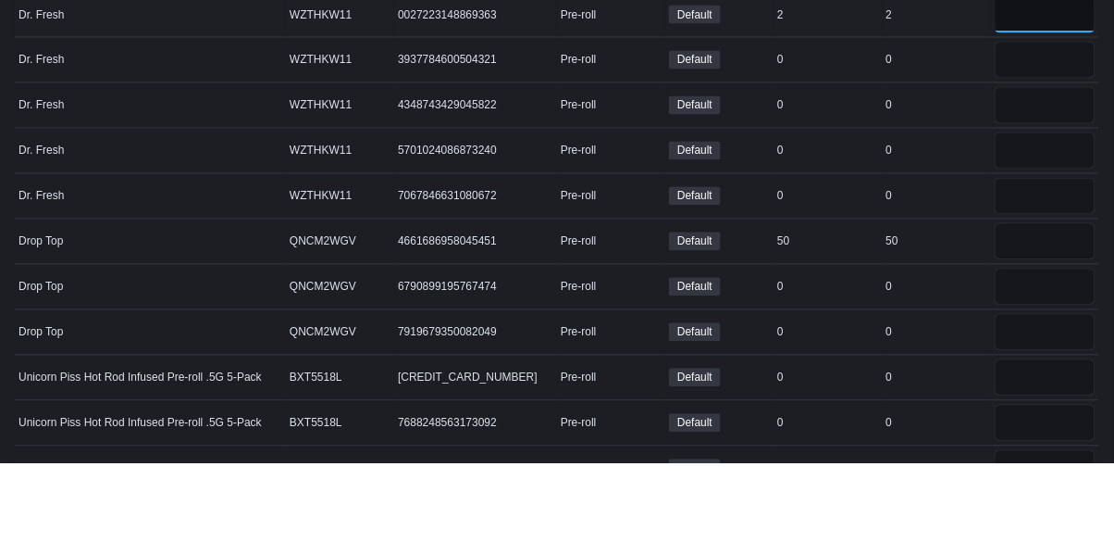
scroll to position [18071, 0]
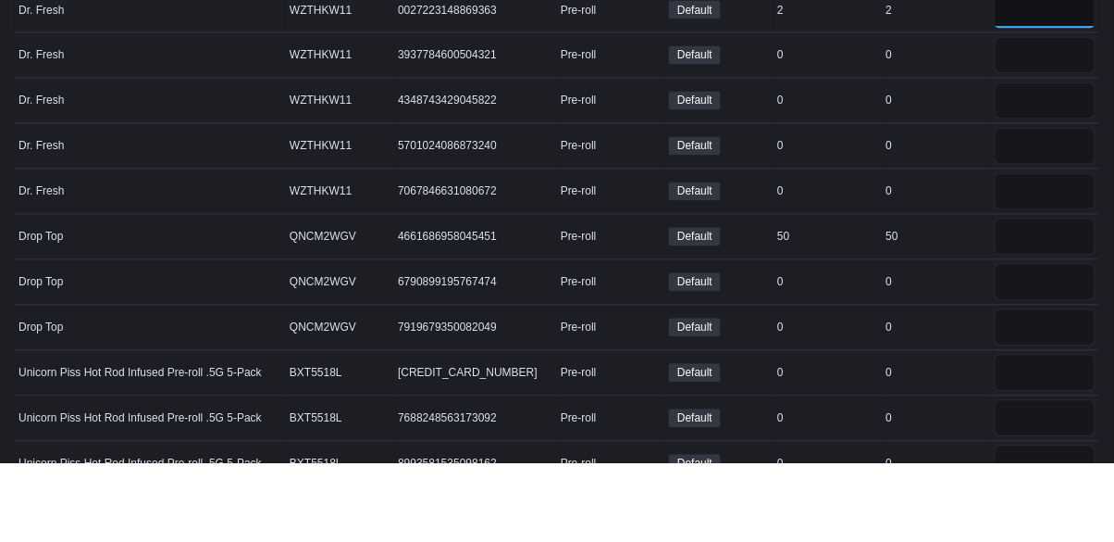
type input "*"
click at [1037, 316] on input "number" at bounding box center [1045, 315] width 101 height 37
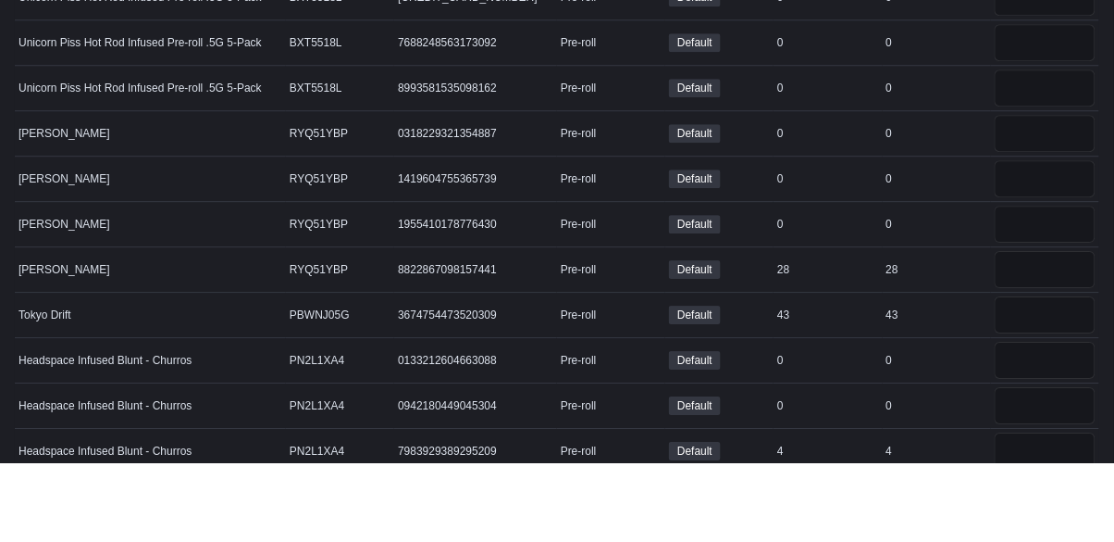
scroll to position [18446, 0]
type input "**"
click at [1055, 334] on input "number" at bounding box center [1045, 348] width 101 height 37
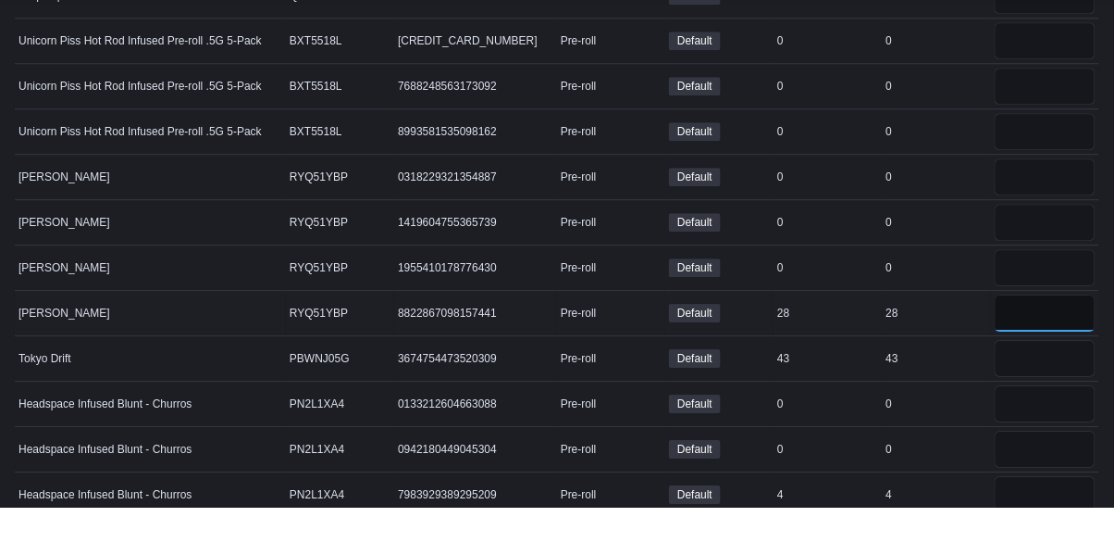
type input "**"
click at [1038, 377] on input "number" at bounding box center [1045, 393] width 101 height 37
type input "**"
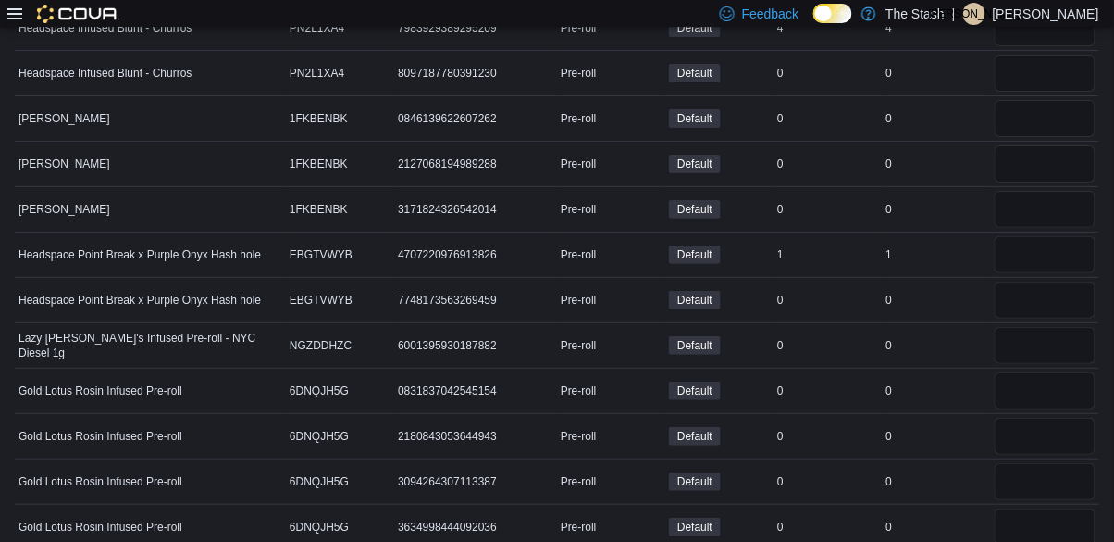
scroll to position [18948, 0]
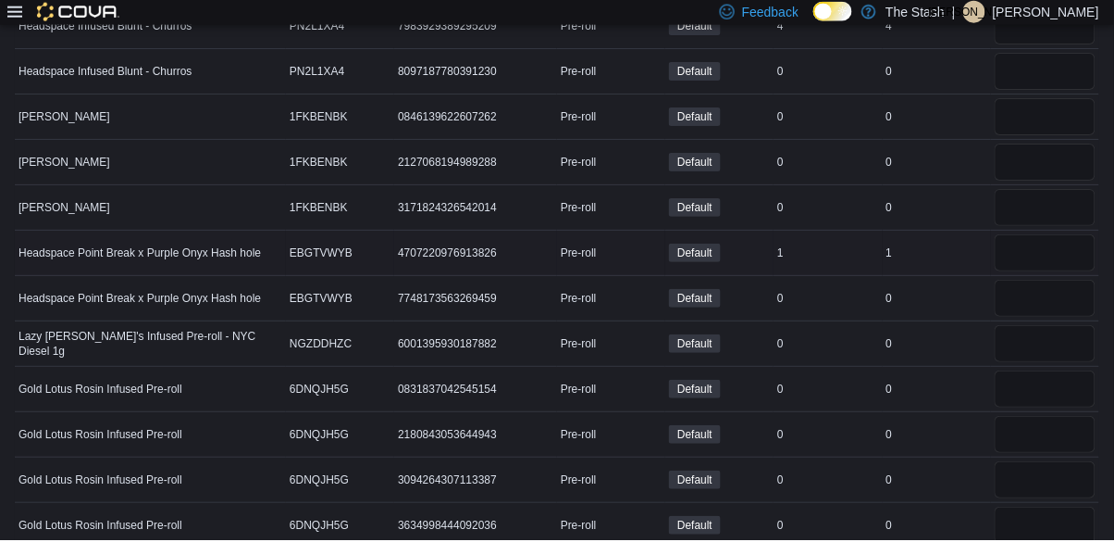
type input "**"
click at [1052, 240] on input "number" at bounding box center [1045, 254] width 101 height 37
type input "*"
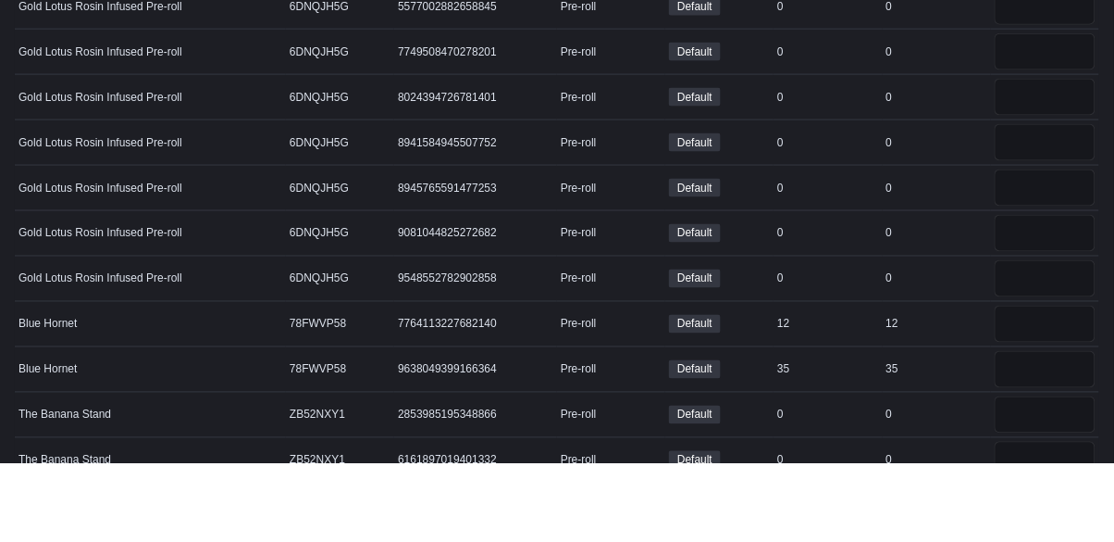
scroll to position [19436, 0]
type input "*"
click at [1072, 385] on input "number" at bounding box center [1045, 401] width 101 height 37
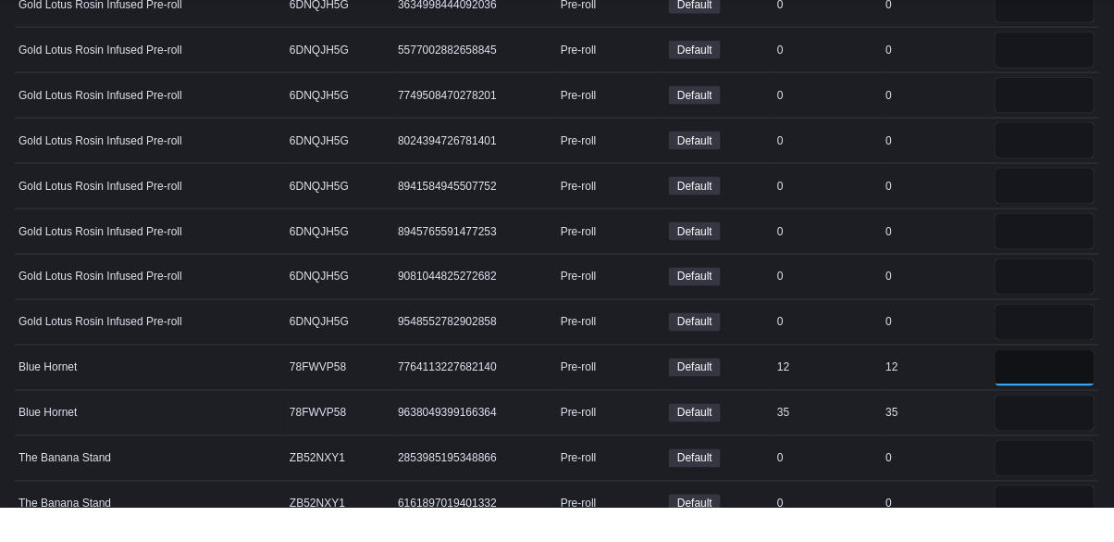
type input "*"
click at [1064, 429] on input "number" at bounding box center [1045, 447] width 101 height 37
type input "*"
click at [950, 436] on div "35" at bounding box center [937, 447] width 108 height 22
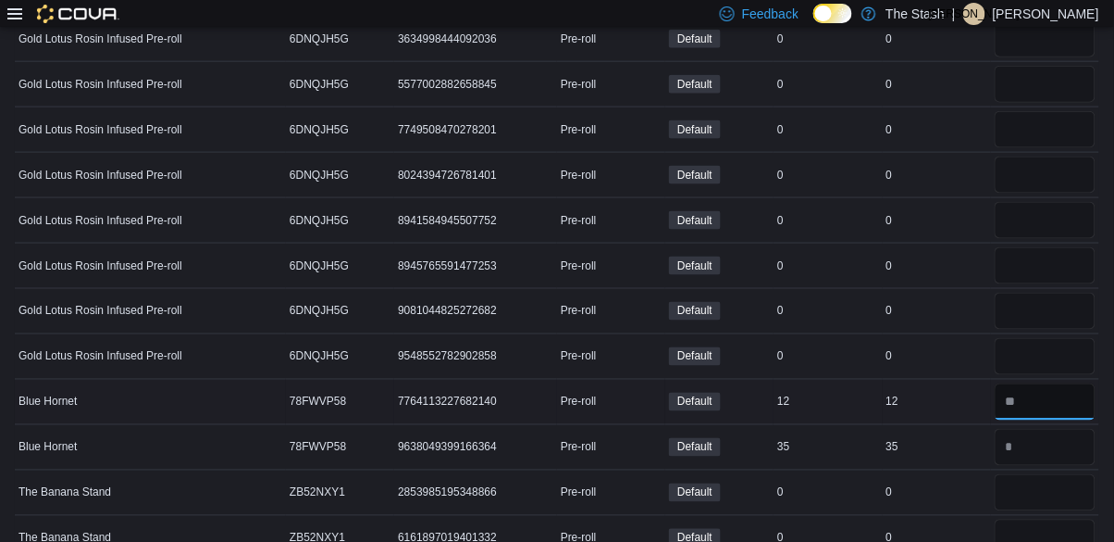
click at [1070, 386] on input "number" at bounding box center [1045, 401] width 101 height 37
click at [1048, 383] on input "number" at bounding box center [1045, 401] width 101 height 37
click at [1047, 386] on input "number" at bounding box center [1045, 401] width 101 height 37
type input "*"
click at [1053, 429] on input "number" at bounding box center [1045, 447] width 101 height 37
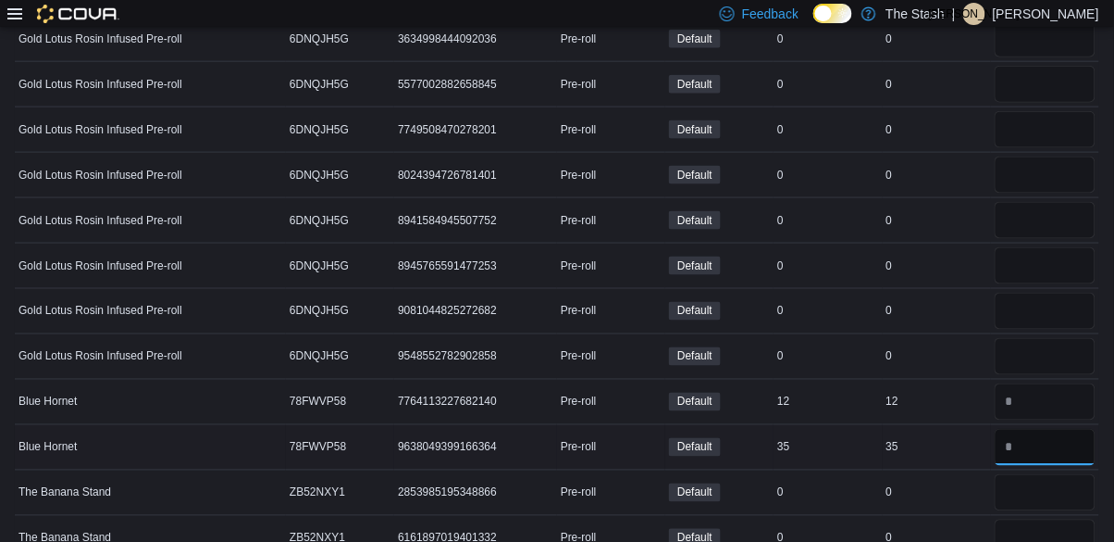
click at [1017, 430] on input "number" at bounding box center [1045, 447] width 101 height 37
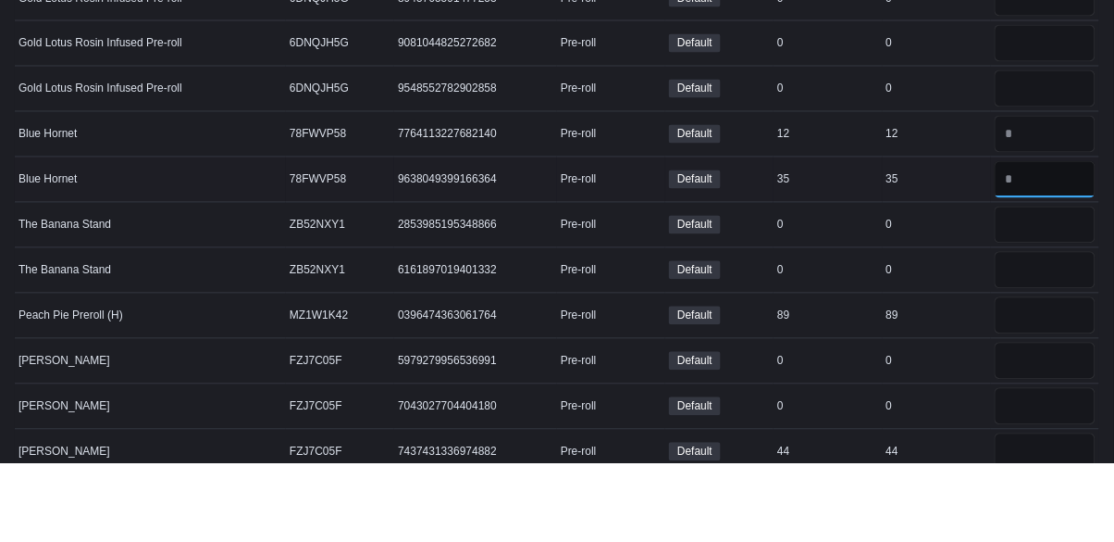
scroll to position [19627, 0]
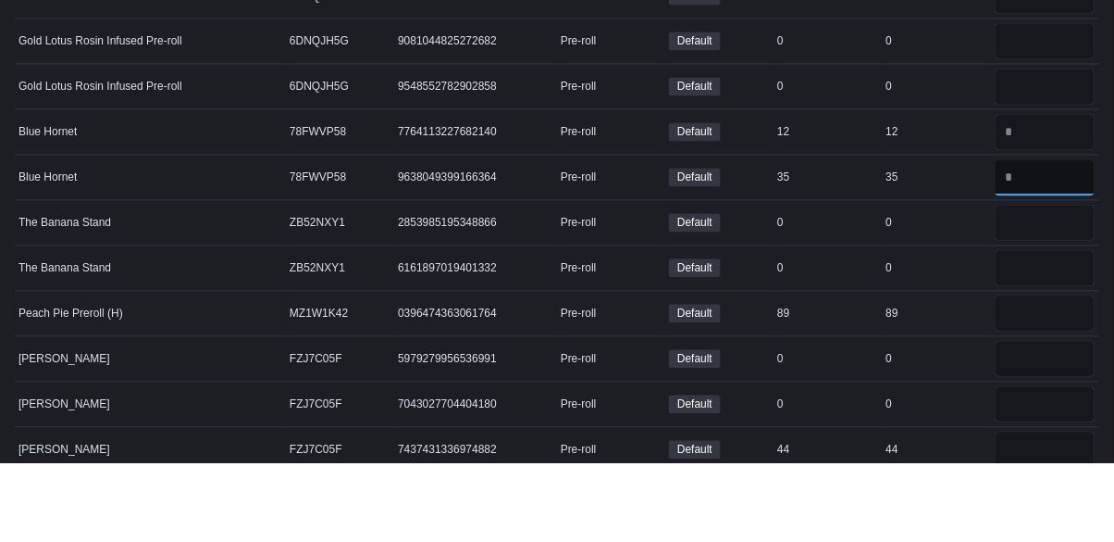
type input "*"
click at [1024, 374] on input "number" at bounding box center [1045, 392] width 101 height 37
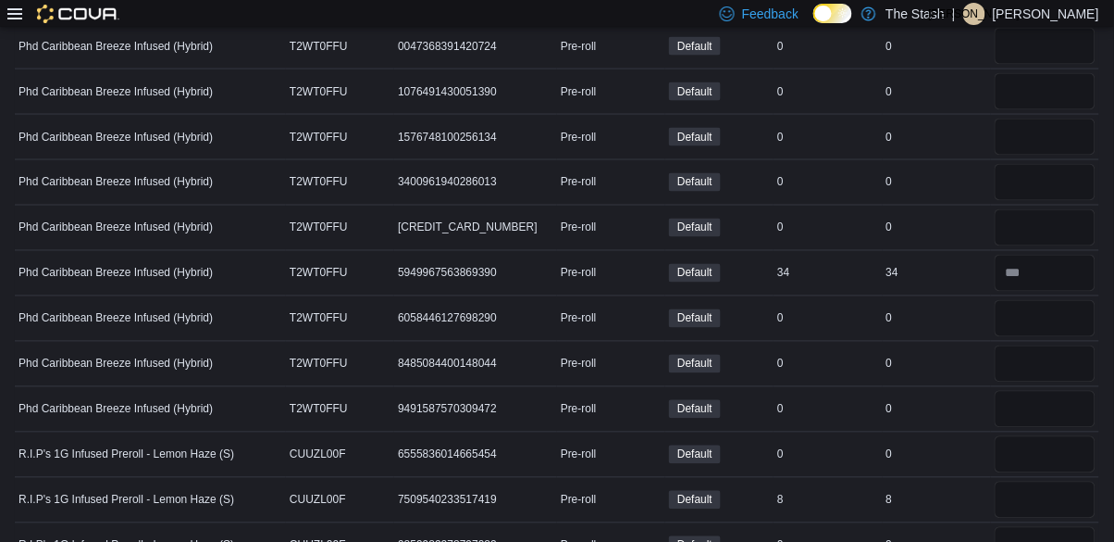
scroll to position [0, 0]
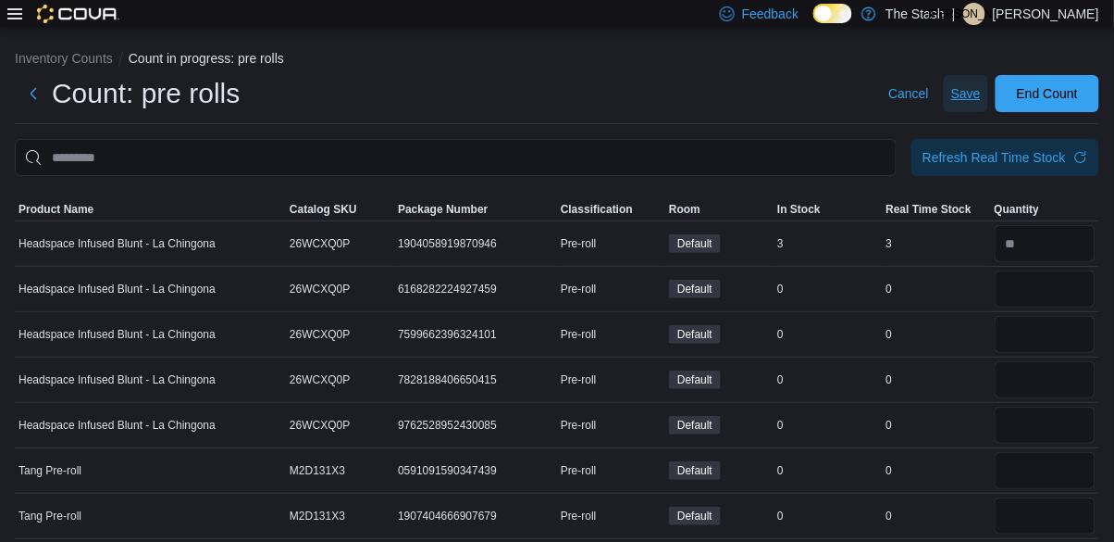
click at [966, 87] on span "Save" at bounding box center [967, 93] width 30 height 37
